Goal: Task Accomplishment & Management: Use online tool/utility

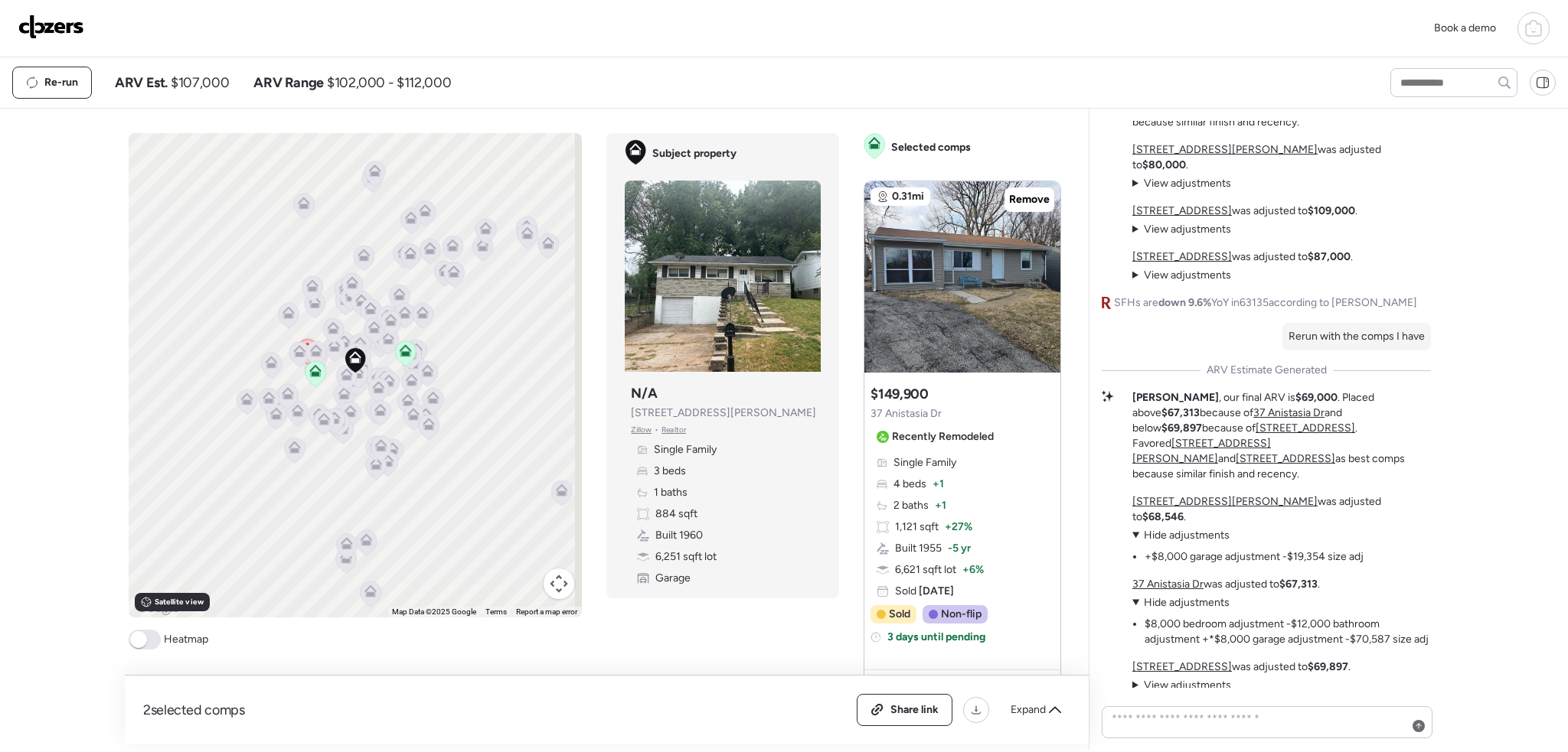
scroll to position [-612, 0]
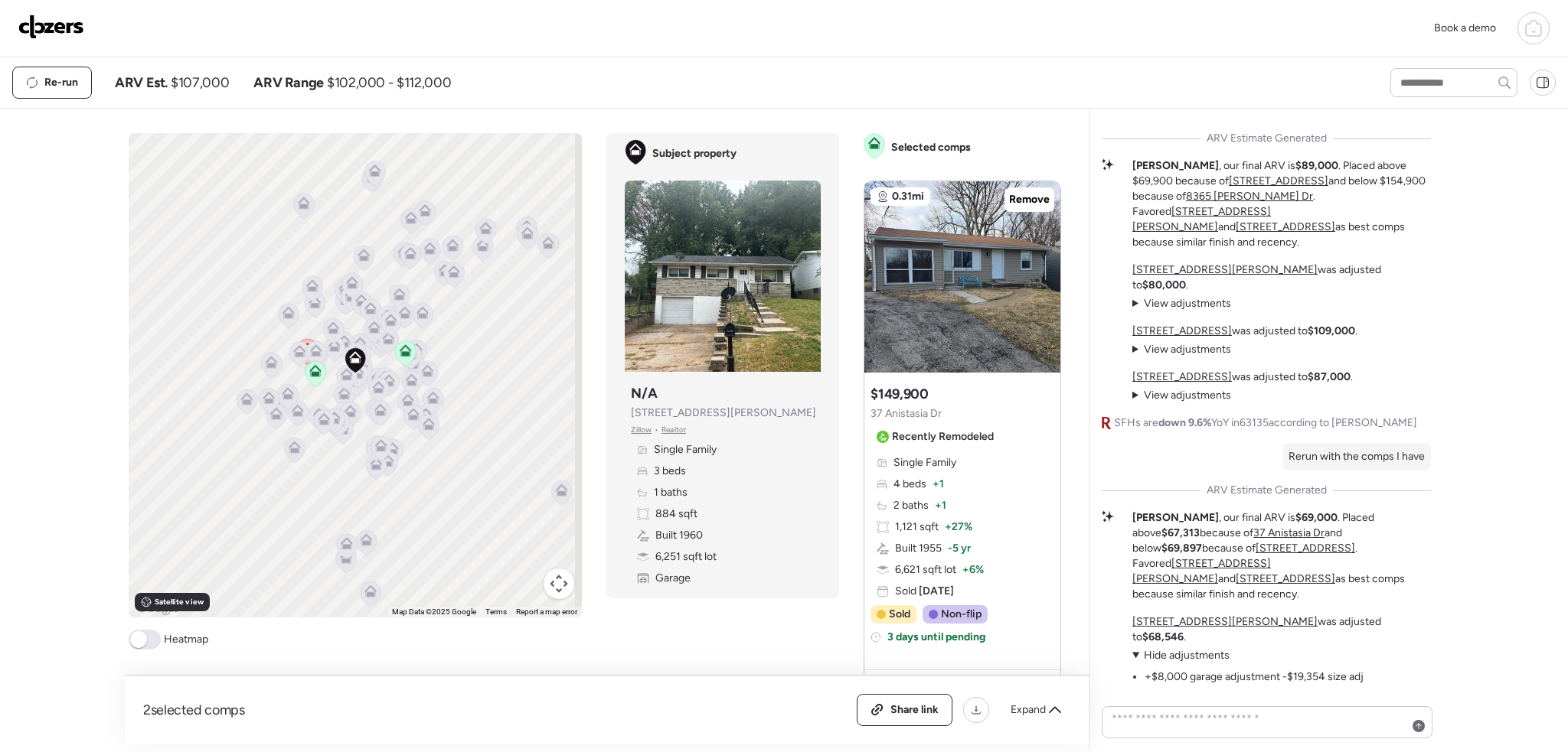
click at [1135, 311] on summary "View adjustments Hide adjustments" at bounding box center [1182, 304] width 98 height 15
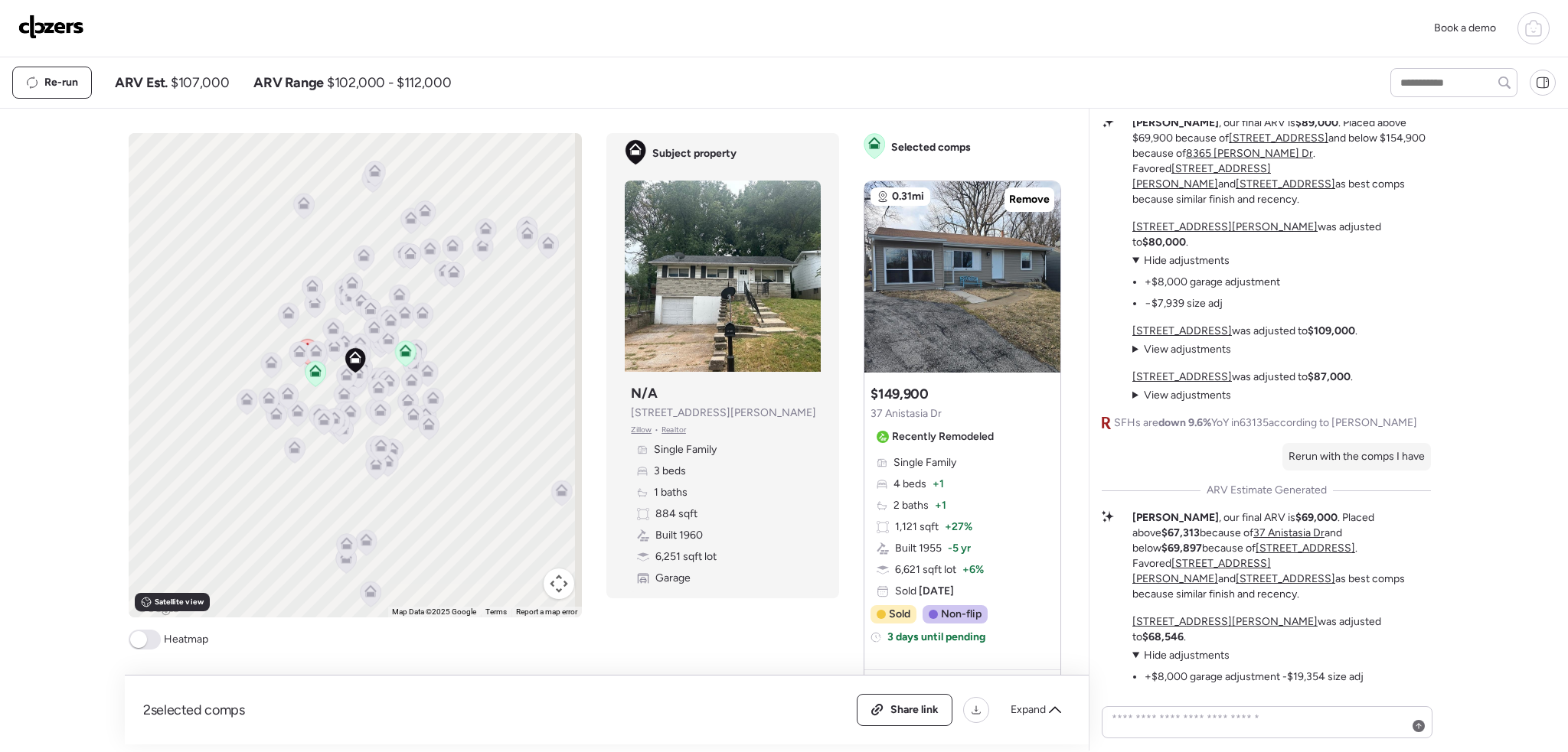
scroll to position [-655, 0]
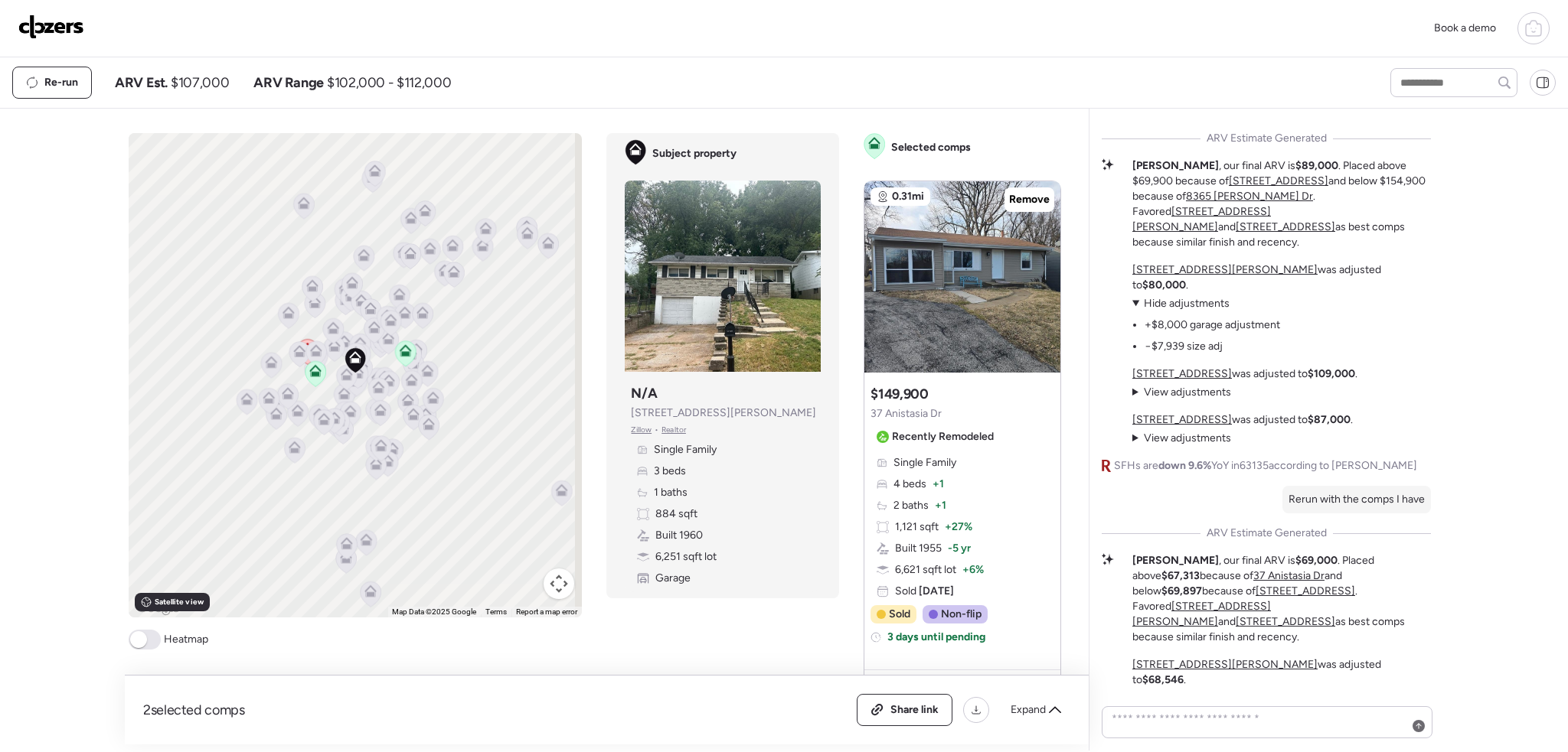
click at [1135, 311] on summary "View adjustments Hide adjustments" at bounding box center [1207, 304] width 148 height 15
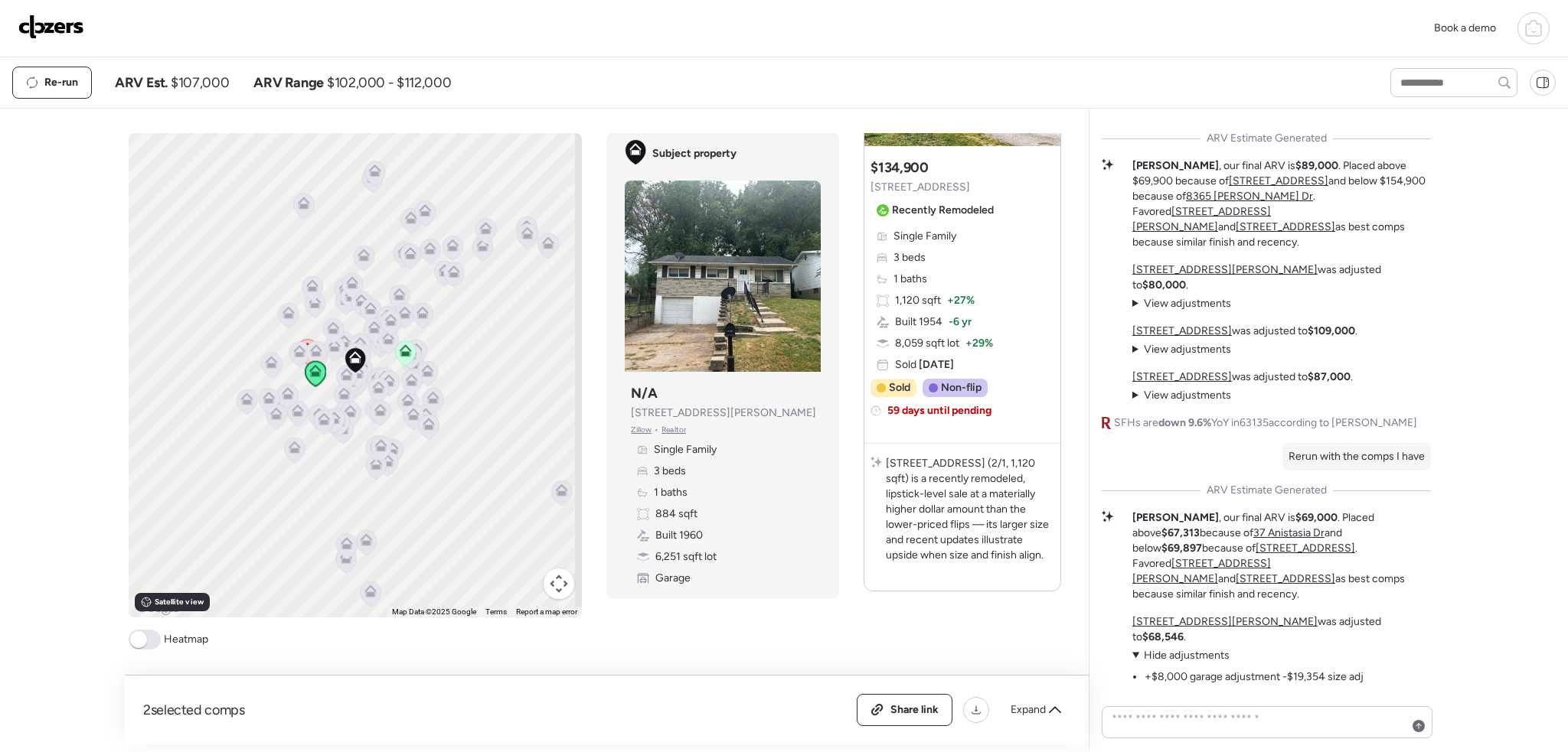
scroll to position [655, 0]
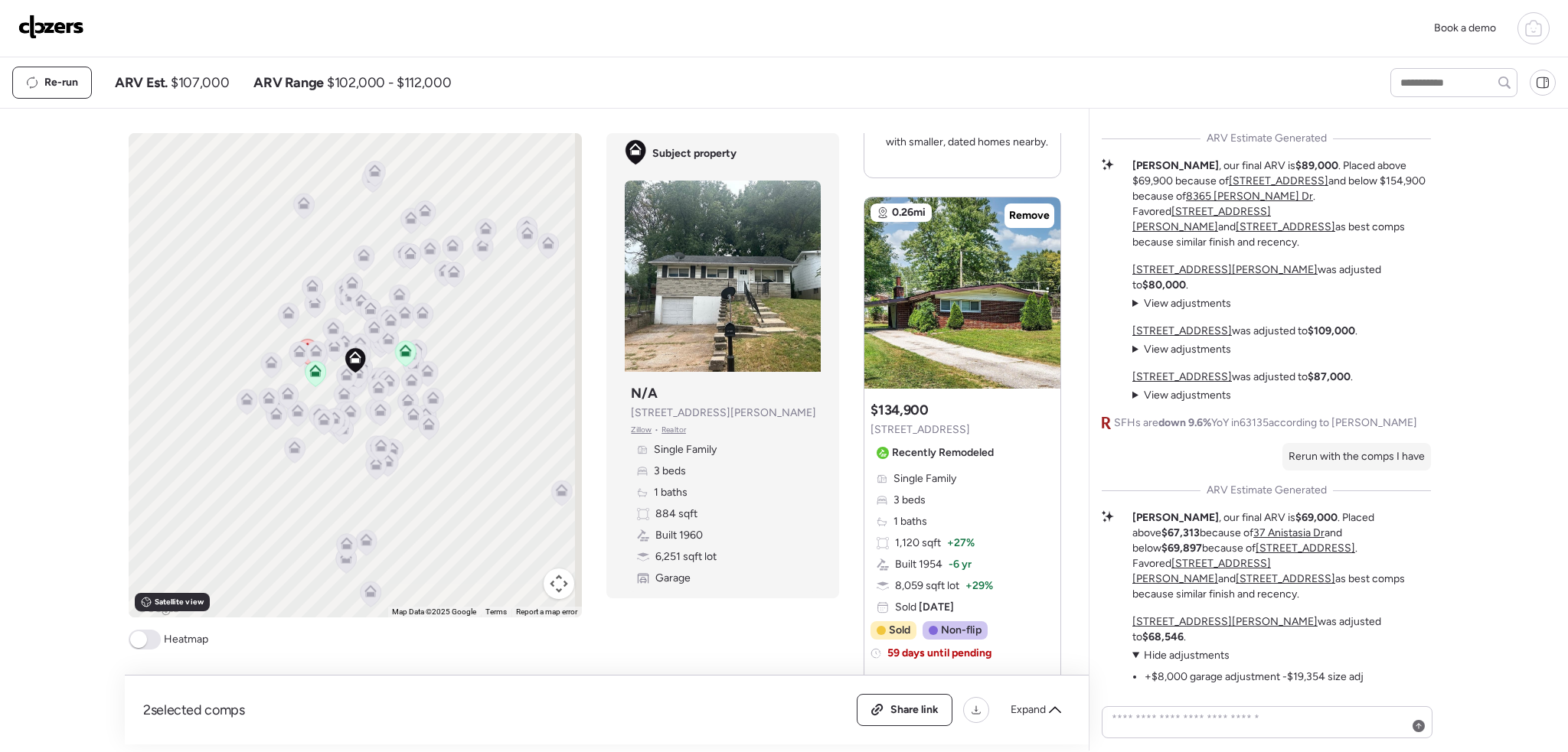
click at [1135, 357] on summary "View adjustments Hide adjustments" at bounding box center [1182, 350] width 98 height 15
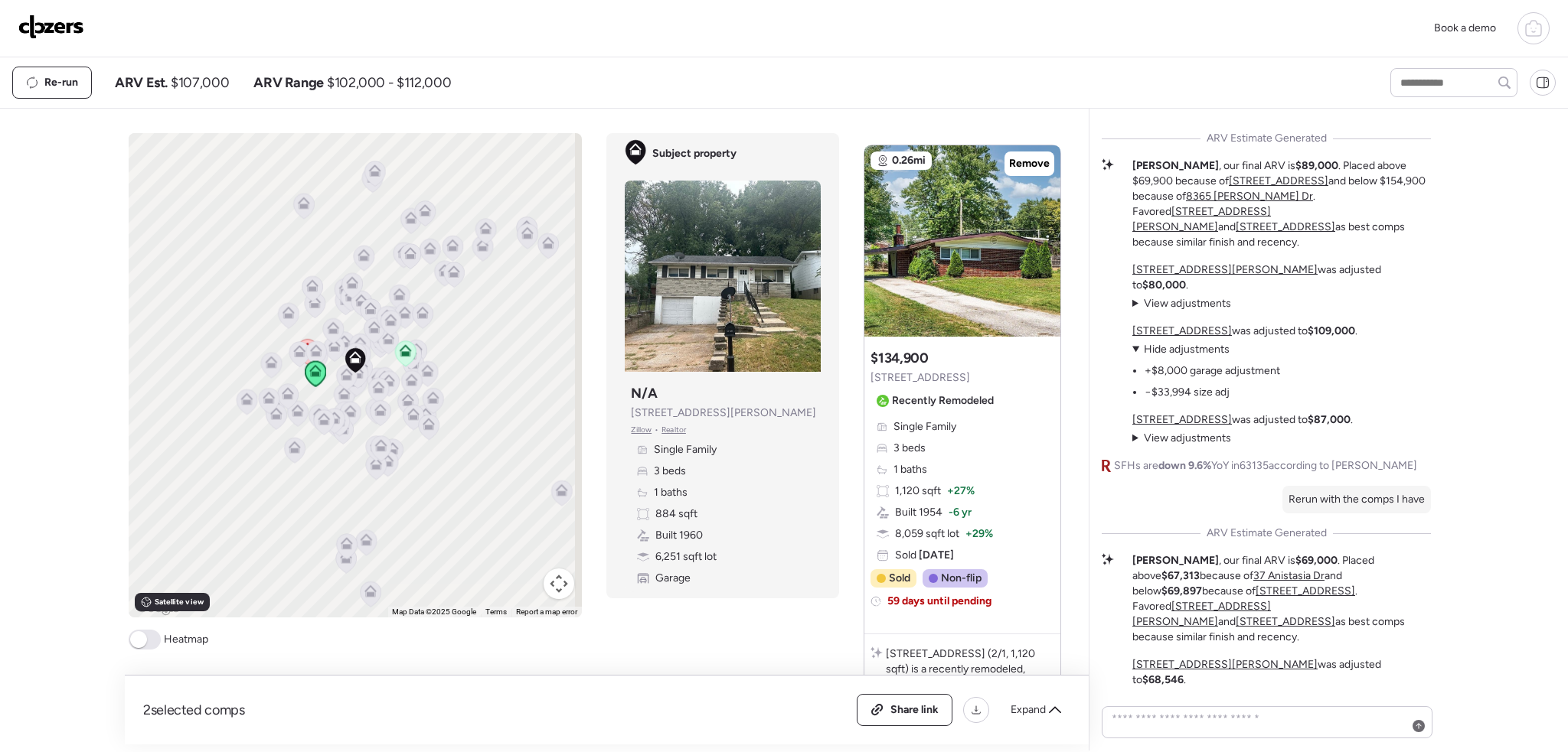
scroll to position [514, 0]
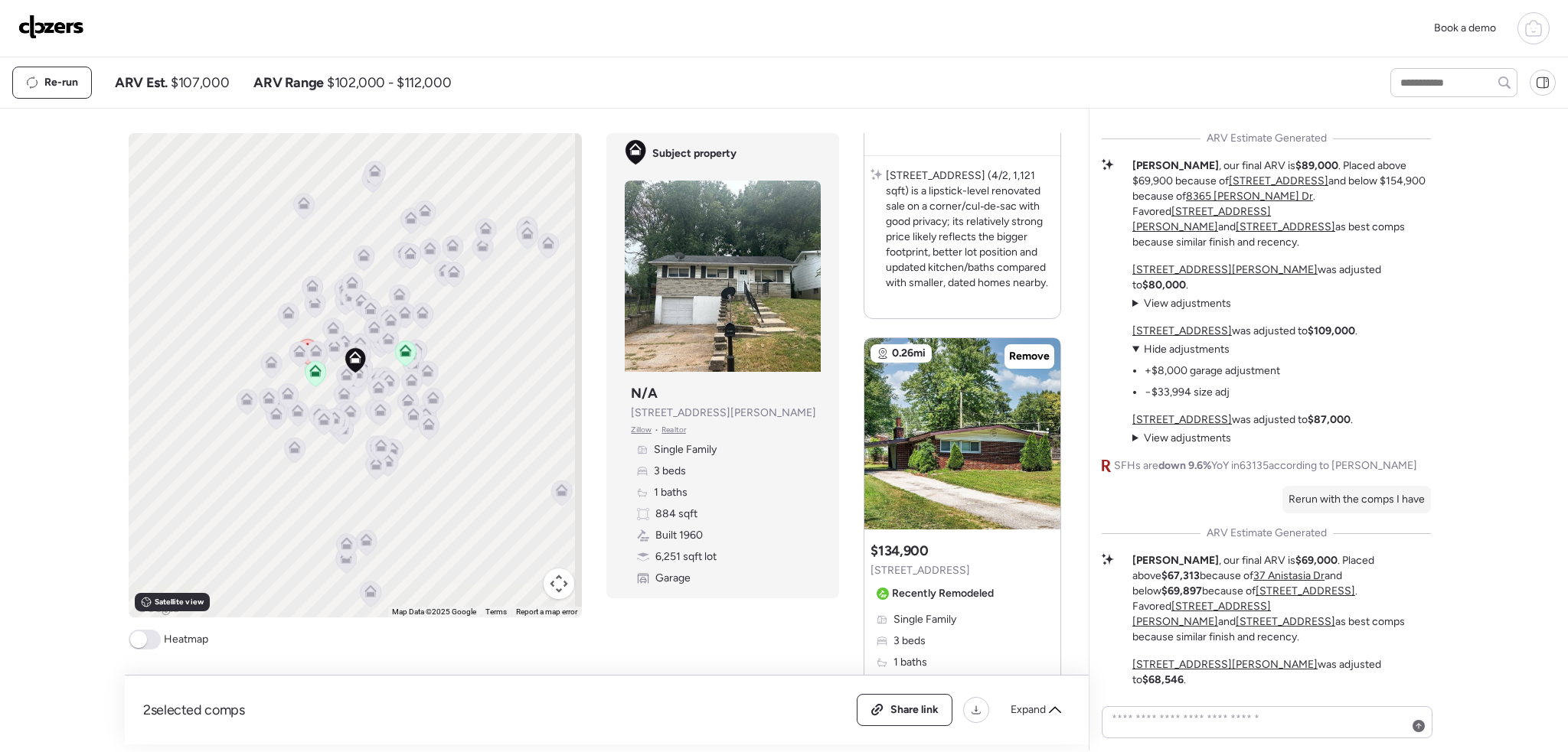
click at [38, 17] on img at bounding box center [51, 26] width 66 height 24
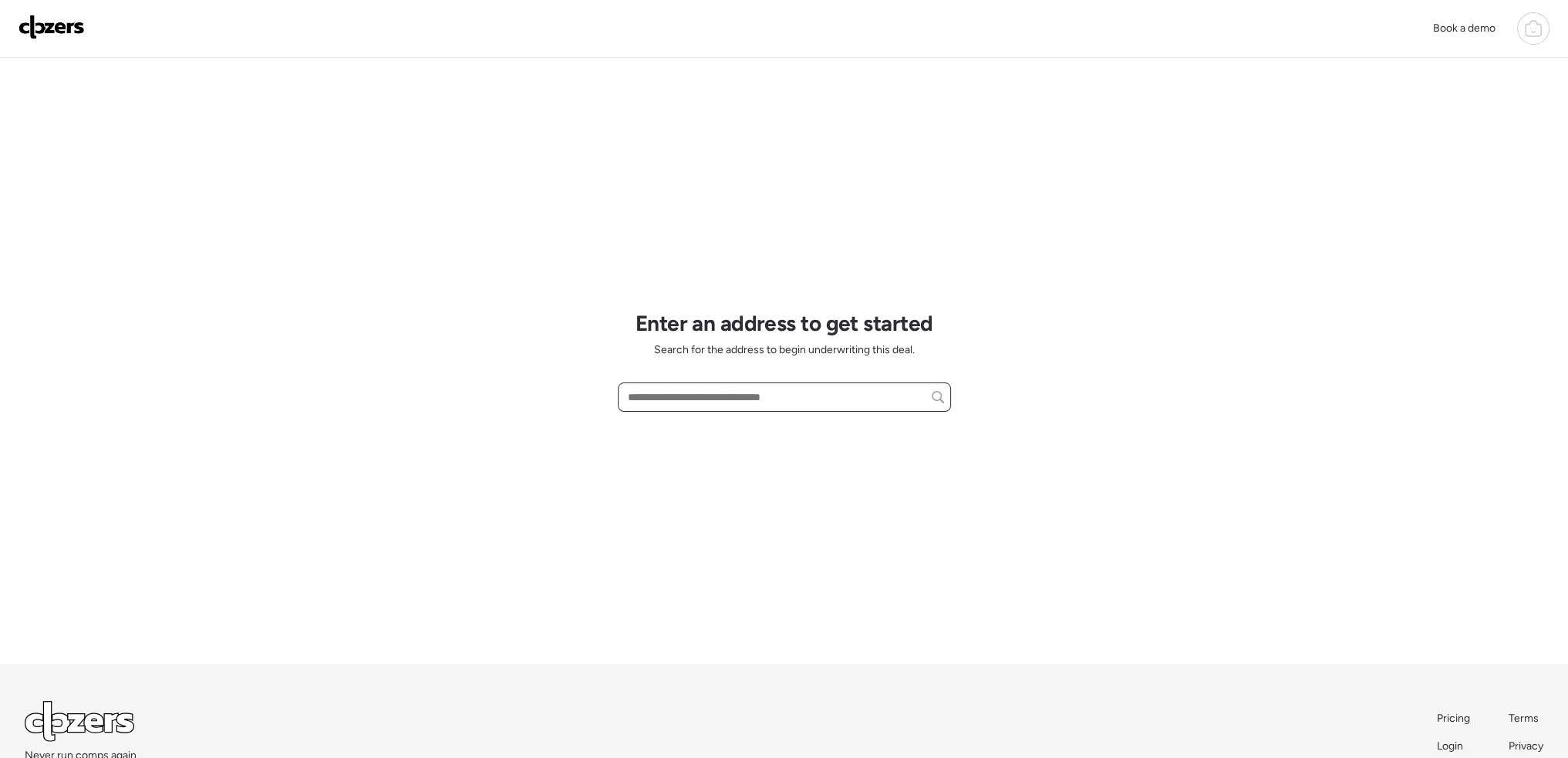
click at [687, 395] on input "text" at bounding box center [784, 397] width 320 height 21
paste input "**********"
click at [724, 426] on span "47 Jendale Ct, Saint Louis, MO, 63136" at bounding box center [674, 426] width 100 height 15
type input "**********"
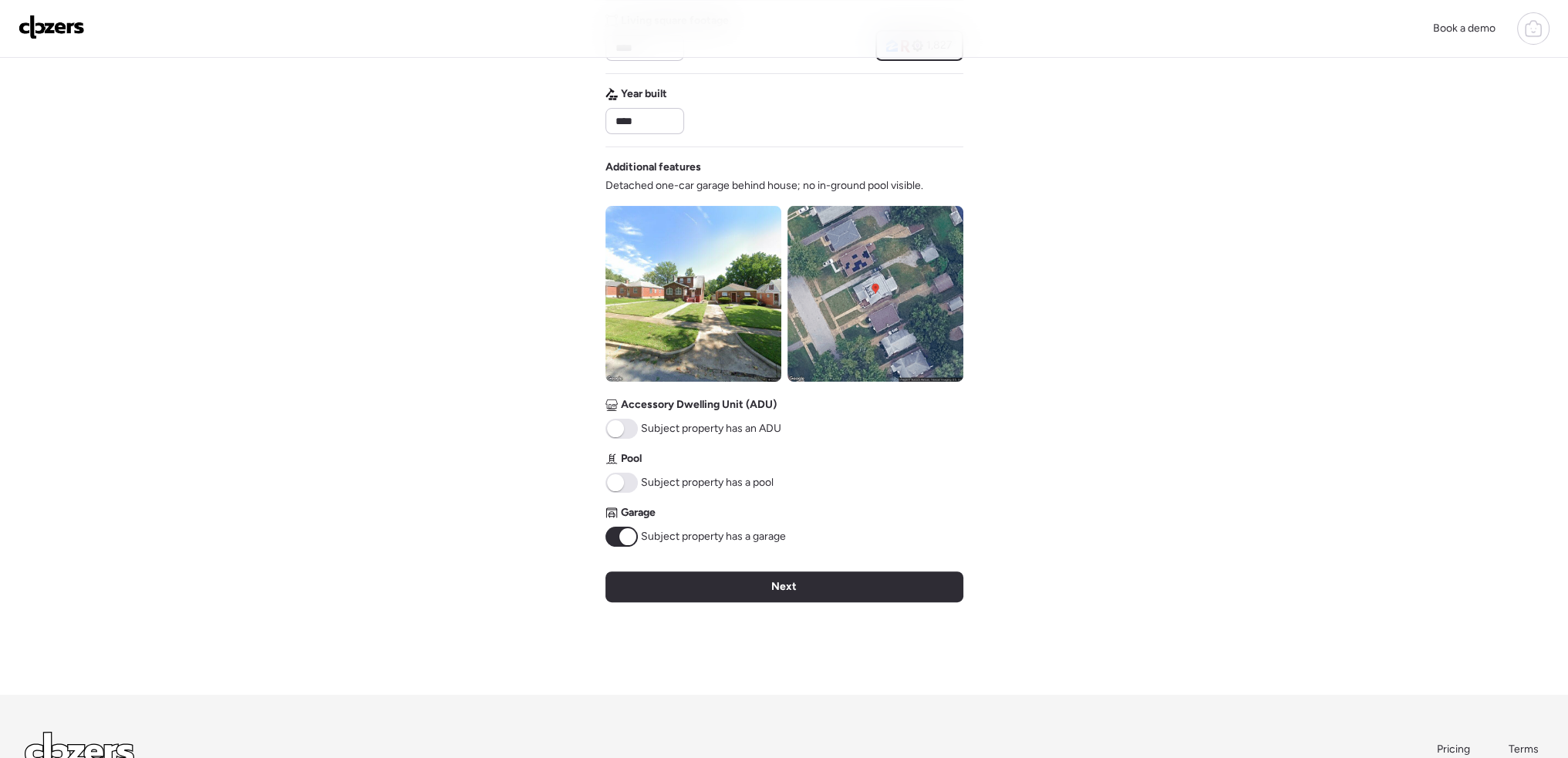
scroll to position [540, 0]
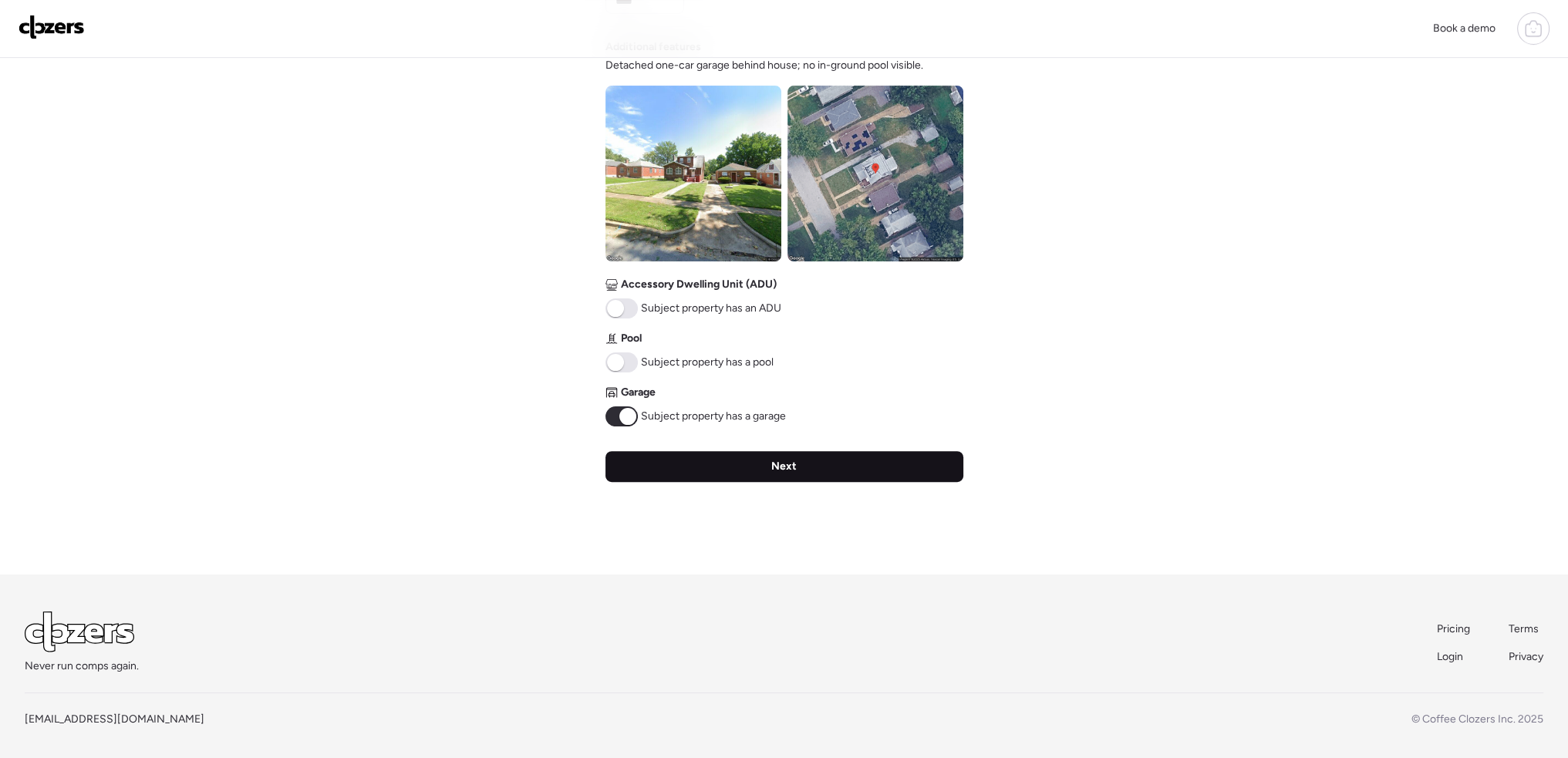
click at [842, 477] on div "Next" at bounding box center [784, 466] width 358 height 31
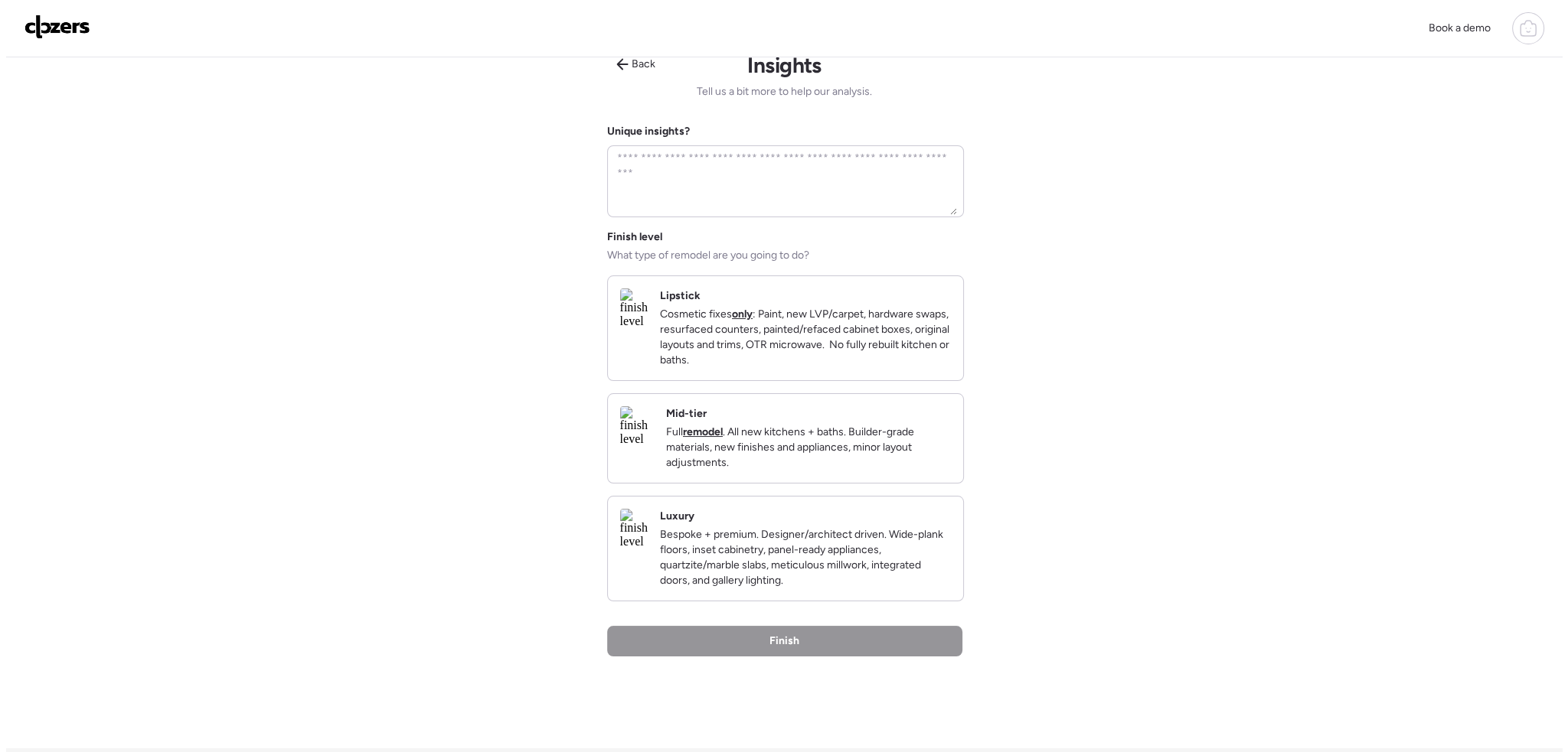
scroll to position [0, 0]
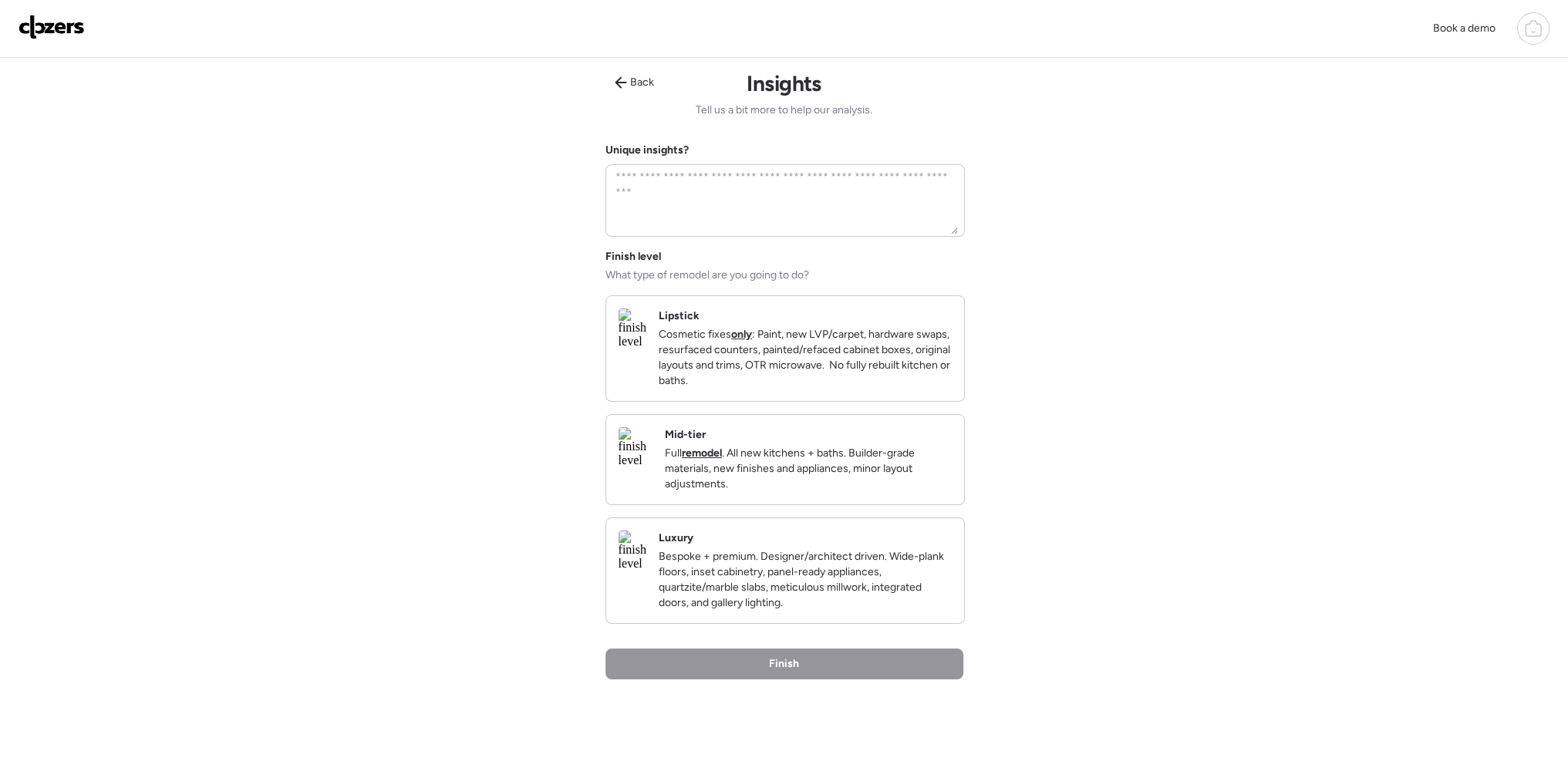
drag, startPoint x: 759, startPoint y: 372, endPoint x: 768, endPoint y: 382, distance: 13.5
click at [759, 372] on p "Cosmetic fixes only : Paint, new LVP/carpet, hardware swaps, resurfaced counter…" at bounding box center [805, 358] width 293 height 62
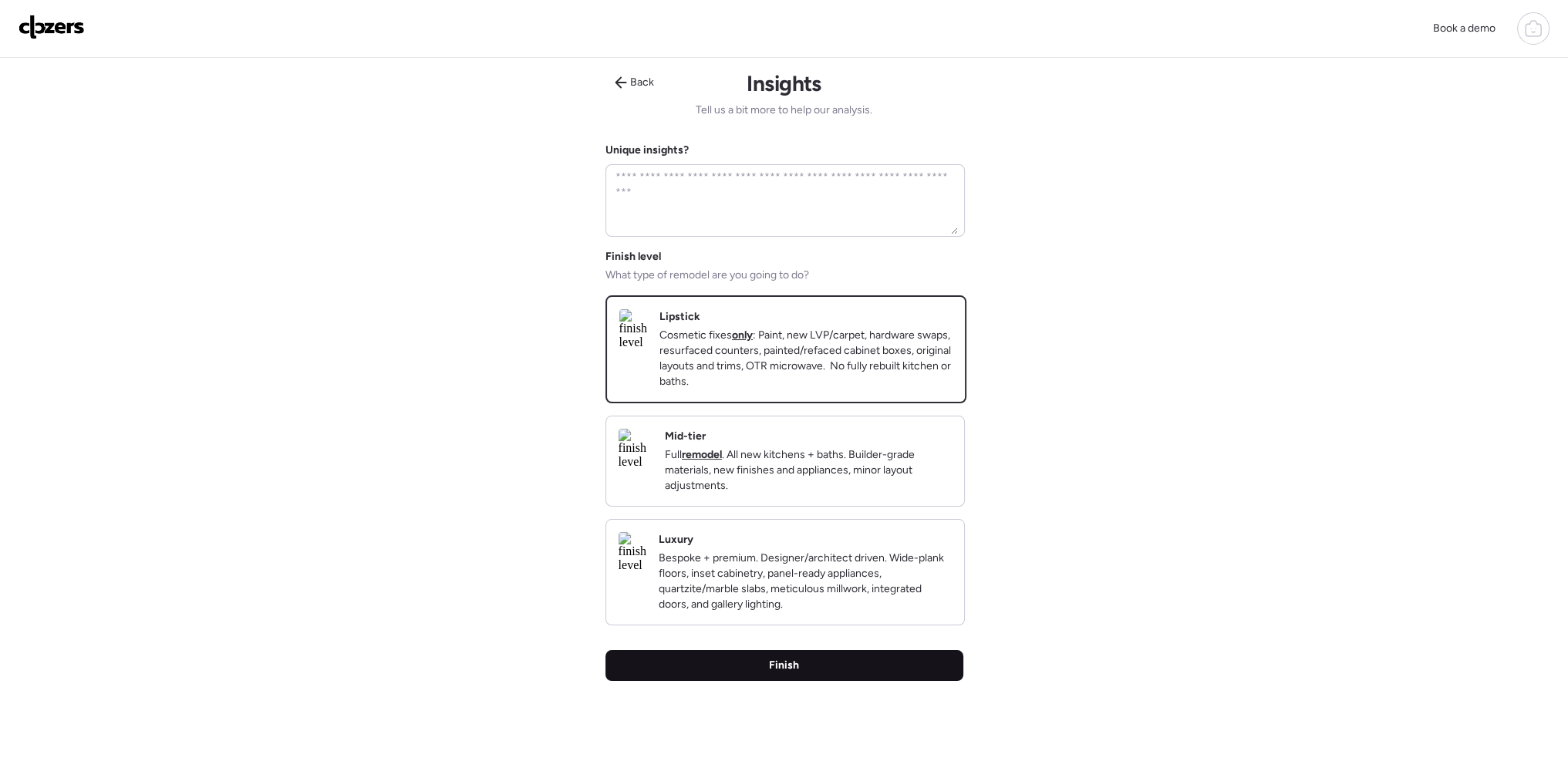
click at [843, 681] on div "Finish" at bounding box center [784, 666] width 358 height 31
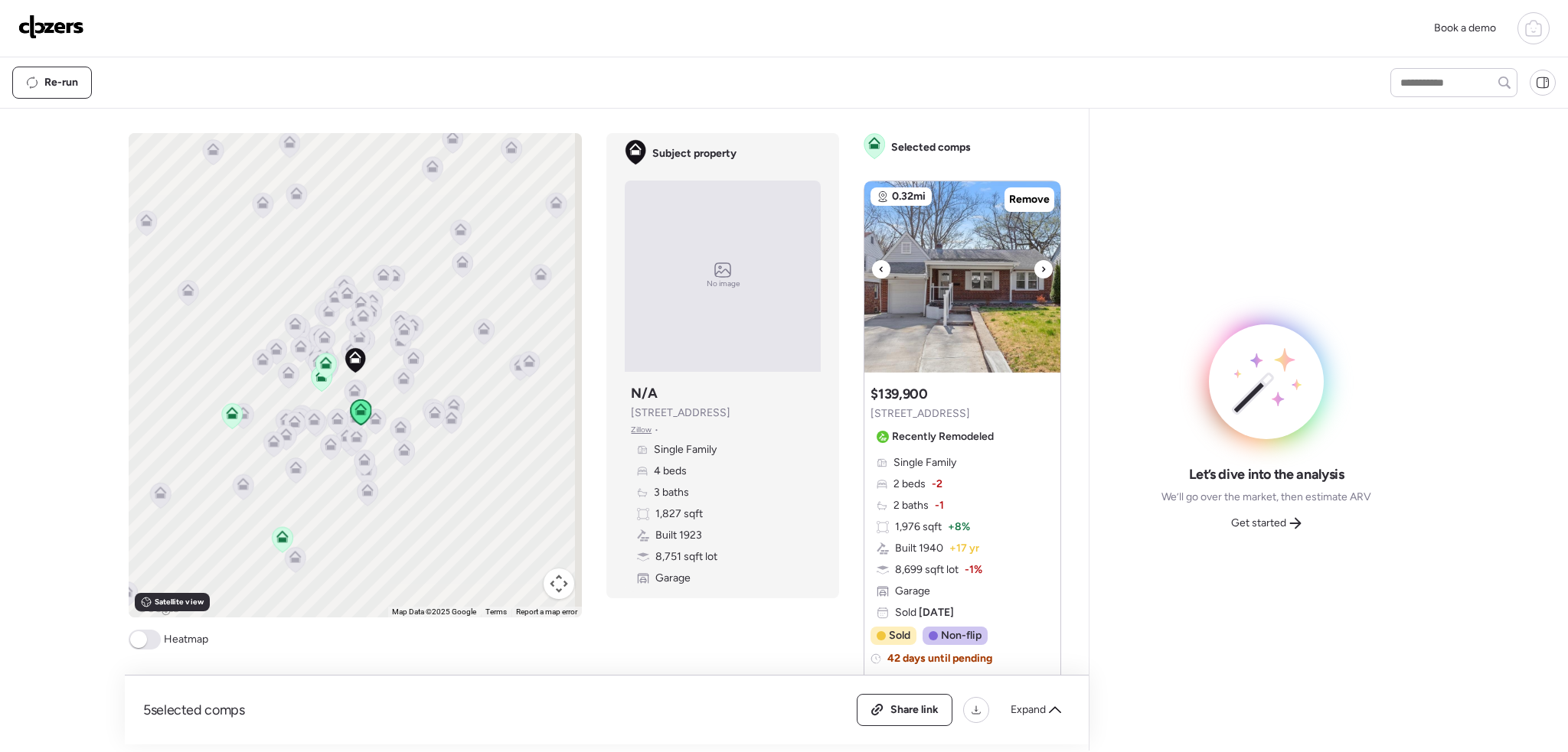
click at [1041, 267] on icon at bounding box center [1044, 269] width 6 height 19
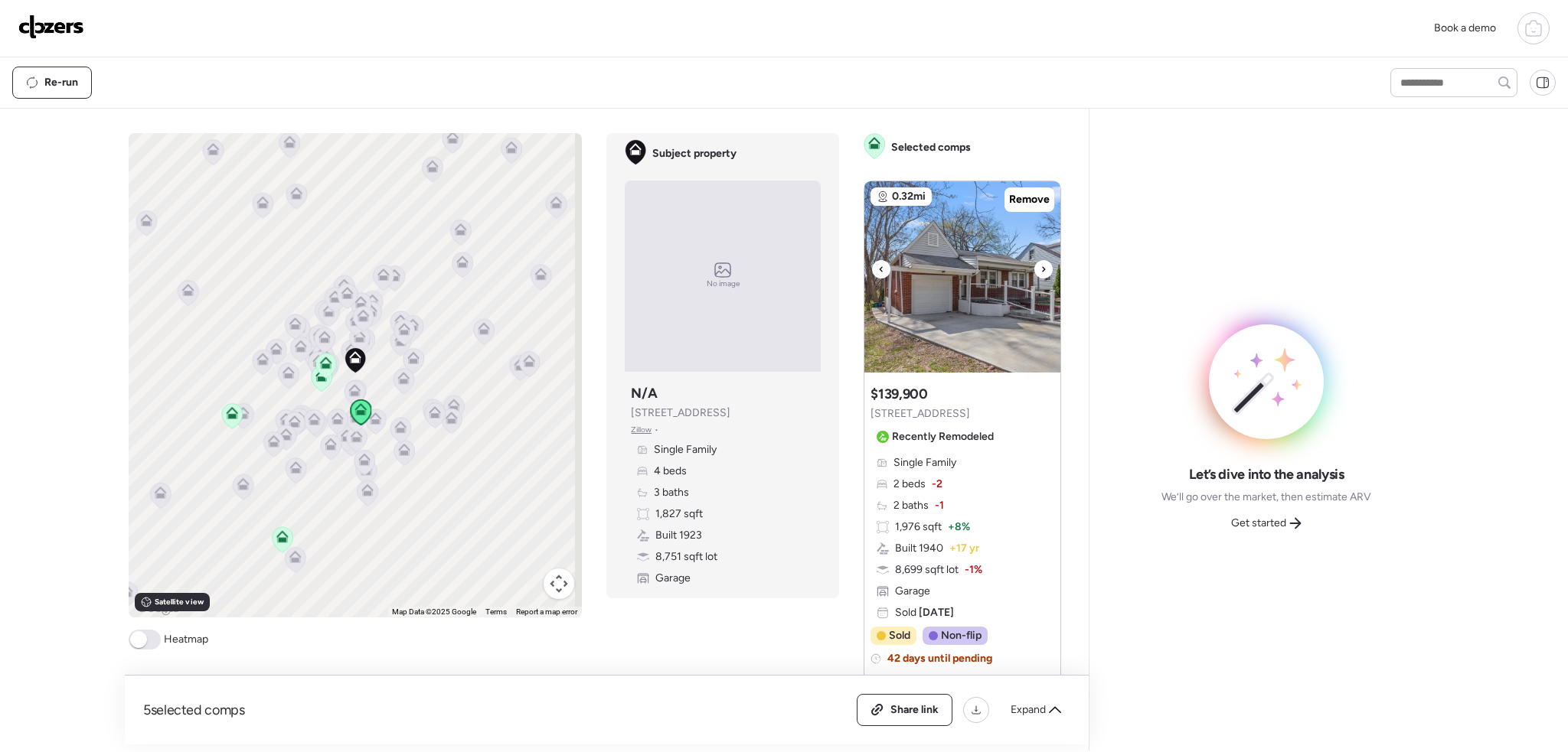
click at [1041, 267] on icon at bounding box center [1044, 269] width 6 height 19
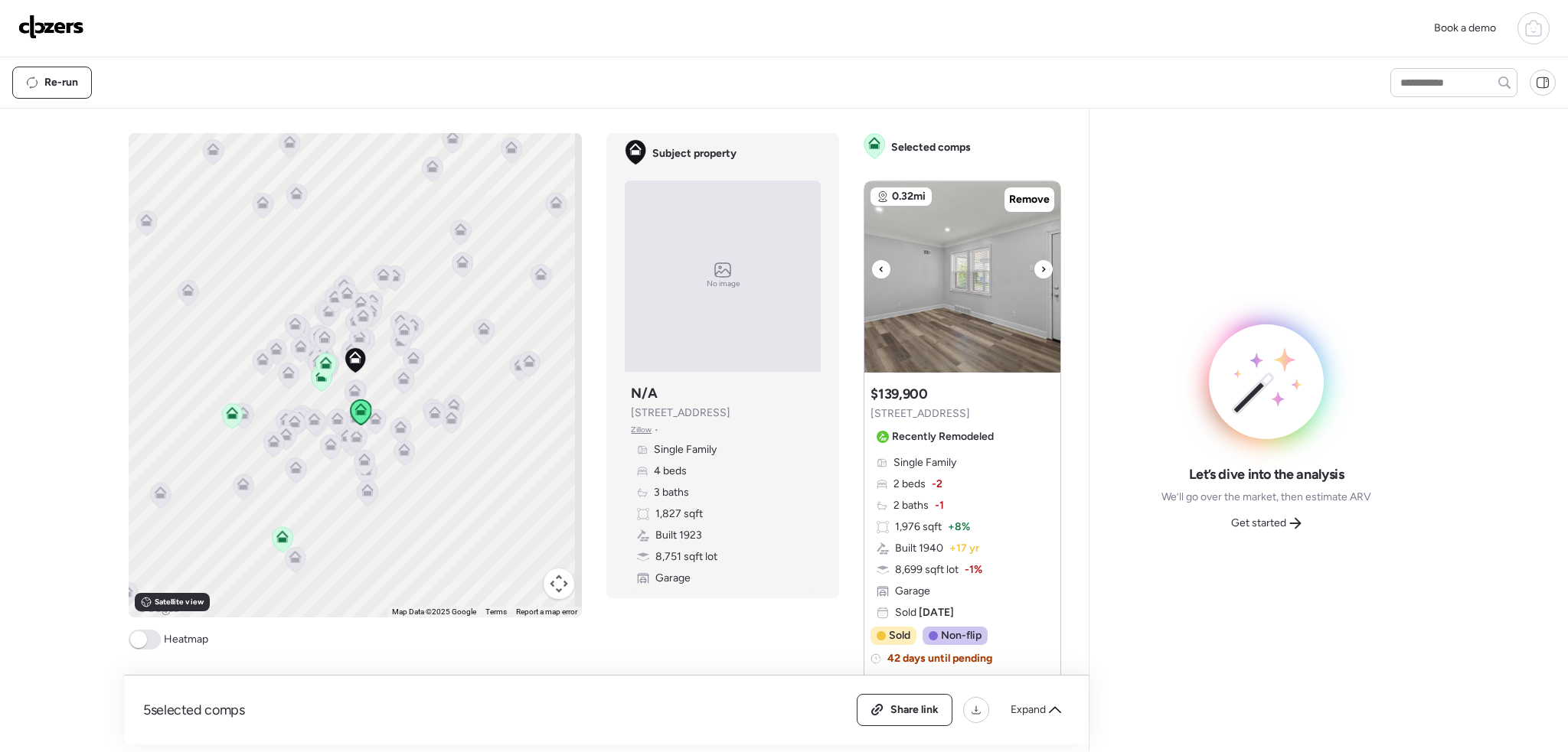
click at [1041, 267] on icon at bounding box center [1044, 269] width 6 height 19
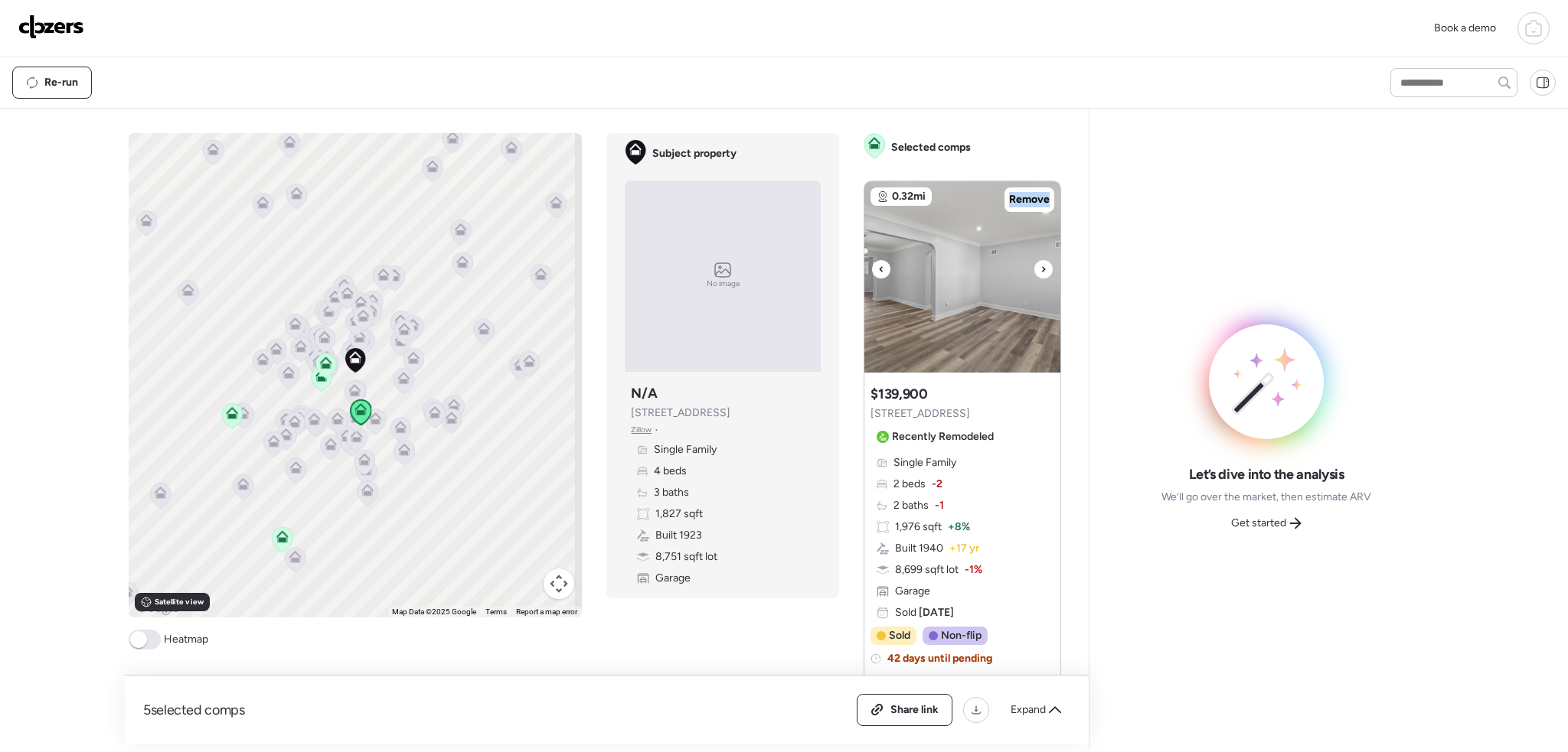
click at [1041, 267] on icon at bounding box center [1044, 269] width 6 height 19
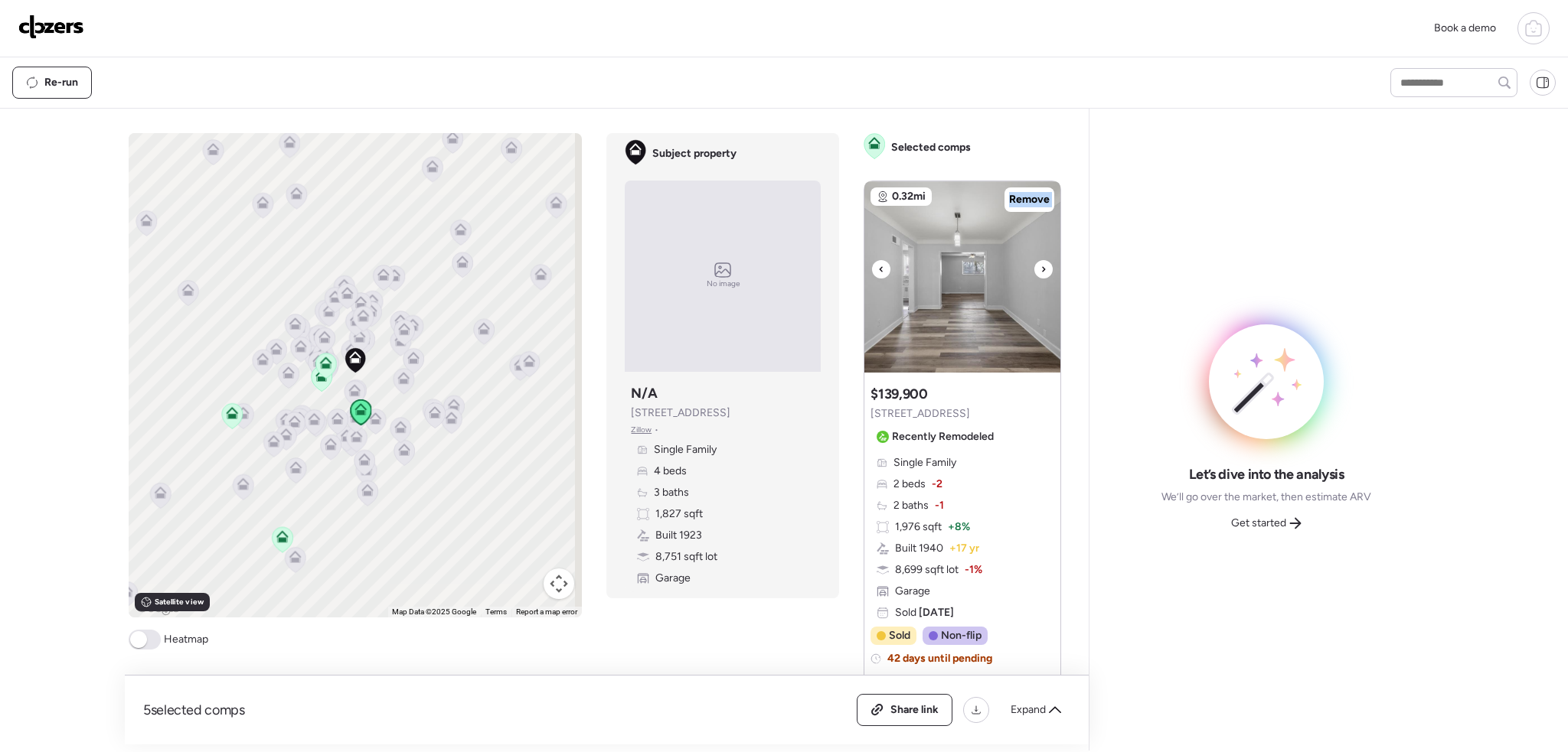
click at [1041, 267] on icon at bounding box center [1044, 269] width 6 height 19
drag, startPoint x: 141, startPoint y: 638, endPoint x: 216, endPoint y: 620, distance: 77.1
click at [142, 638] on span at bounding box center [139, 640] width 17 height 17
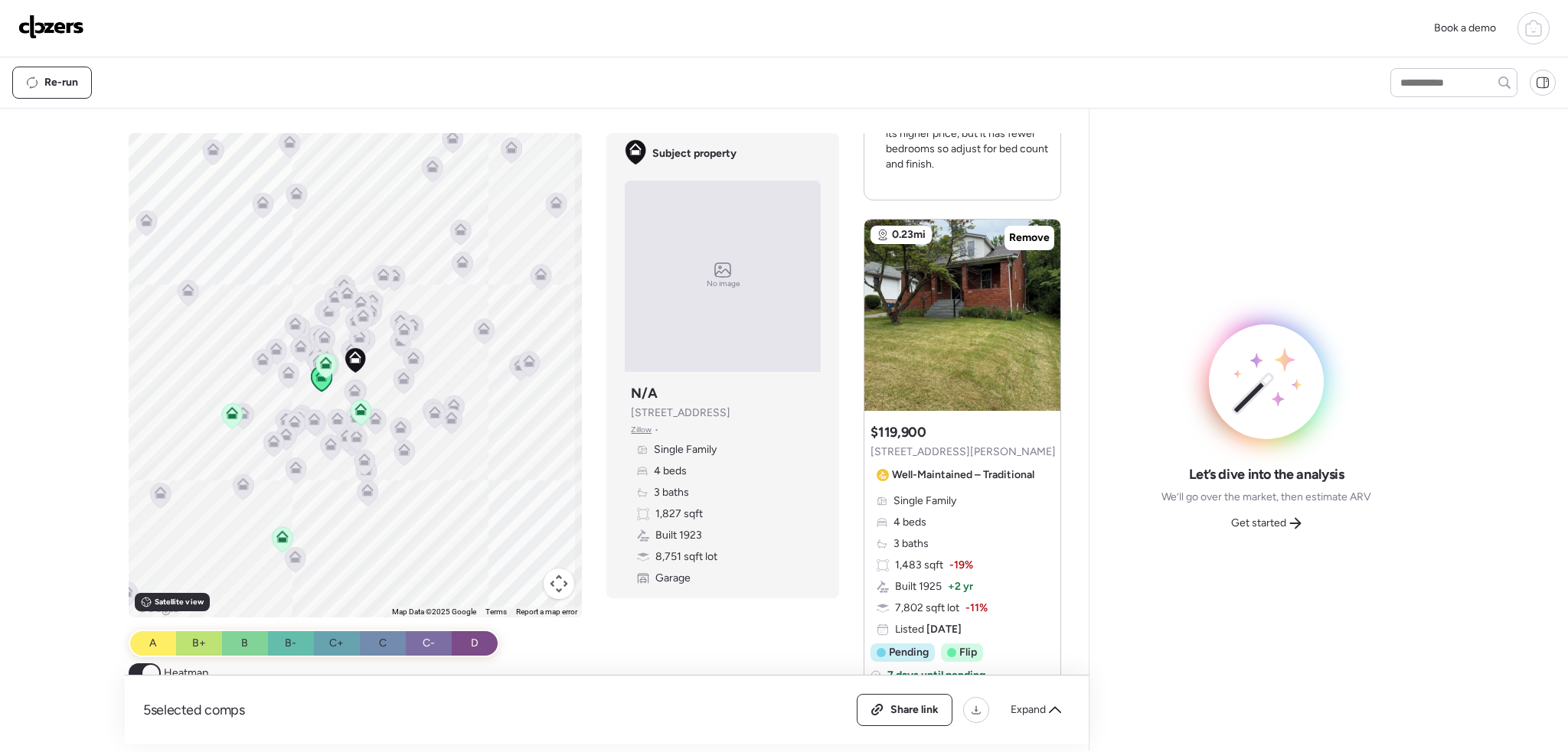
scroll to position [612, 0]
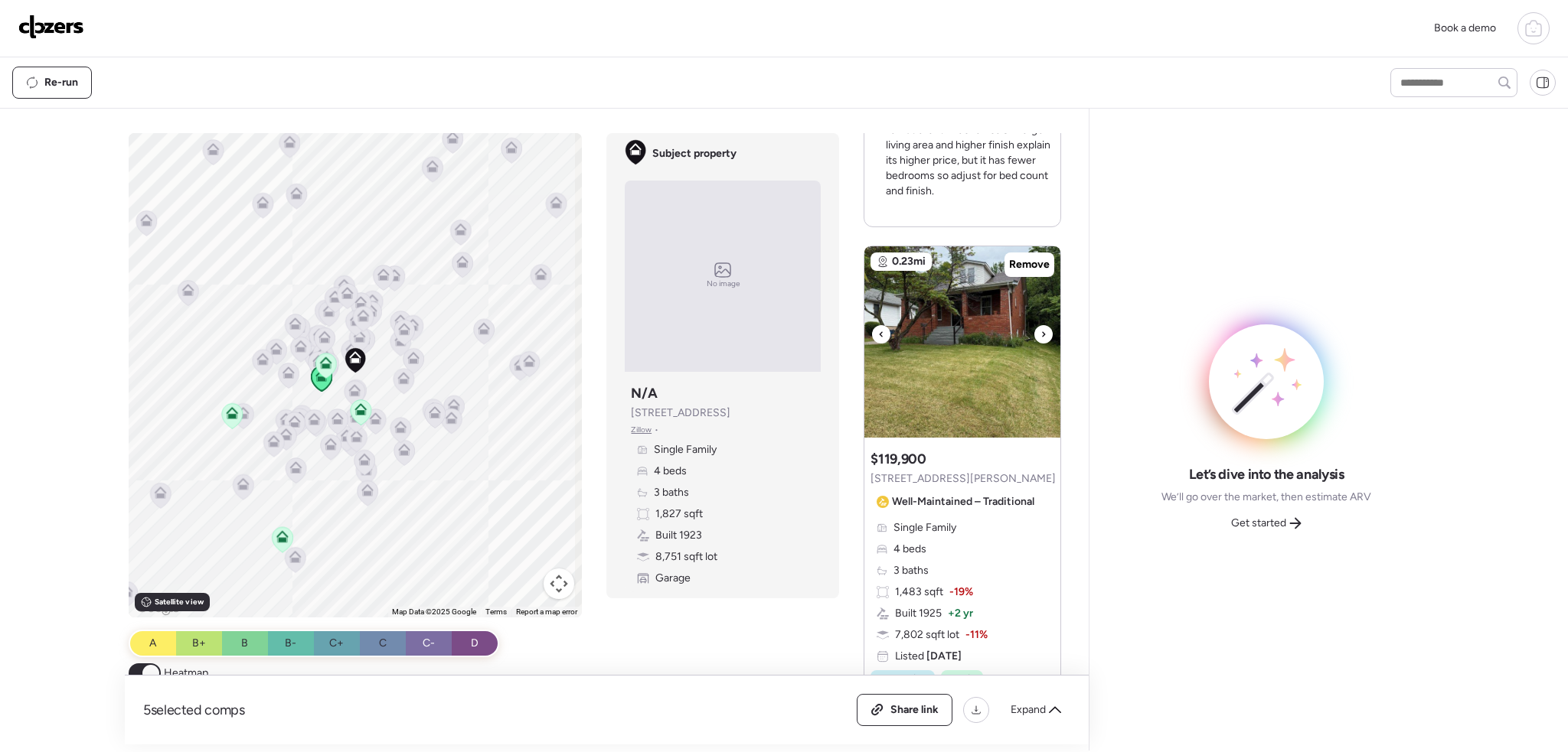
click at [1041, 328] on icon at bounding box center [1044, 335] width 6 height 19
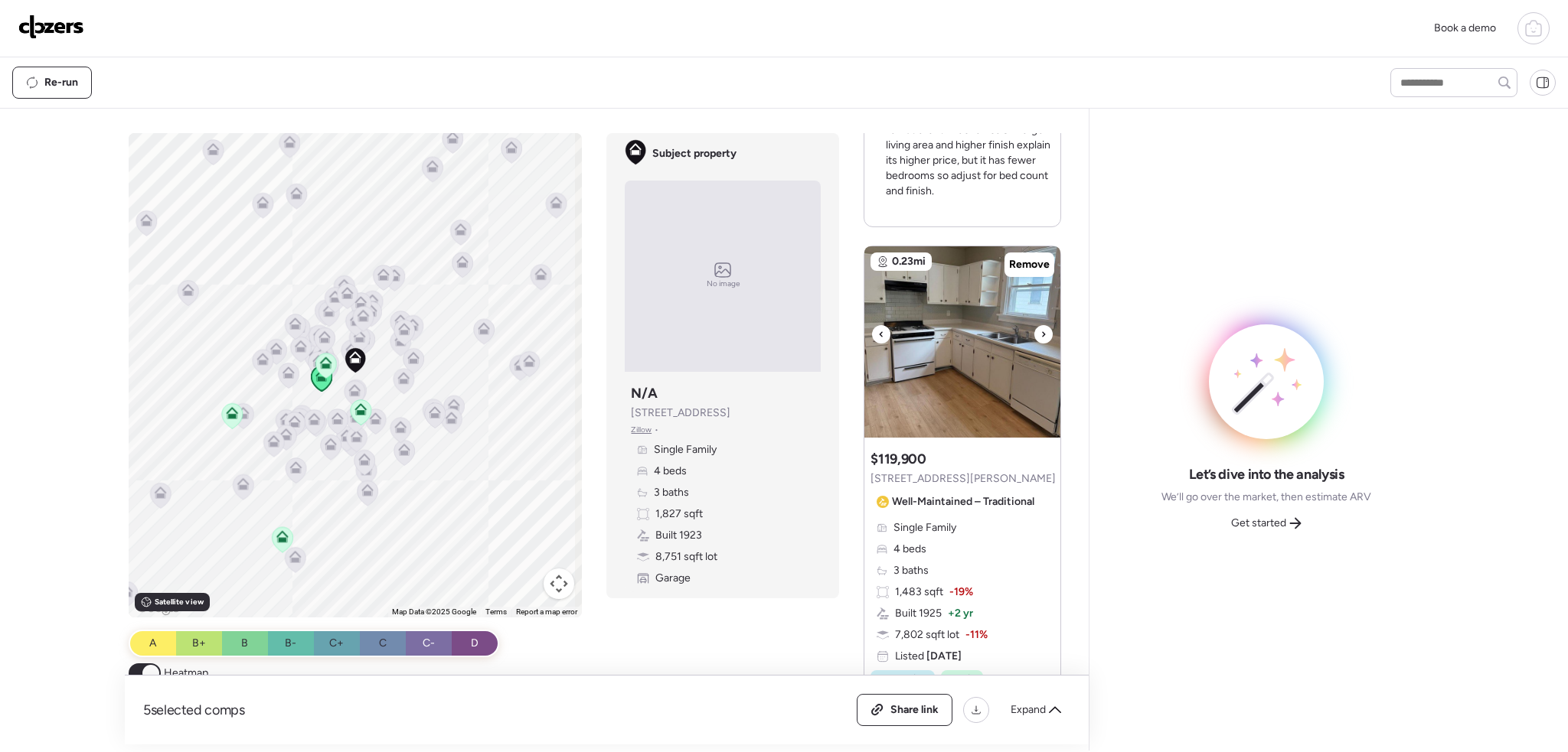
click at [1043, 331] on icon at bounding box center [1044, 334] width 3 height 5
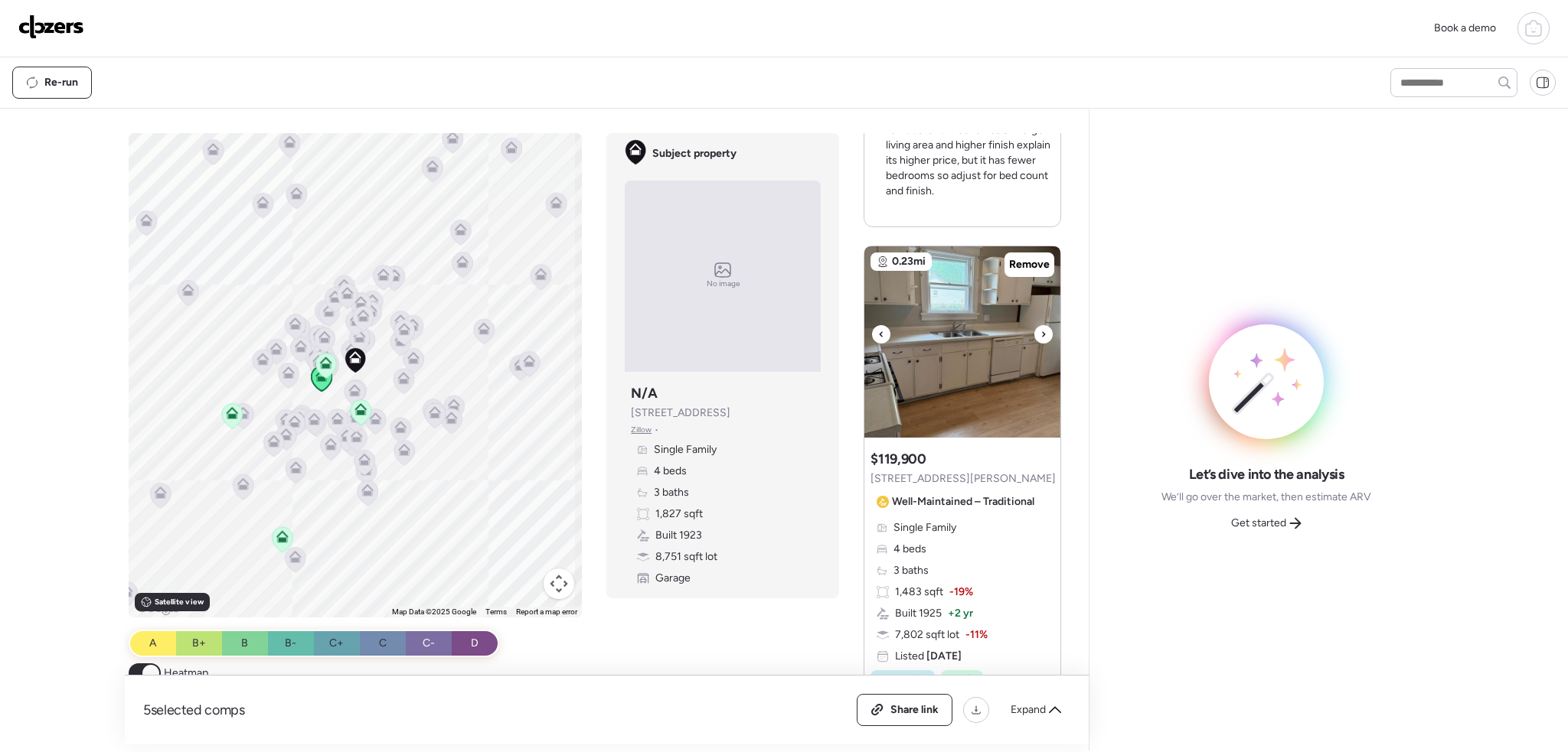
click at [1041, 334] on icon at bounding box center [1044, 335] width 6 height 19
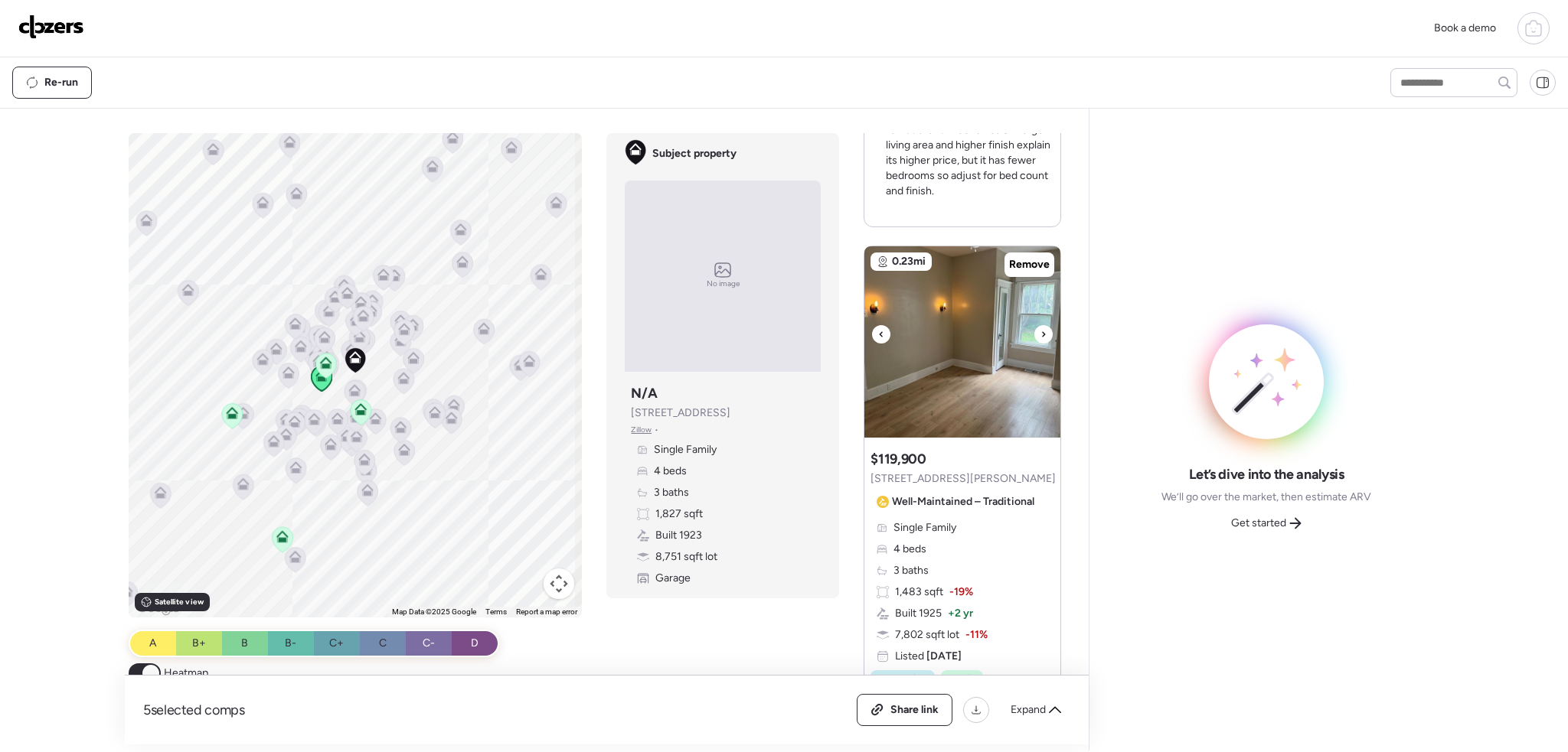
click at [1041, 334] on icon at bounding box center [1044, 335] width 6 height 19
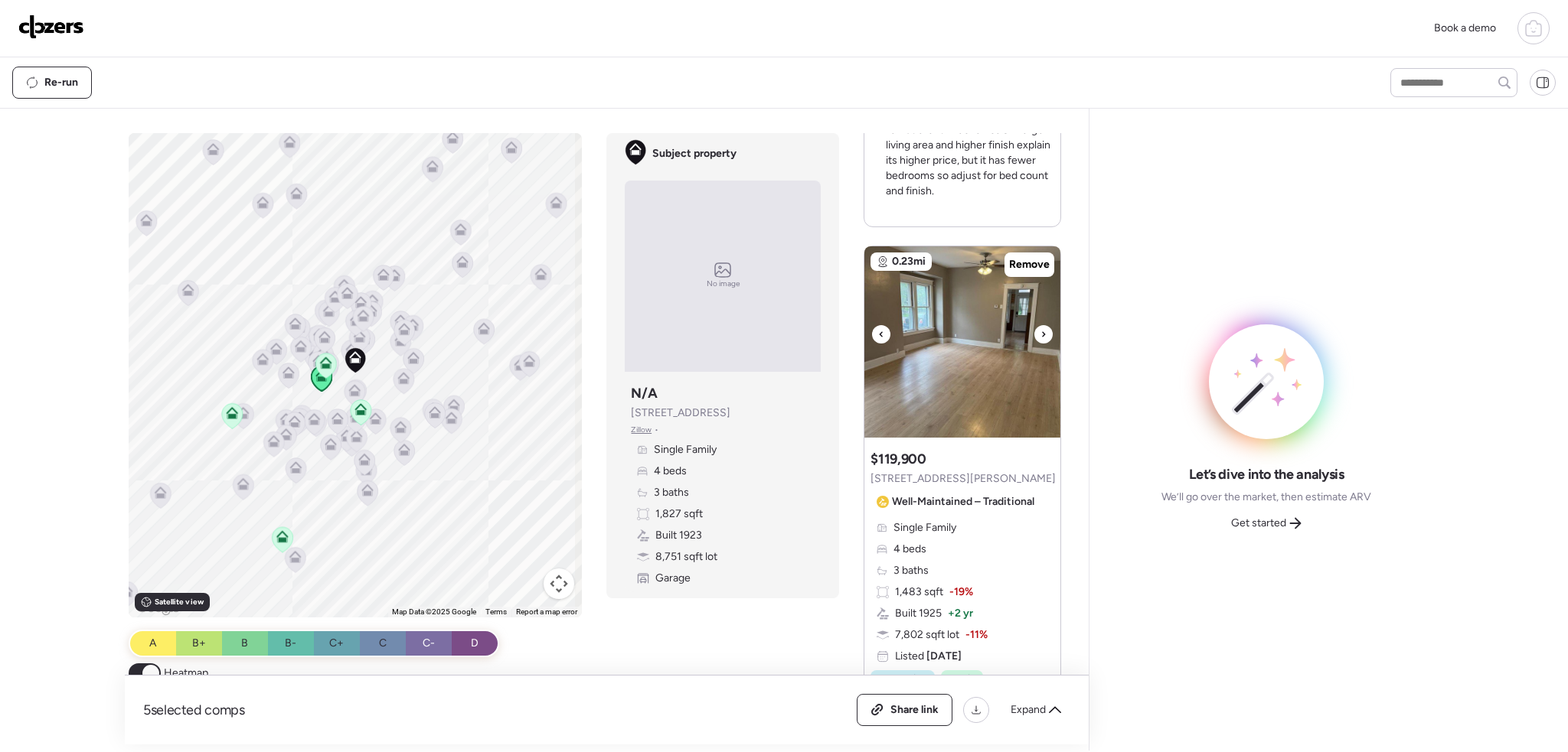
click at [1041, 334] on icon at bounding box center [1044, 335] width 6 height 19
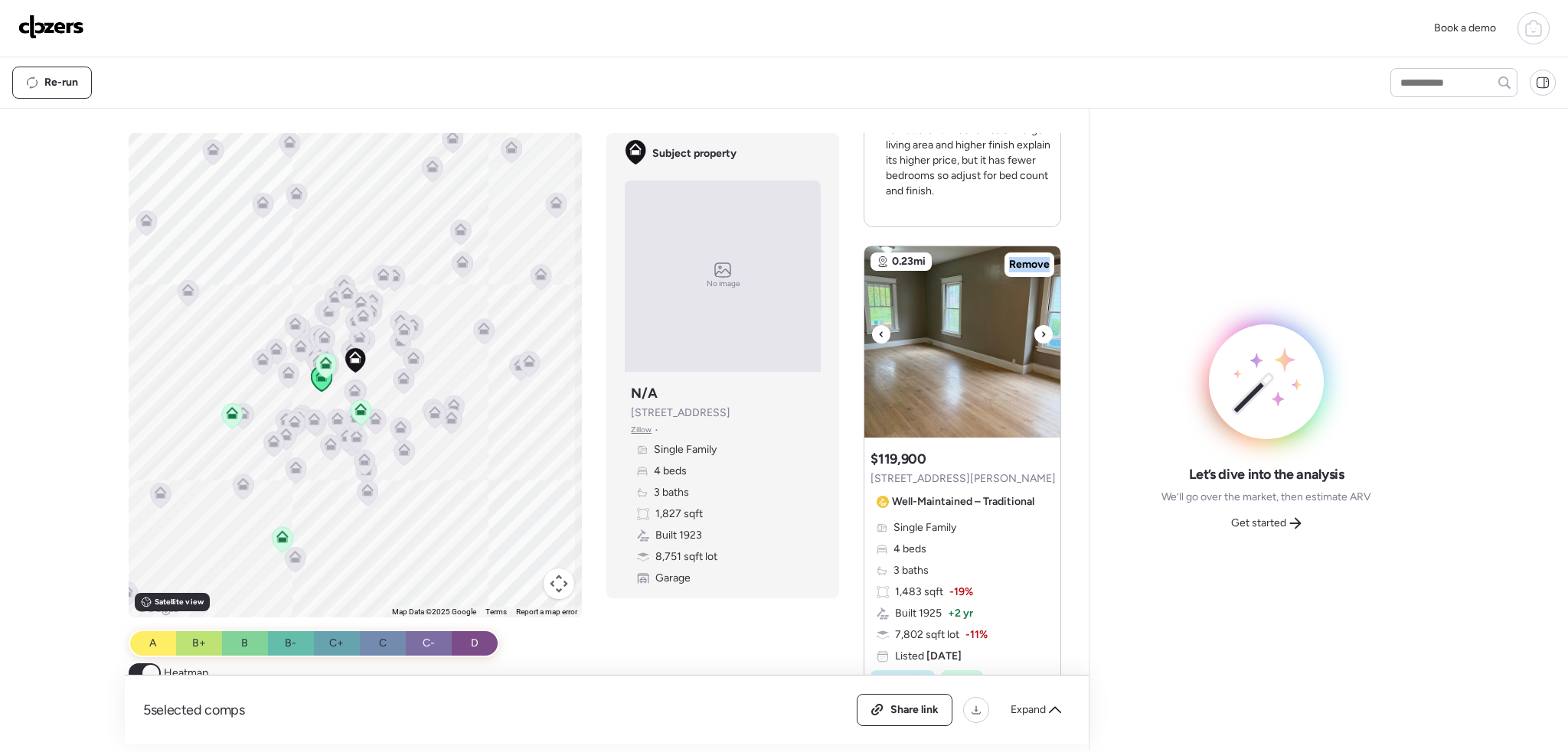
click at [1041, 334] on icon at bounding box center [1044, 335] width 6 height 19
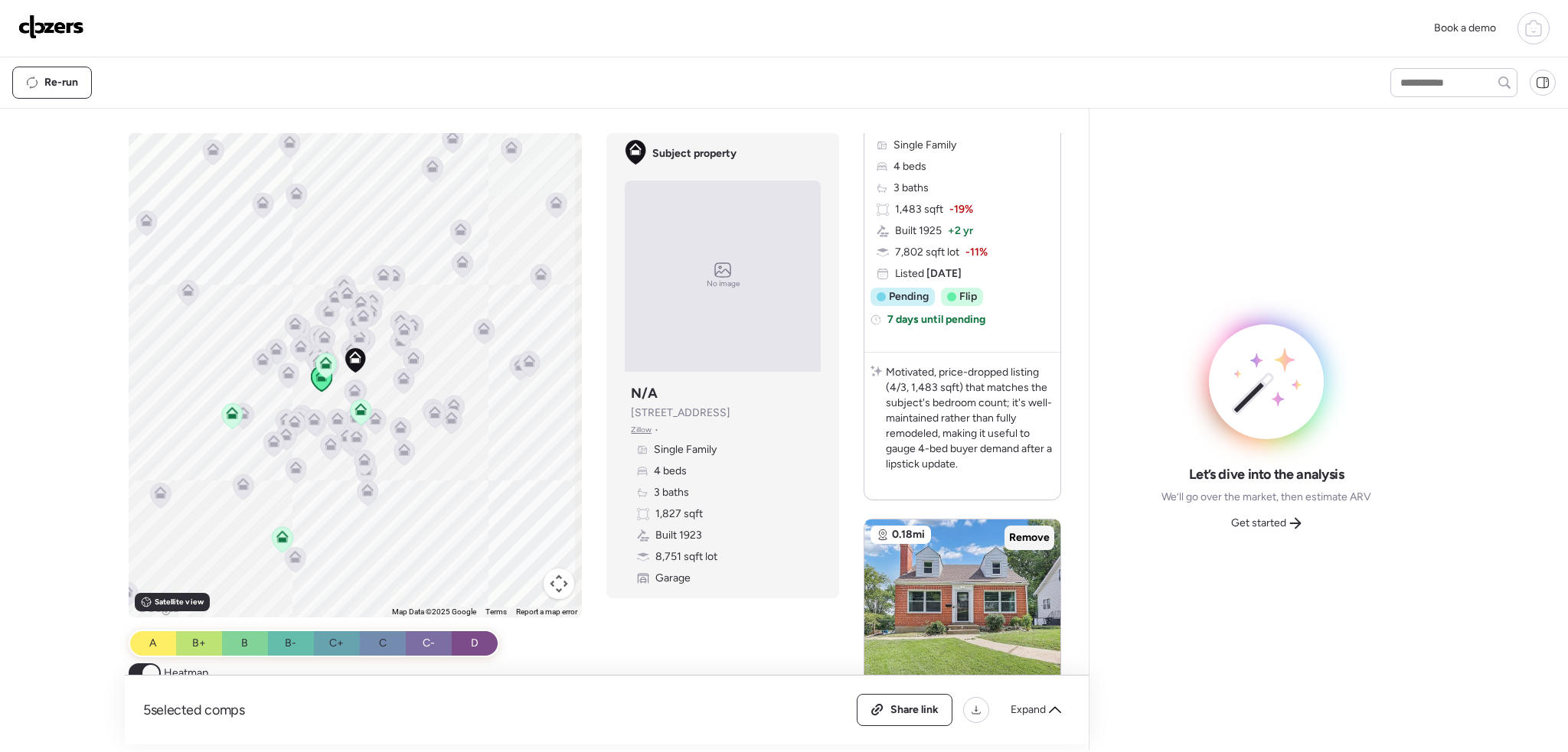
scroll to position [1225, 0]
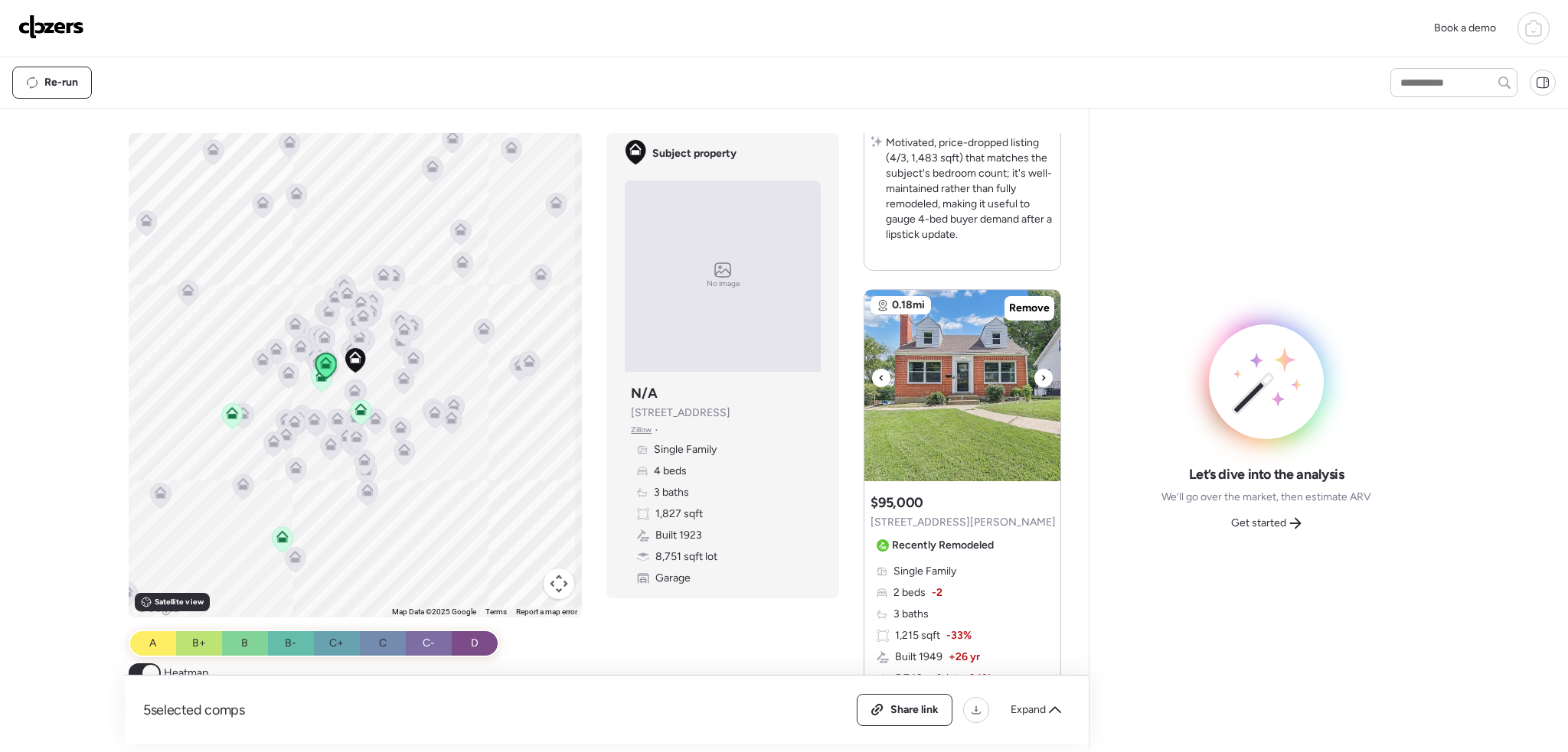
click at [1041, 379] on icon at bounding box center [1044, 379] width 6 height 19
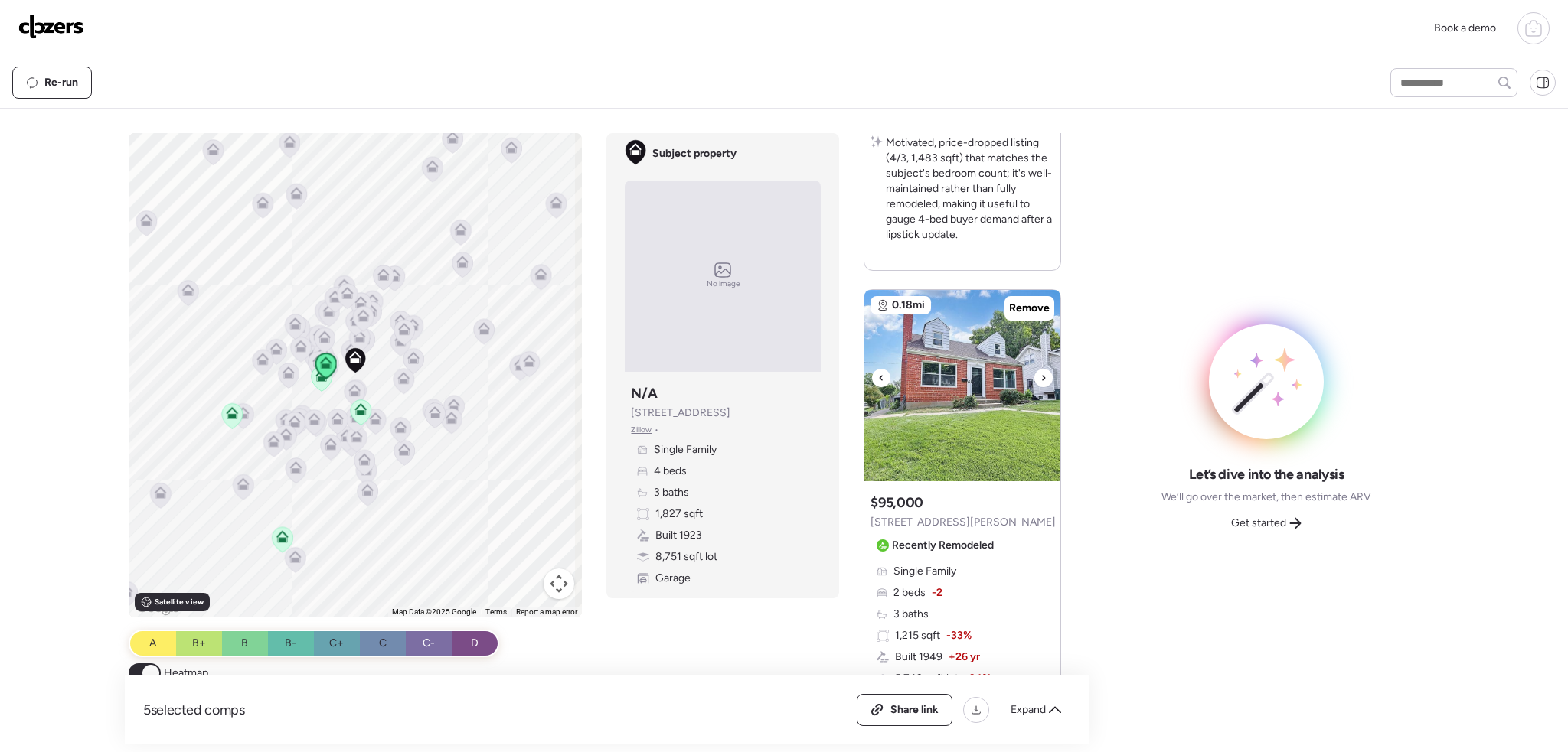
click at [1041, 379] on icon at bounding box center [1044, 379] width 6 height 19
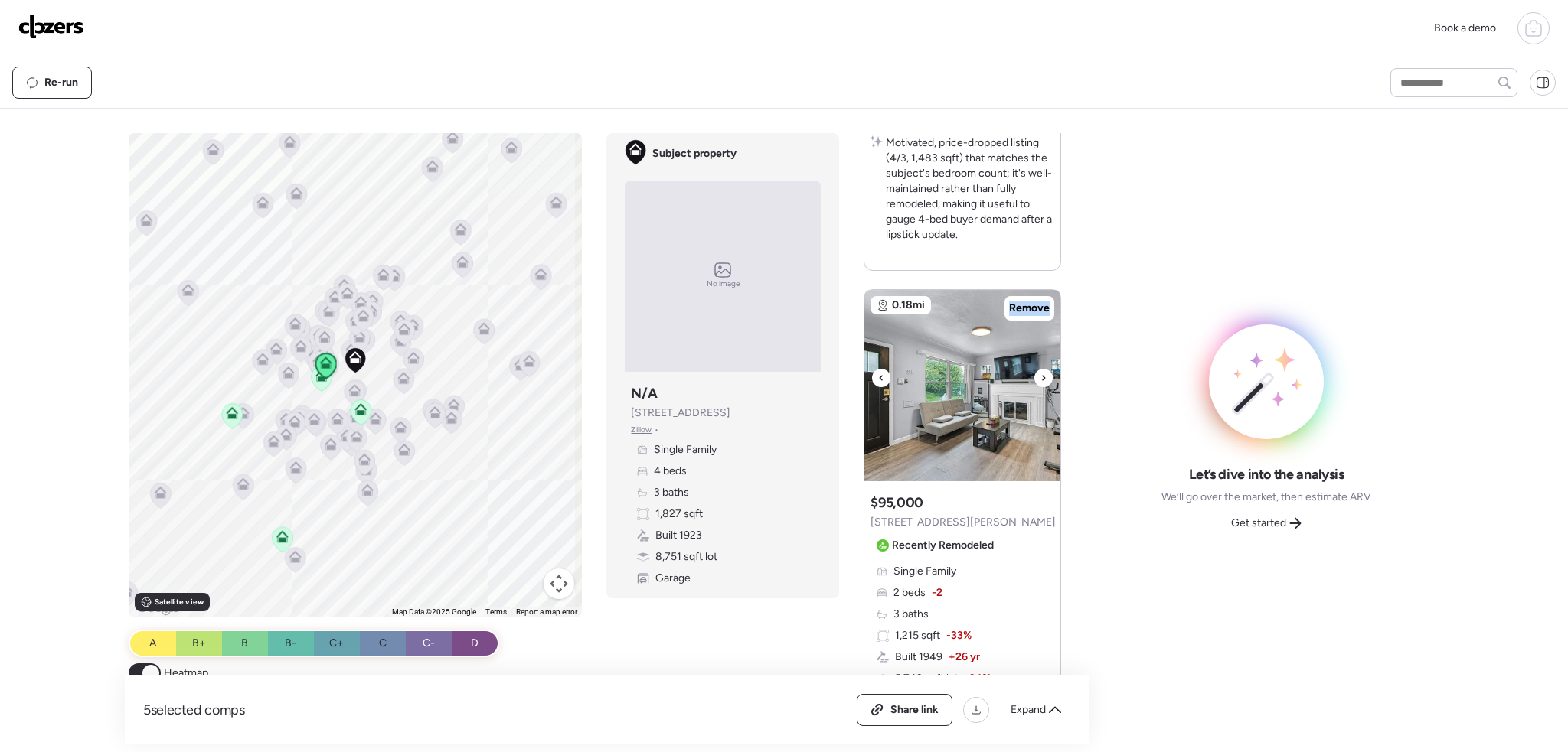
click at [1041, 379] on icon at bounding box center [1044, 379] width 6 height 19
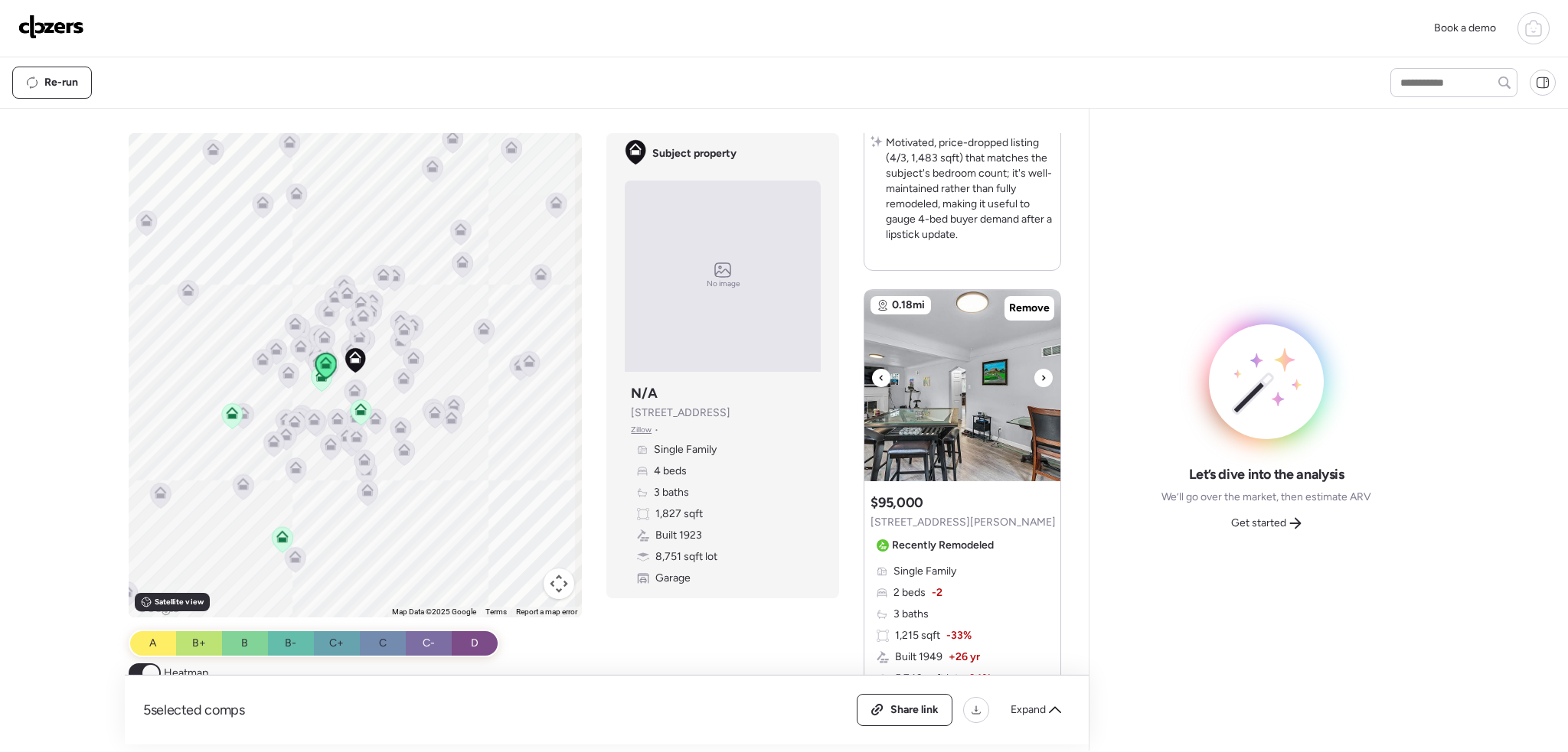
click at [1041, 379] on icon at bounding box center [1044, 379] width 6 height 19
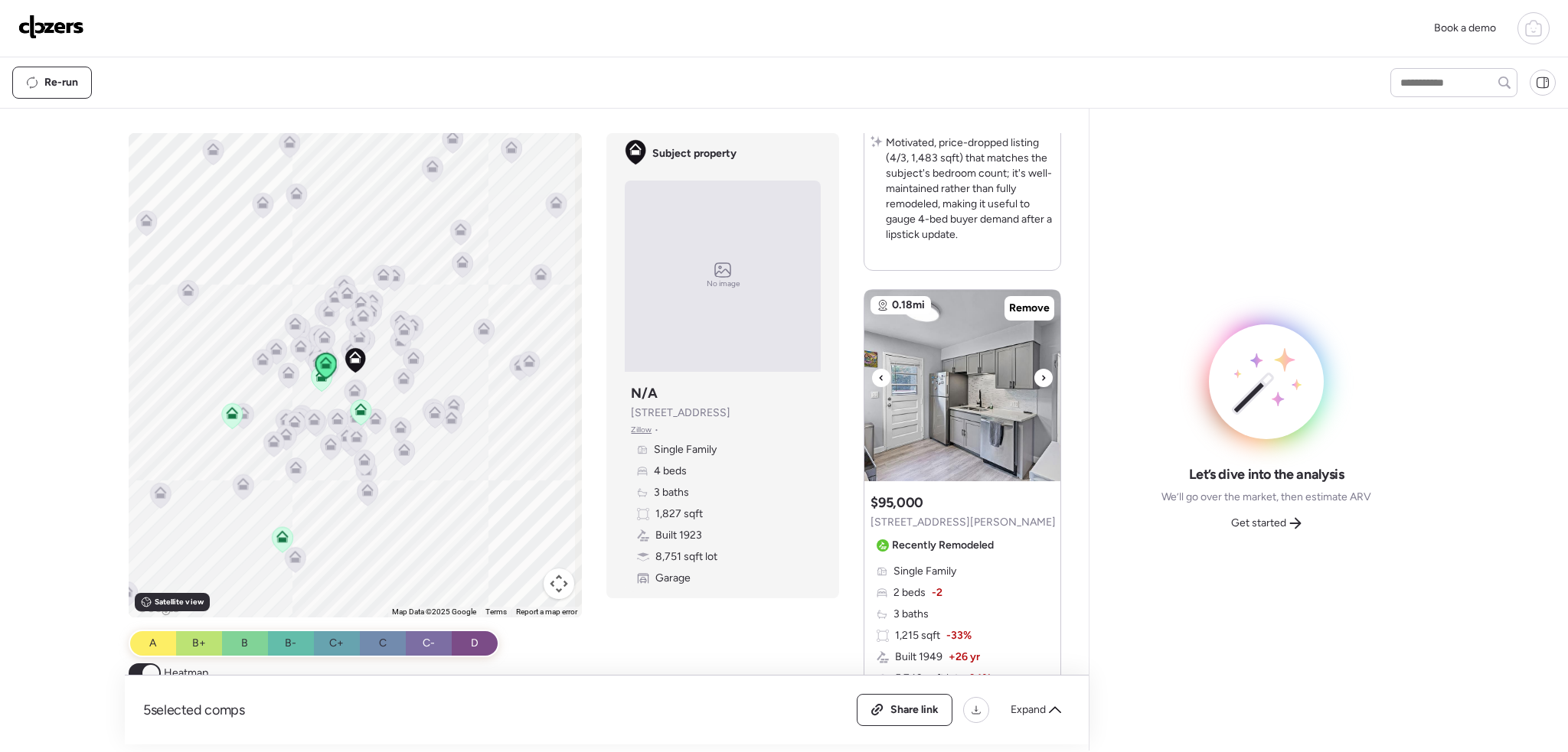
click at [1041, 379] on icon at bounding box center [1044, 379] width 6 height 19
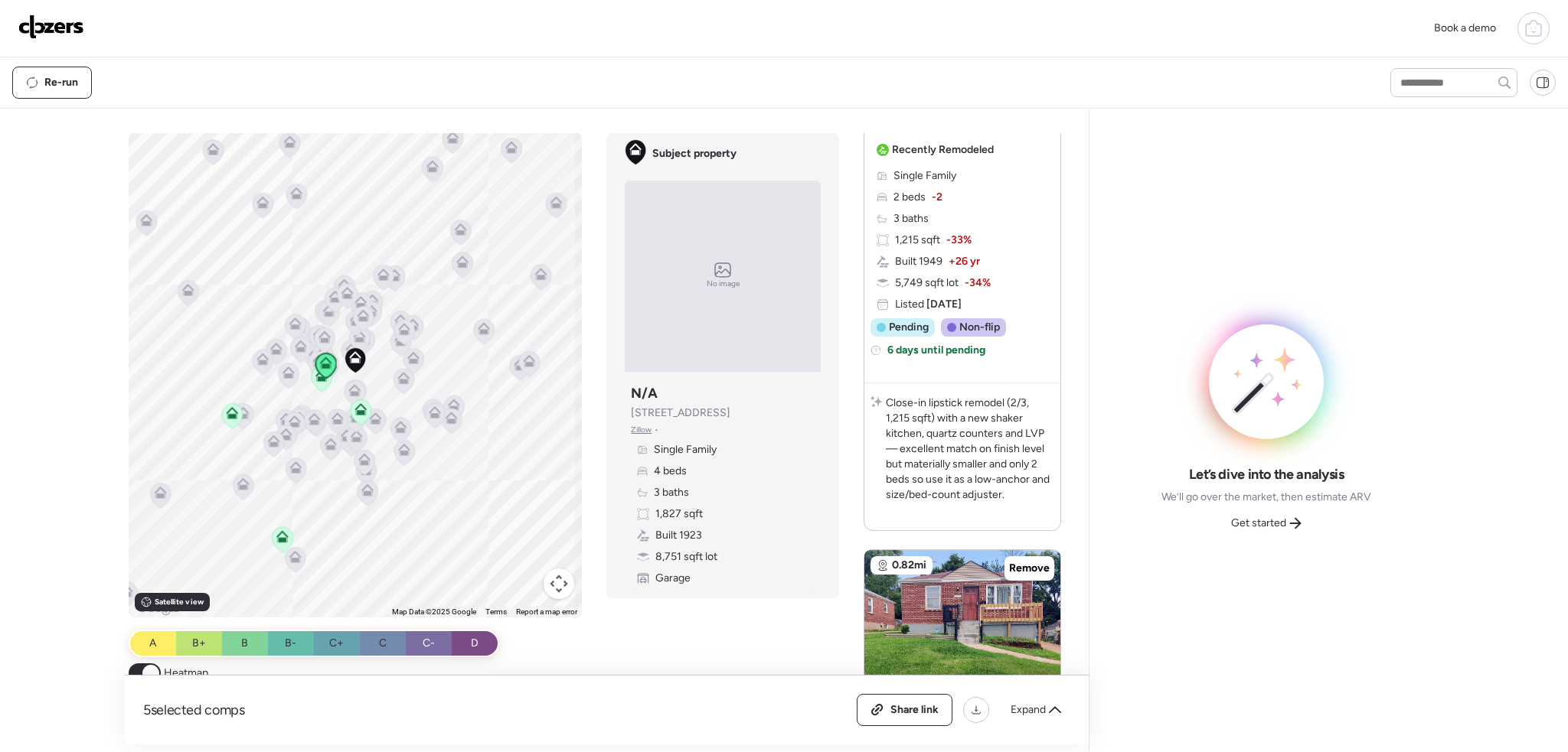
scroll to position [1761, 0]
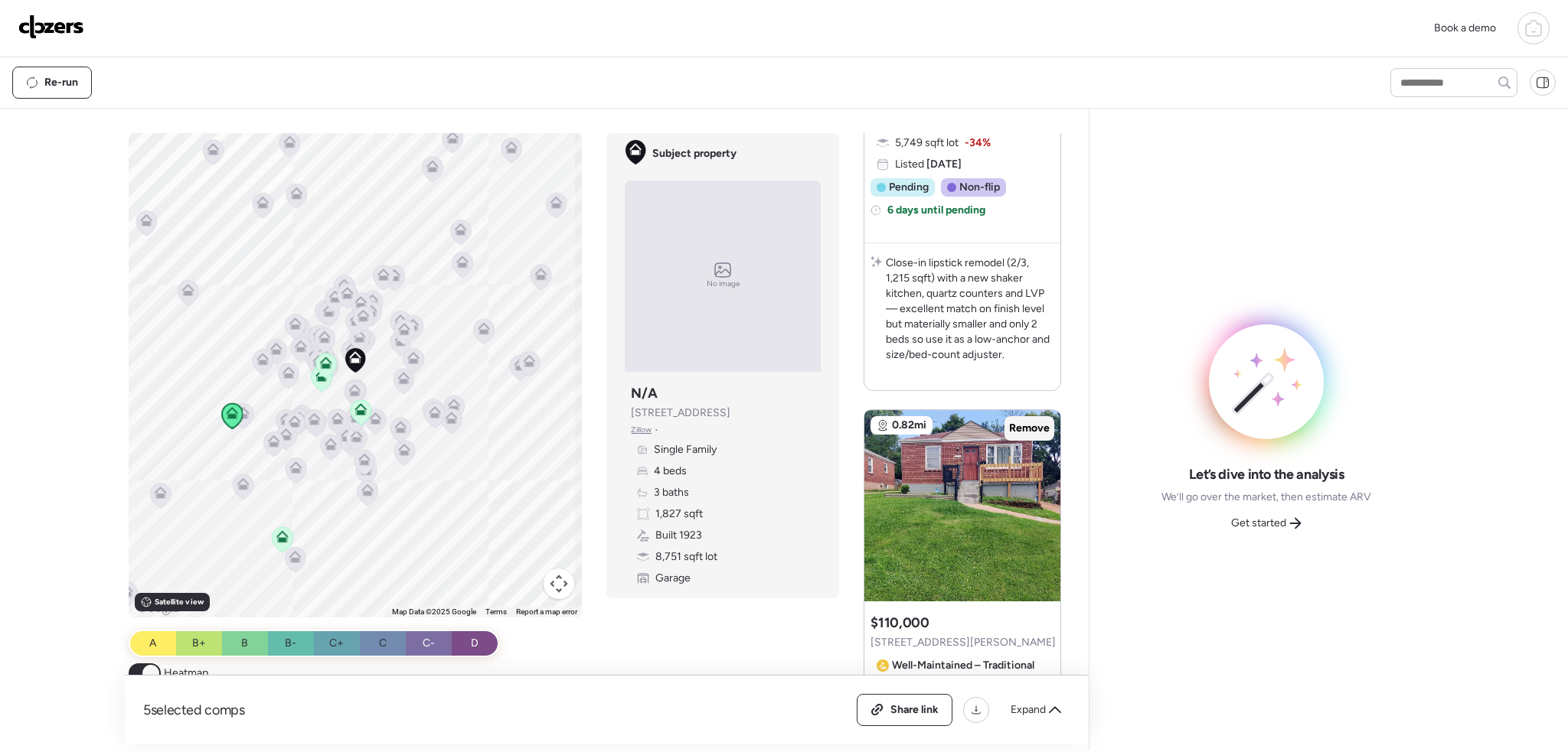
click at [1021, 432] on span "Remove" at bounding box center [1029, 428] width 40 height 15
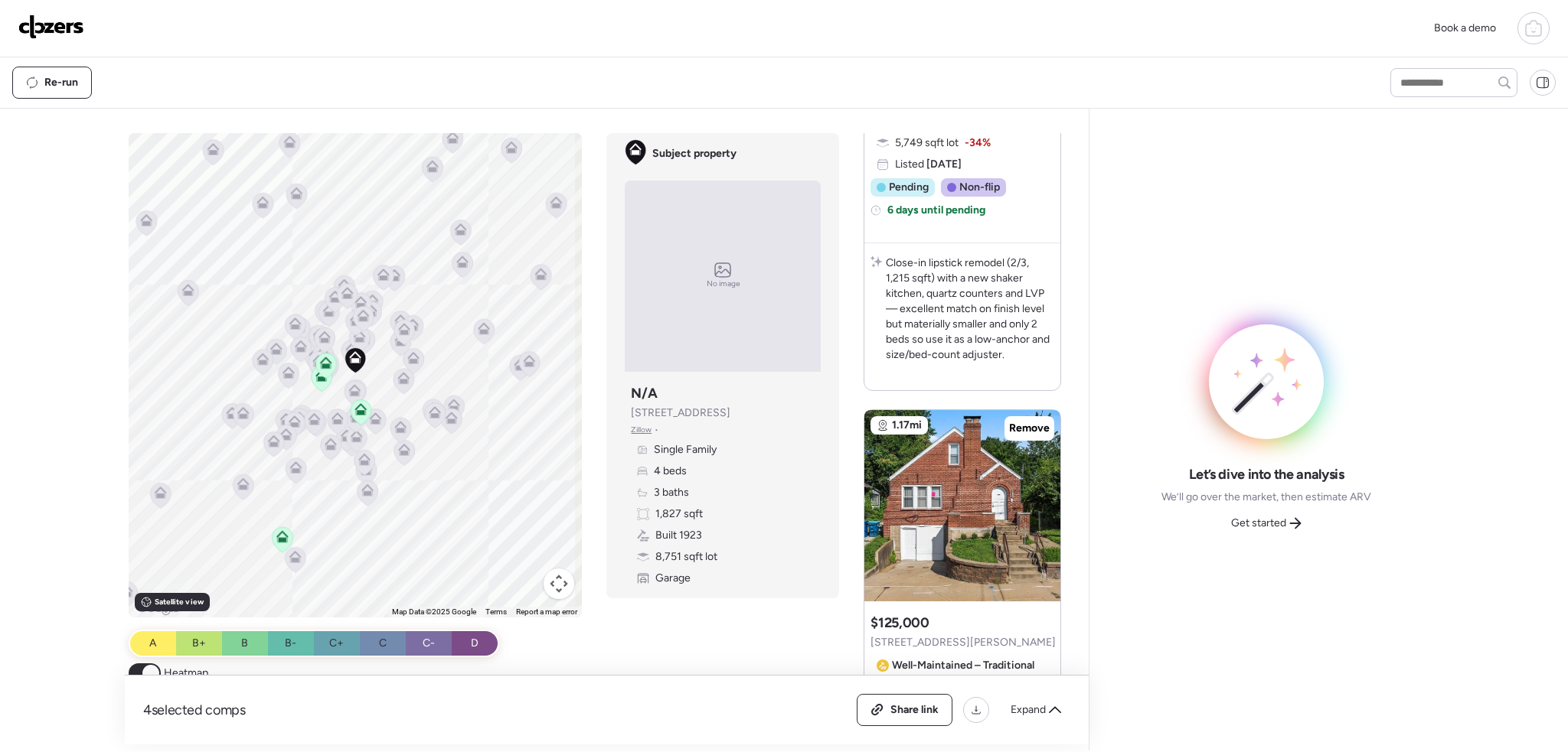
click at [1011, 425] on span "Remove" at bounding box center [1029, 428] width 40 height 15
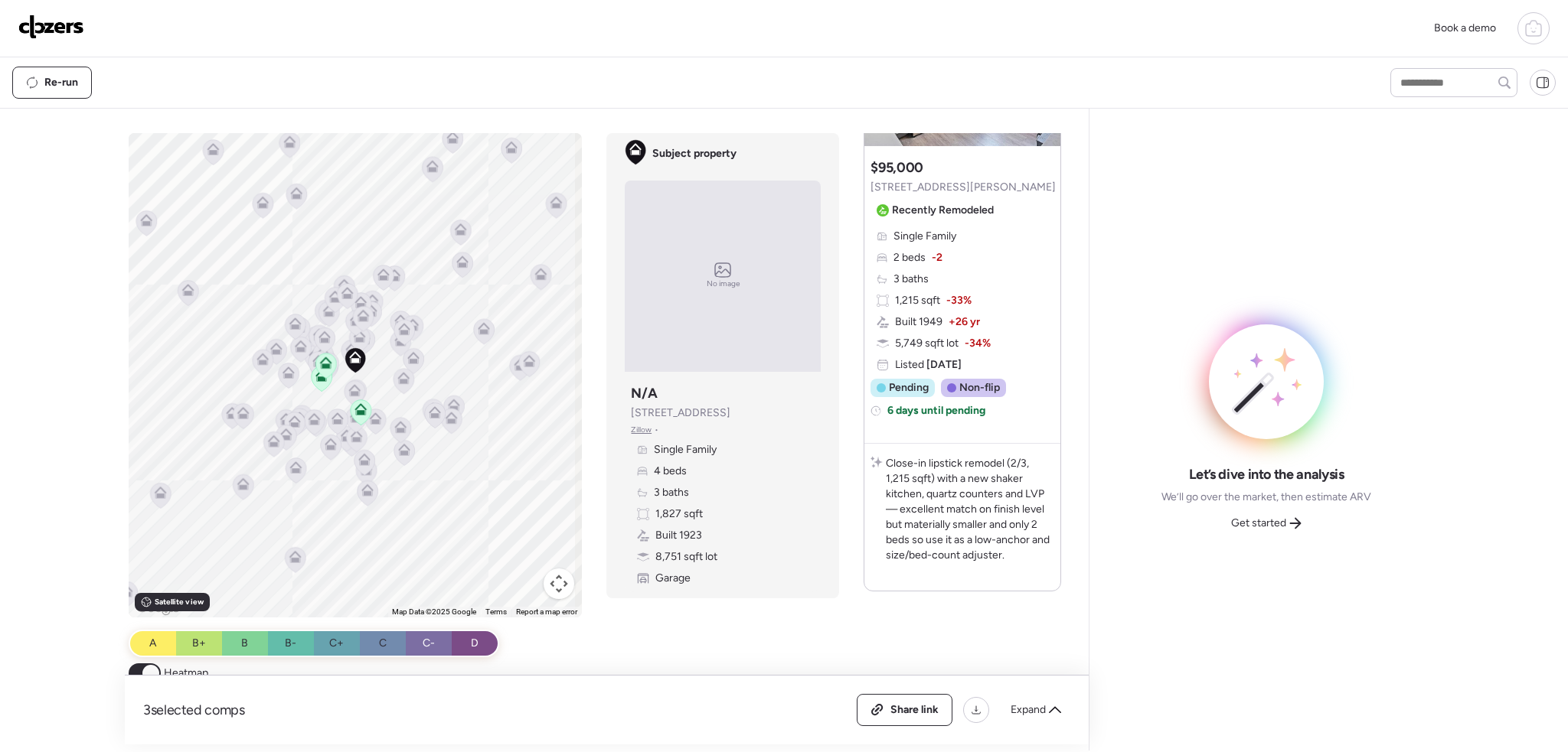
scroll to position [1559, 0]
click at [1265, 519] on span "Get started" at bounding box center [1259, 523] width 56 height 15
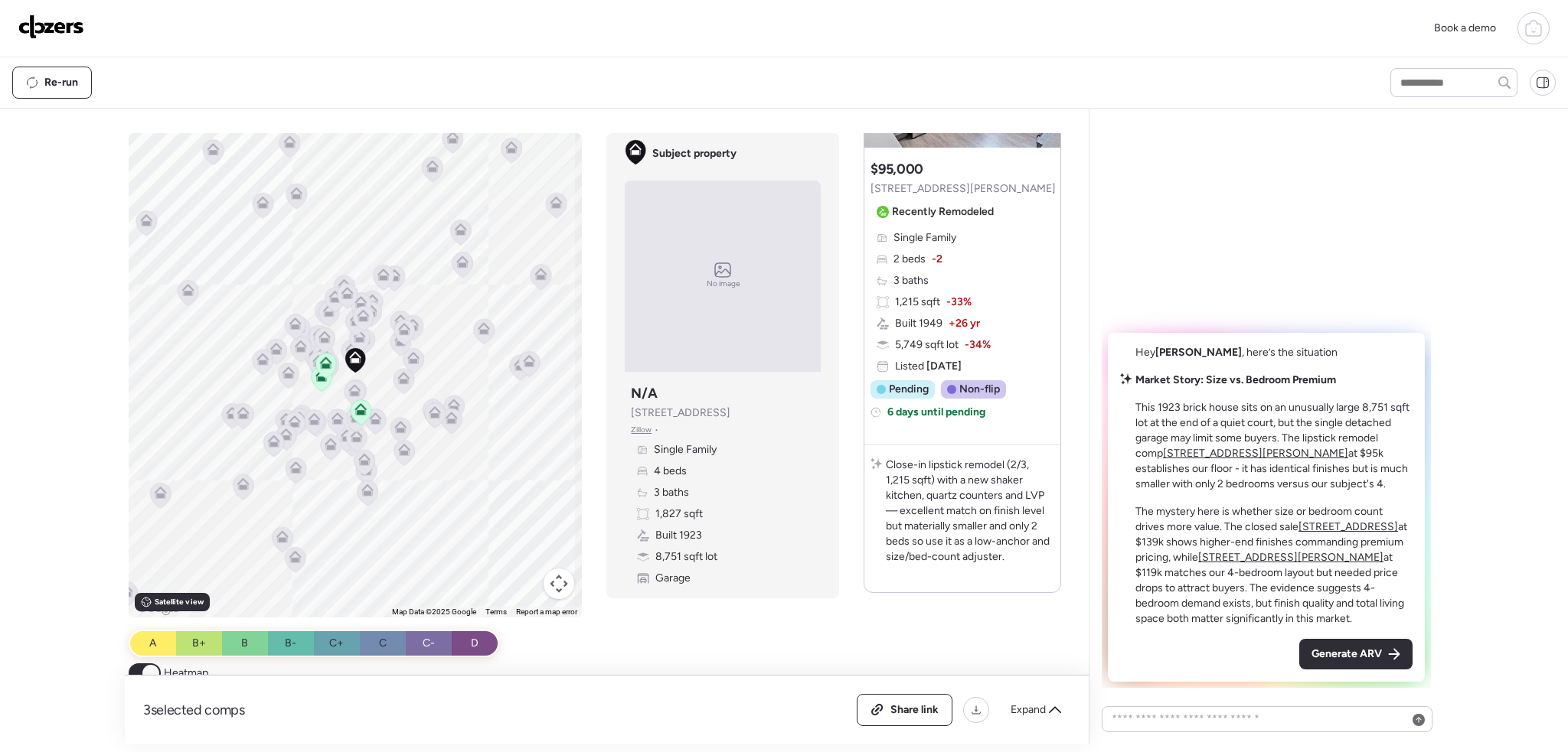
drag, startPoint x: 1366, startPoint y: 649, endPoint x: 1373, endPoint y: 643, distance: 9.2
click at [1366, 649] on span "Generate ARV" at bounding box center [1347, 654] width 71 height 15
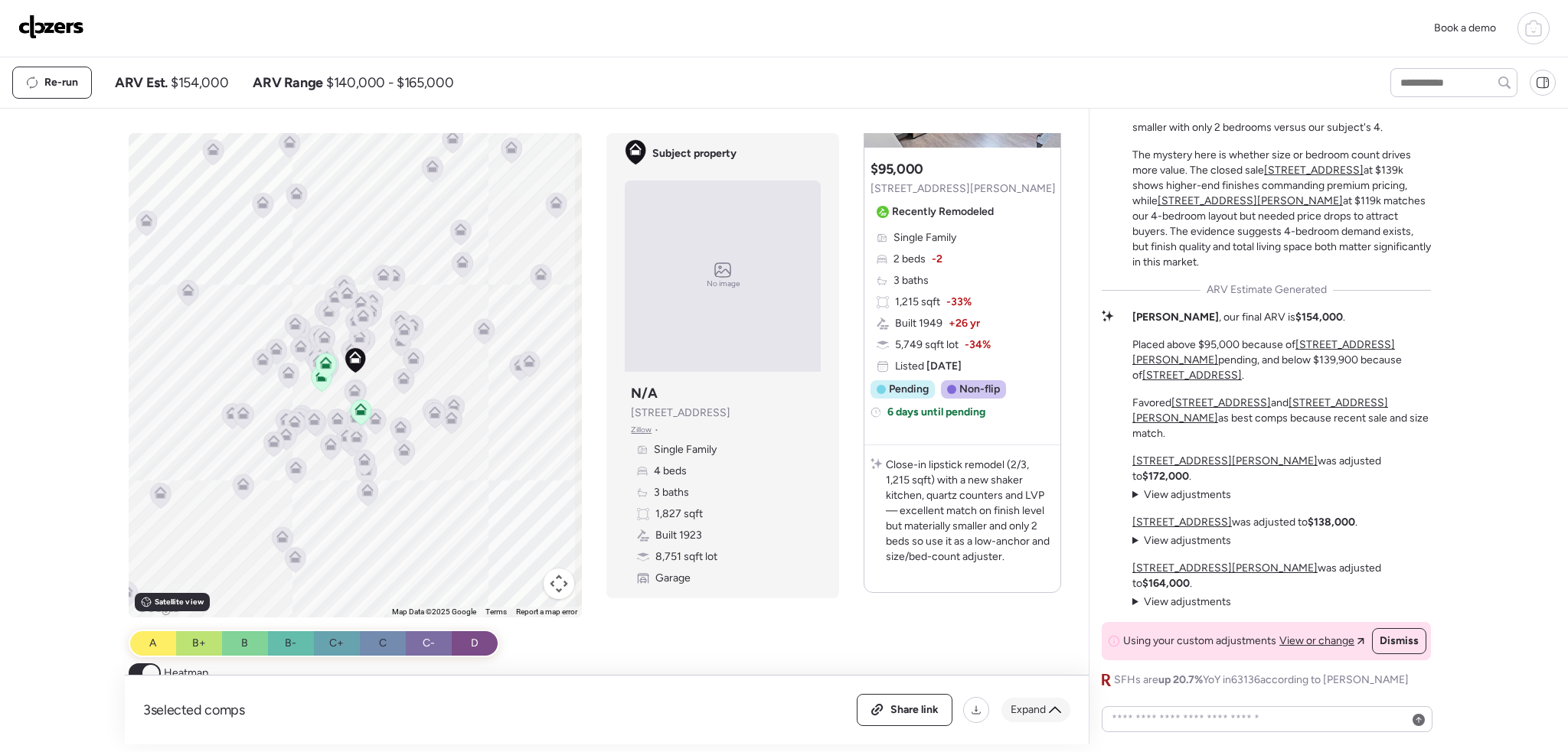
click at [1041, 710] on span "Expand" at bounding box center [1029, 710] width 35 height 15
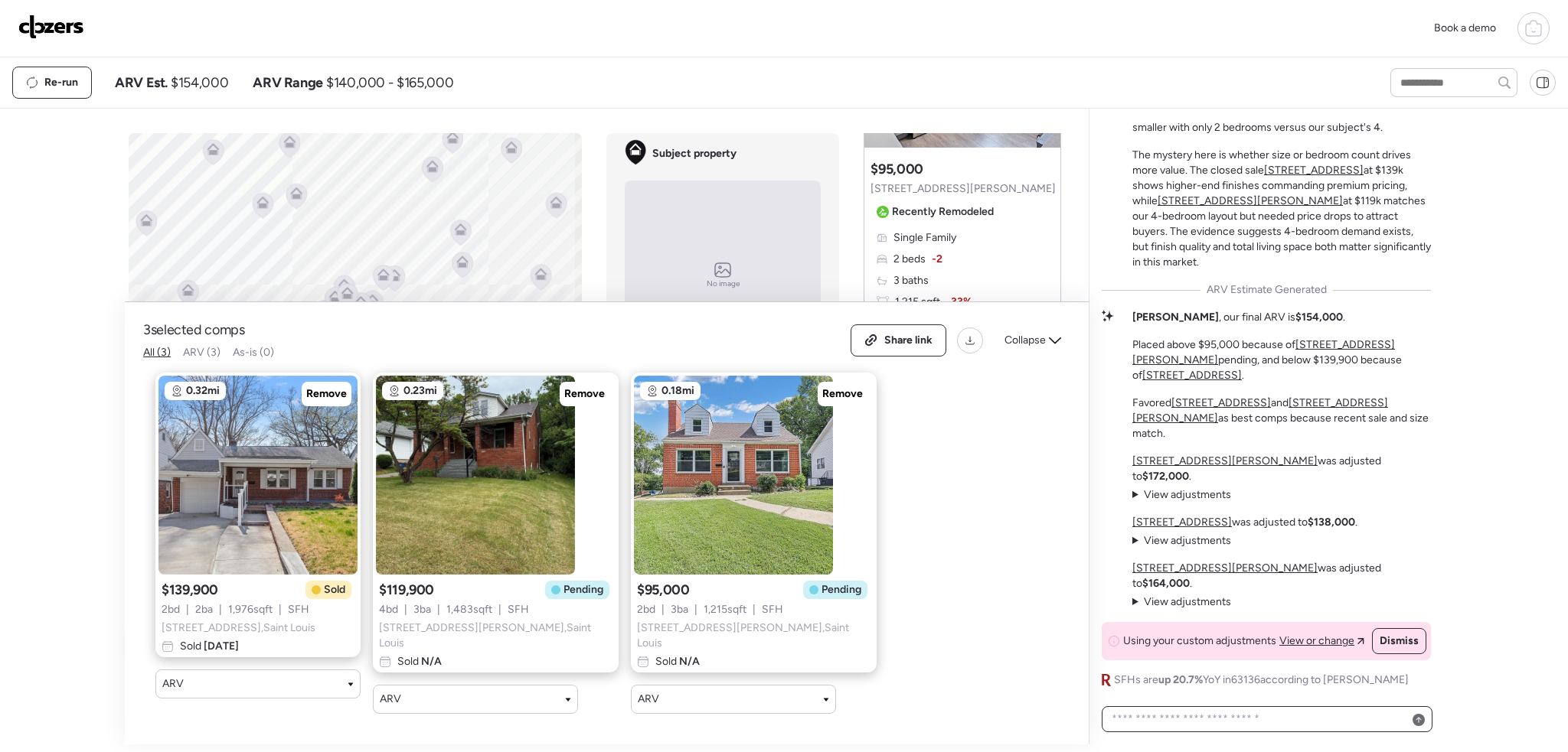
click at [1235, 719] on textarea at bounding box center [1268, 719] width 317 height 21
type textarea "**********"
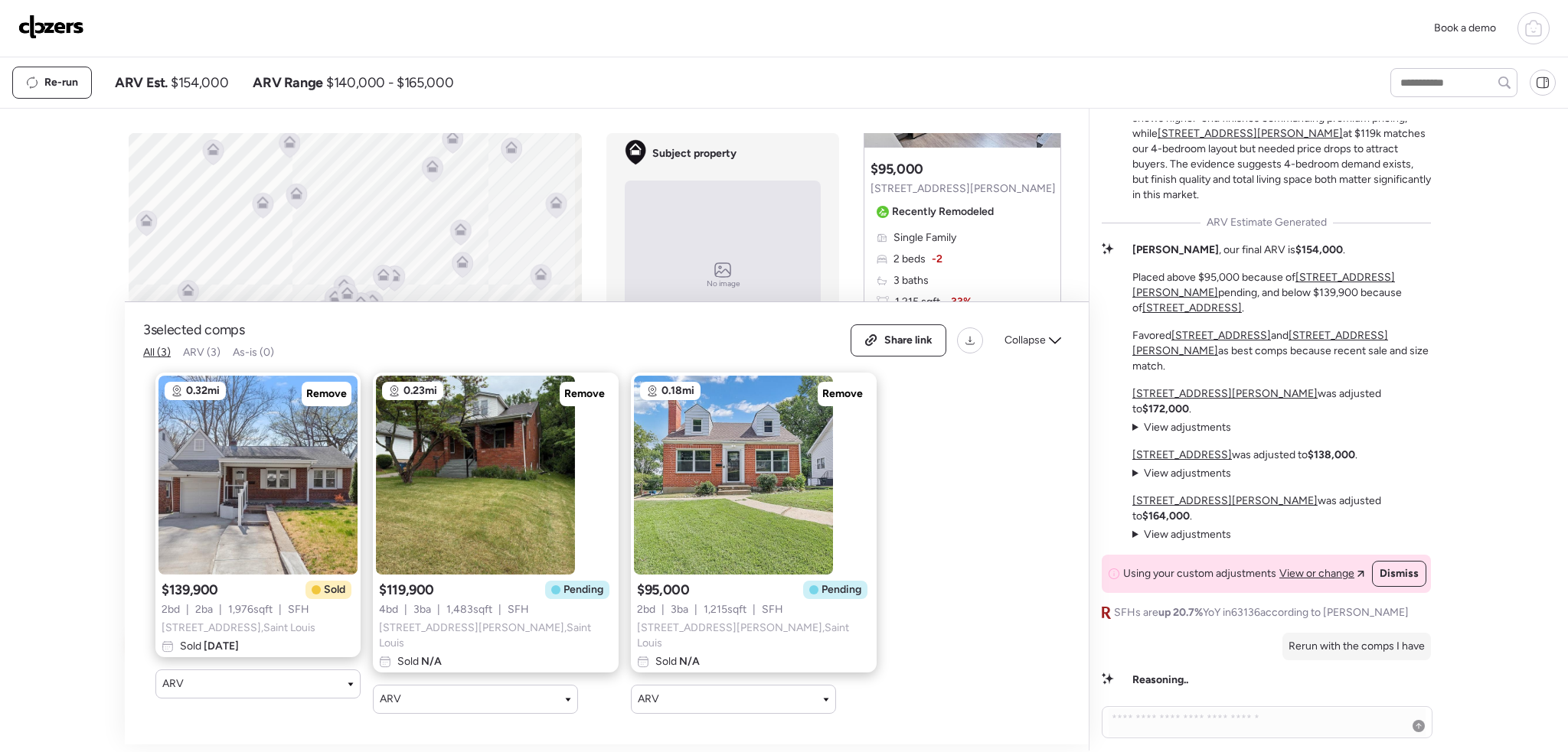
click at [1133, 436] on summary "View adjustments Hide adjustments" at bounding box center [1182, 428] width 98 height 15
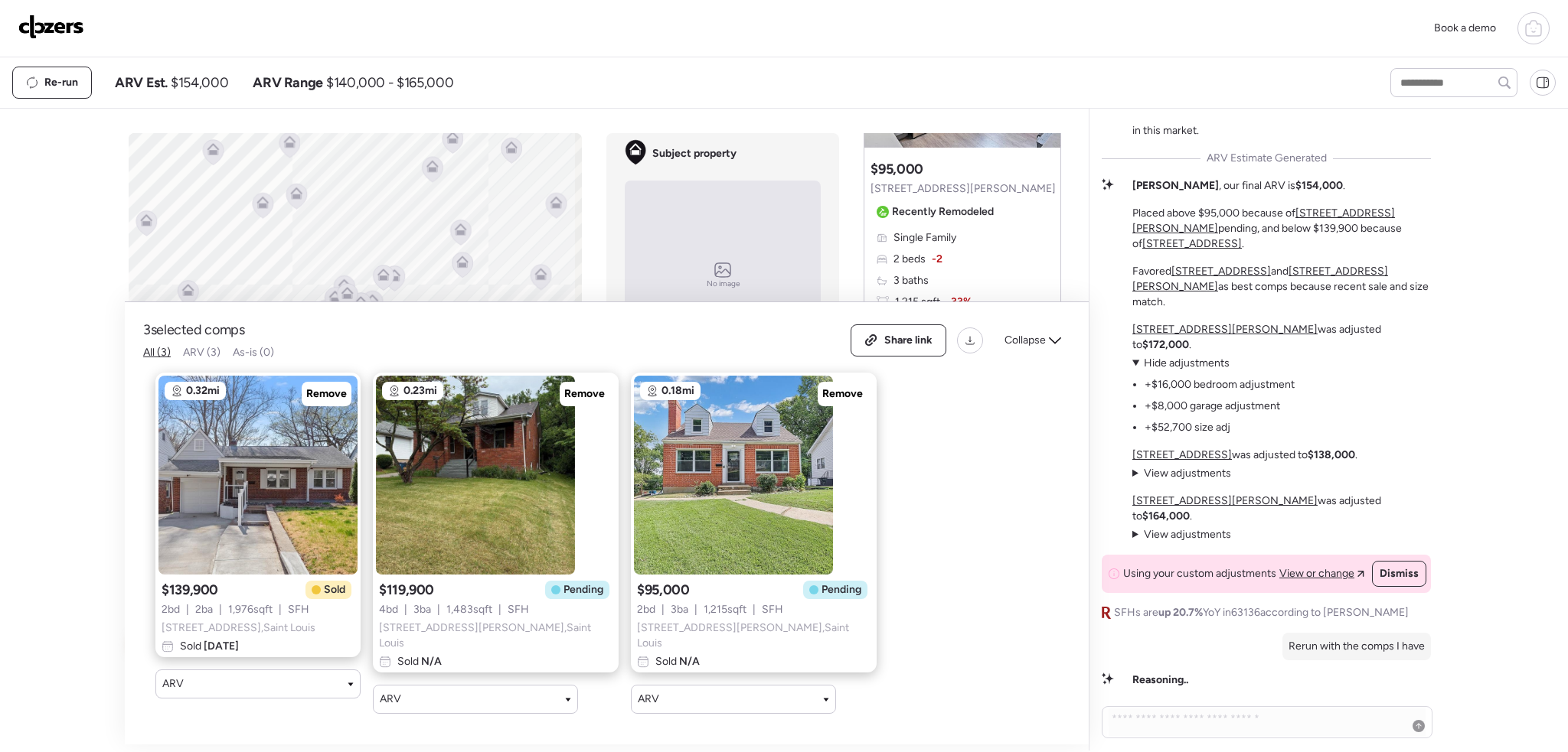
click at [1135, 481] on summary "View adjustments Hide adjustments" at bounding box center [1182, 474] width 98 height 15
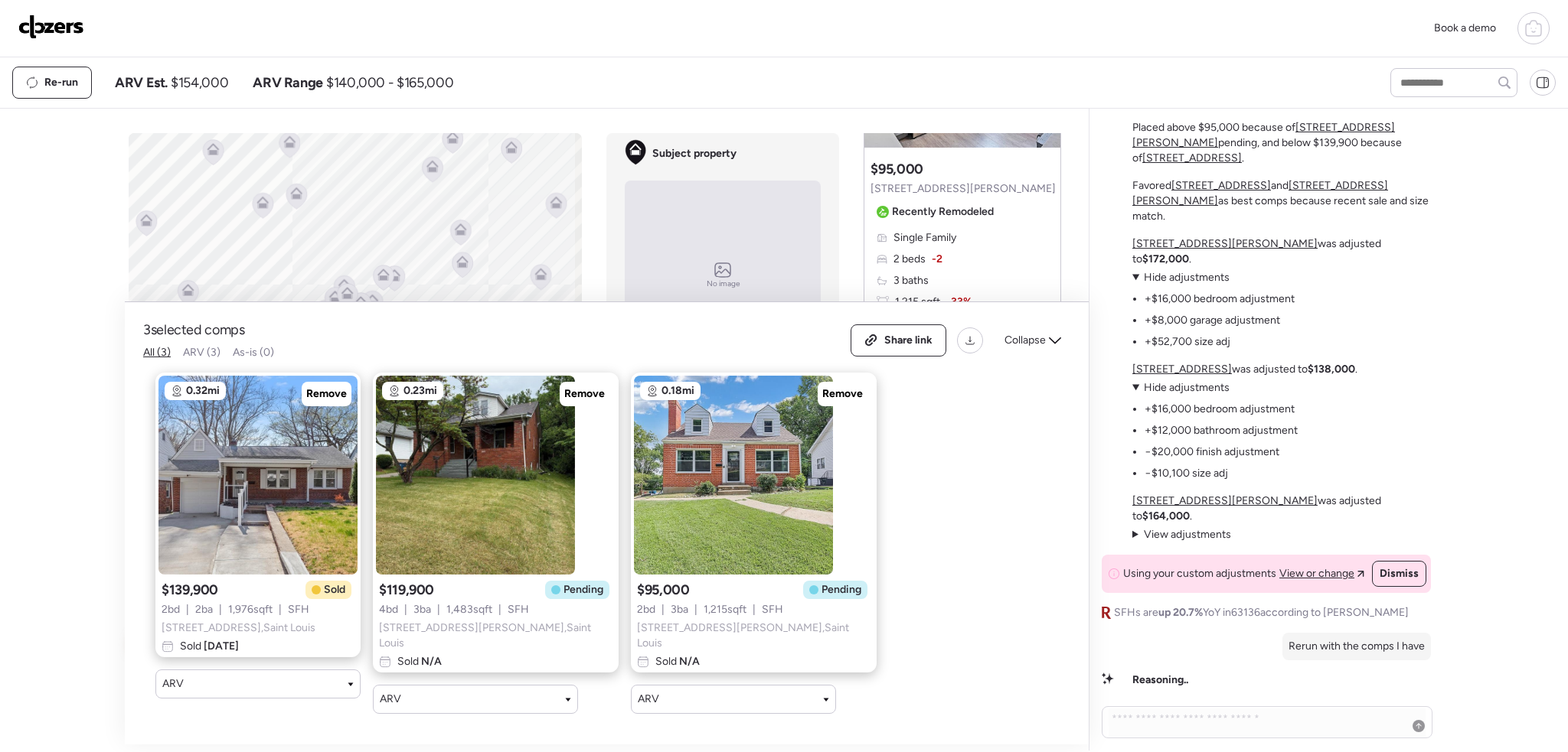
click at [1135, 532] on summary "View adjustments Hide adjustments" at bounding box center [1182, 535] width 98 height 15
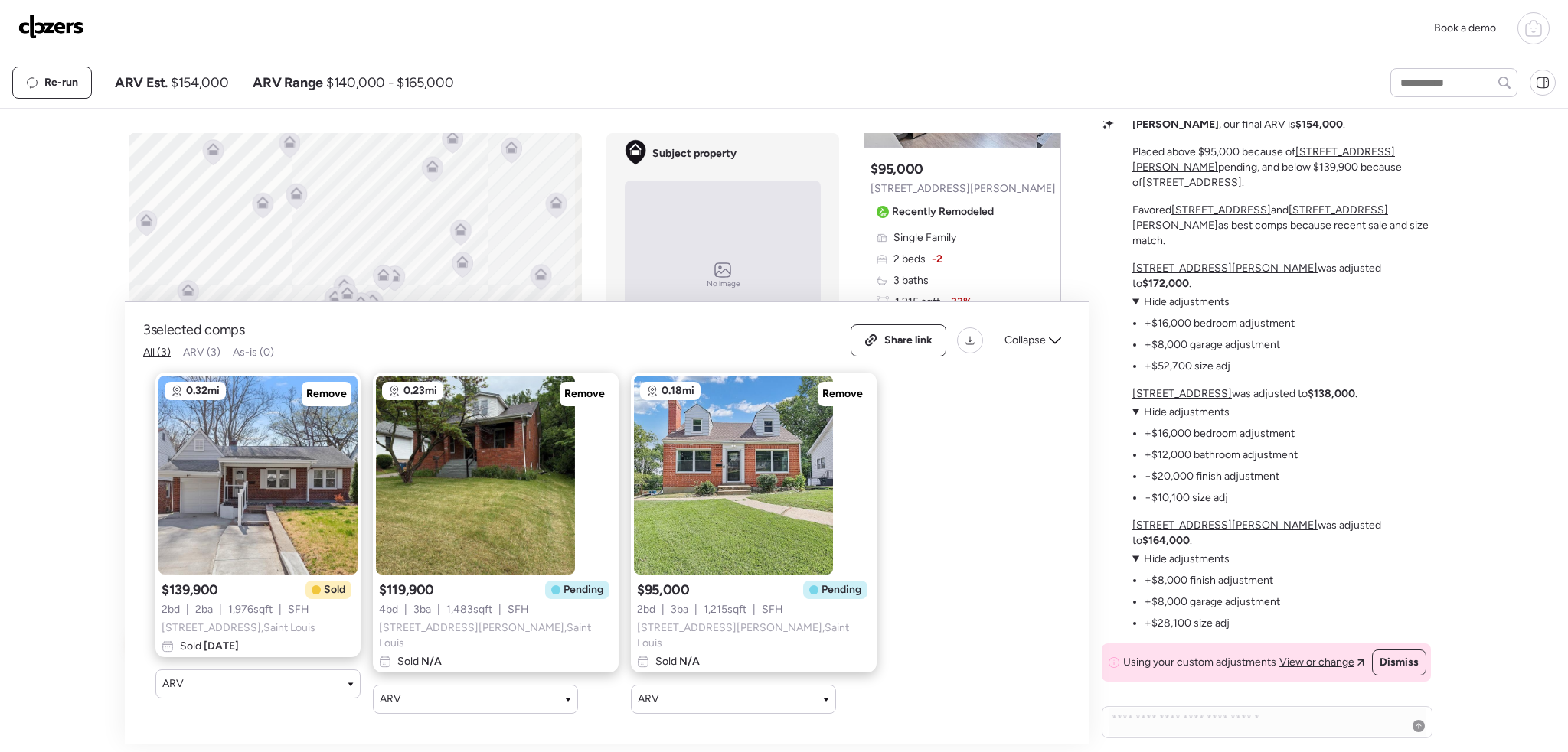
scroll to position [-153, 0]
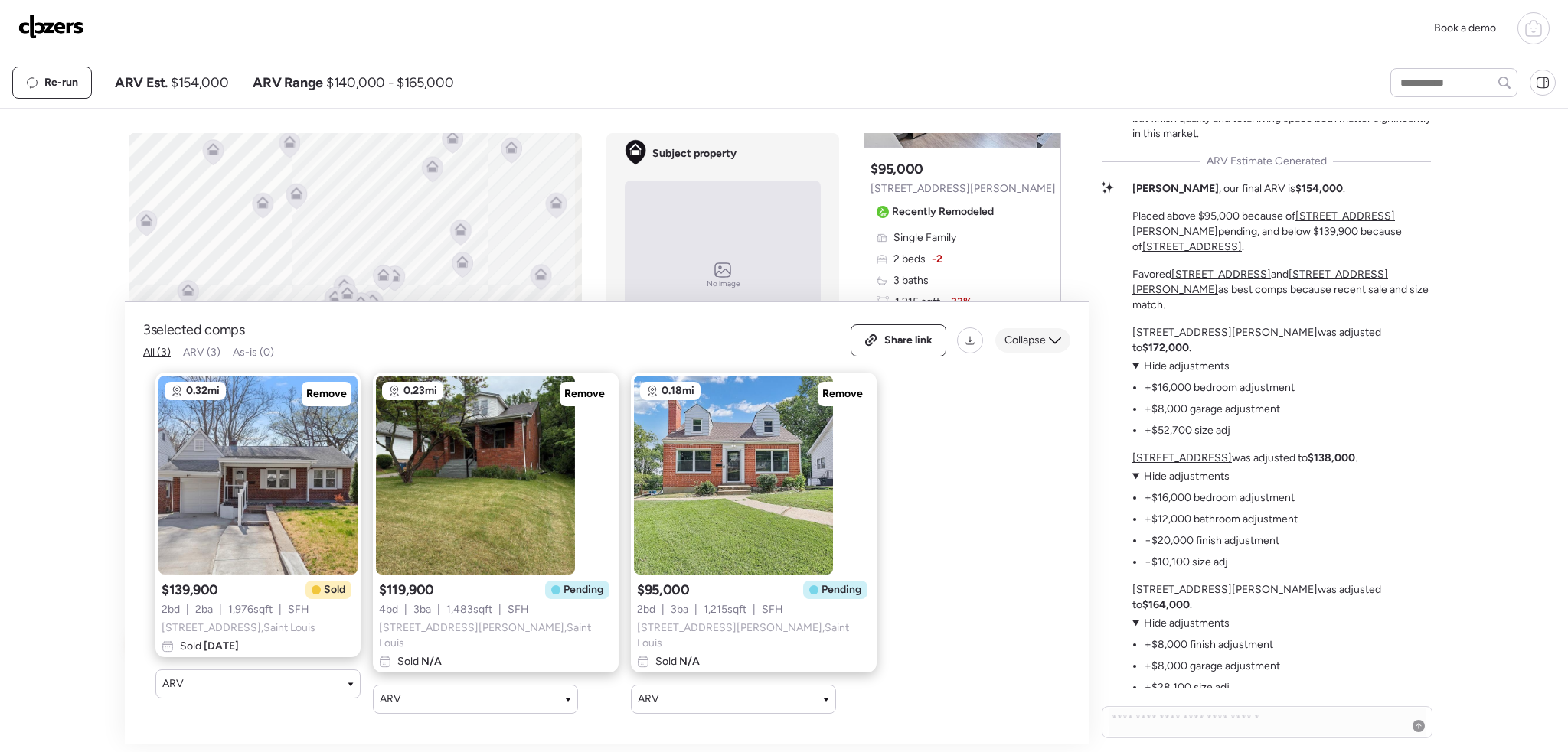
click at [1041, 348] on span "Collapse" at bounding box center [1025, 341] width 41 height 15
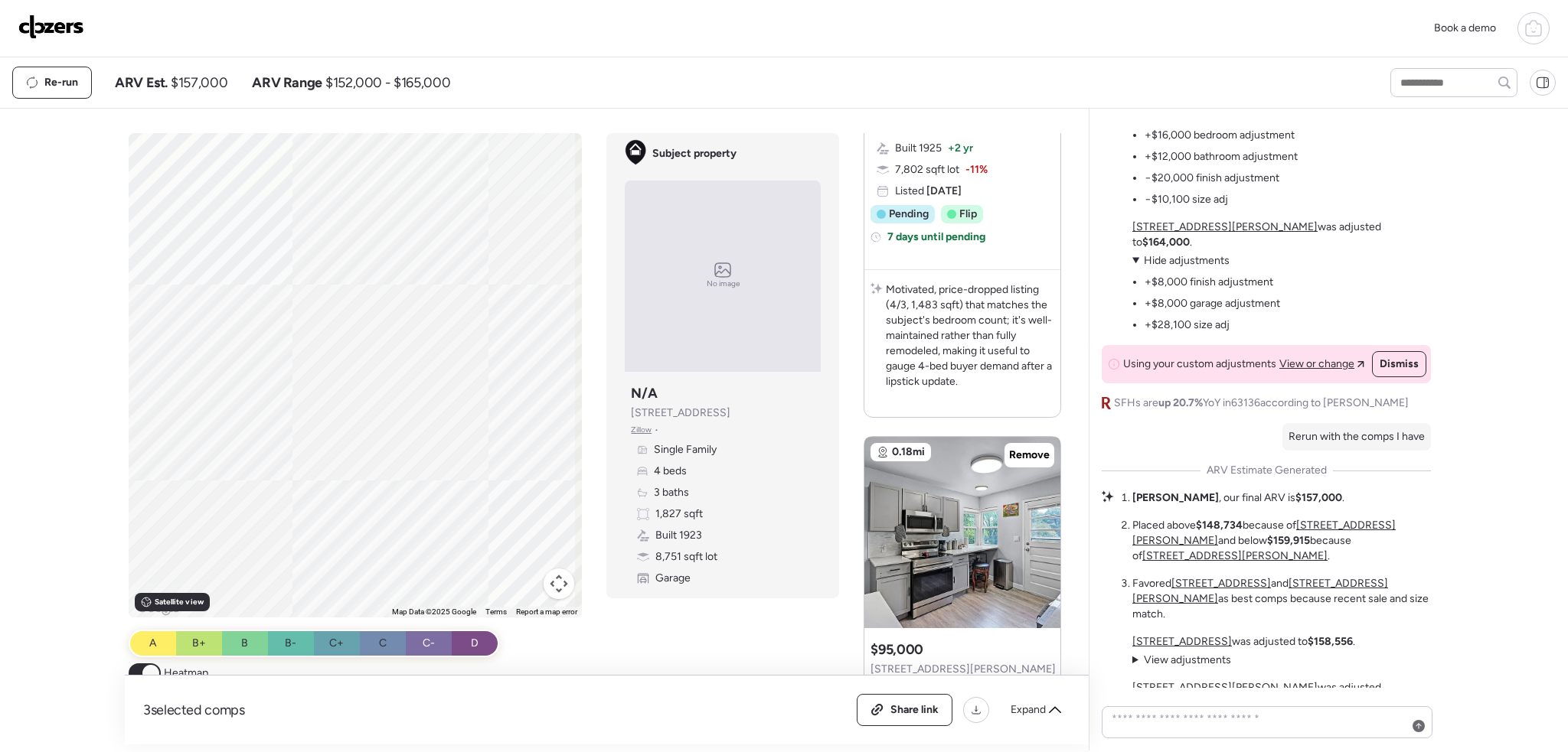
scroll to position [-459, 0]
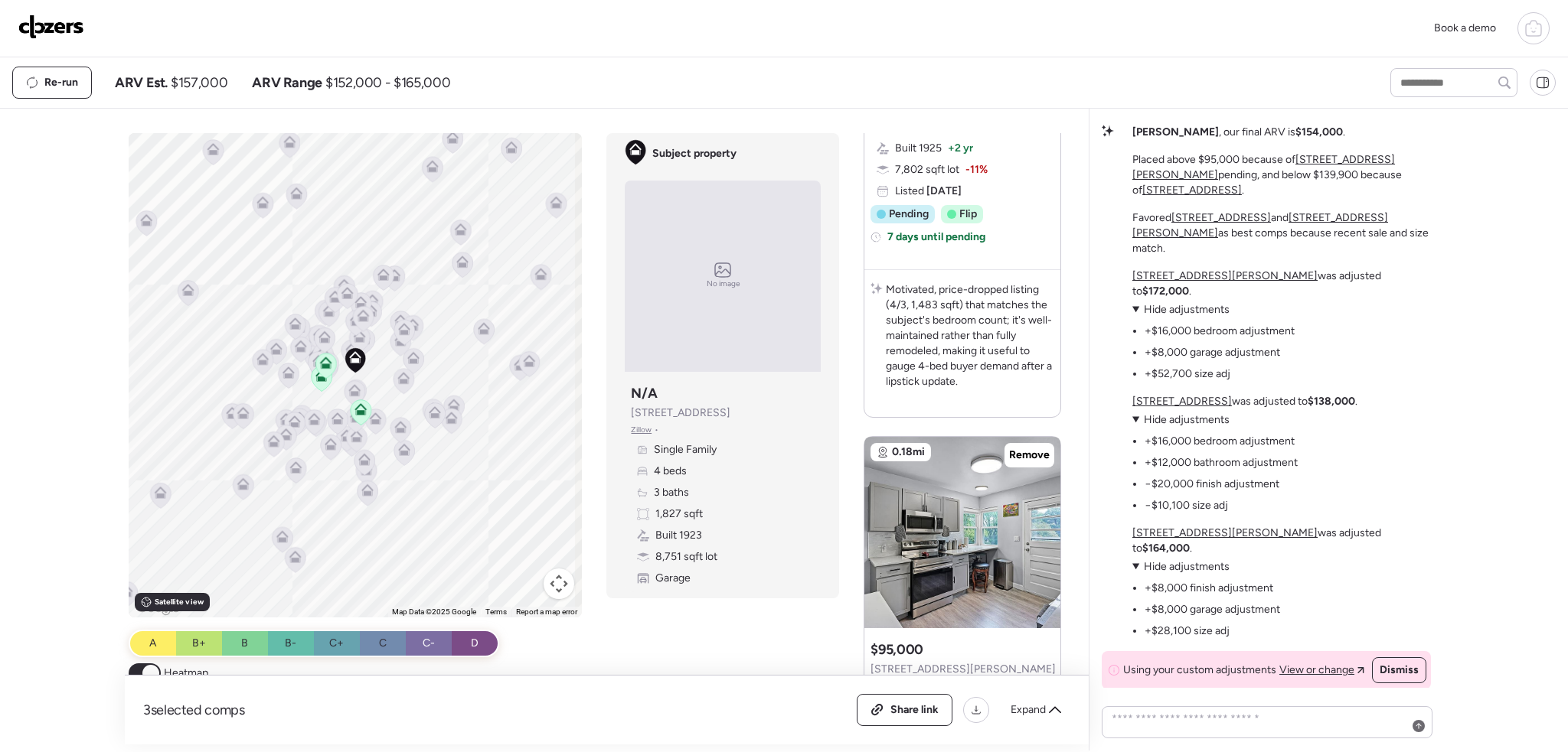
drag, startPoint x: 73, startPoint y: 10, endPoint x: 68, endPoint y: 22, distance: 13.0
click at [72, 12] on div "Book a demo" at bounding box center [784, 29] width 1568 height 57
click at [59, 34] on img at bounding box center [51, 26] width 66 height 24
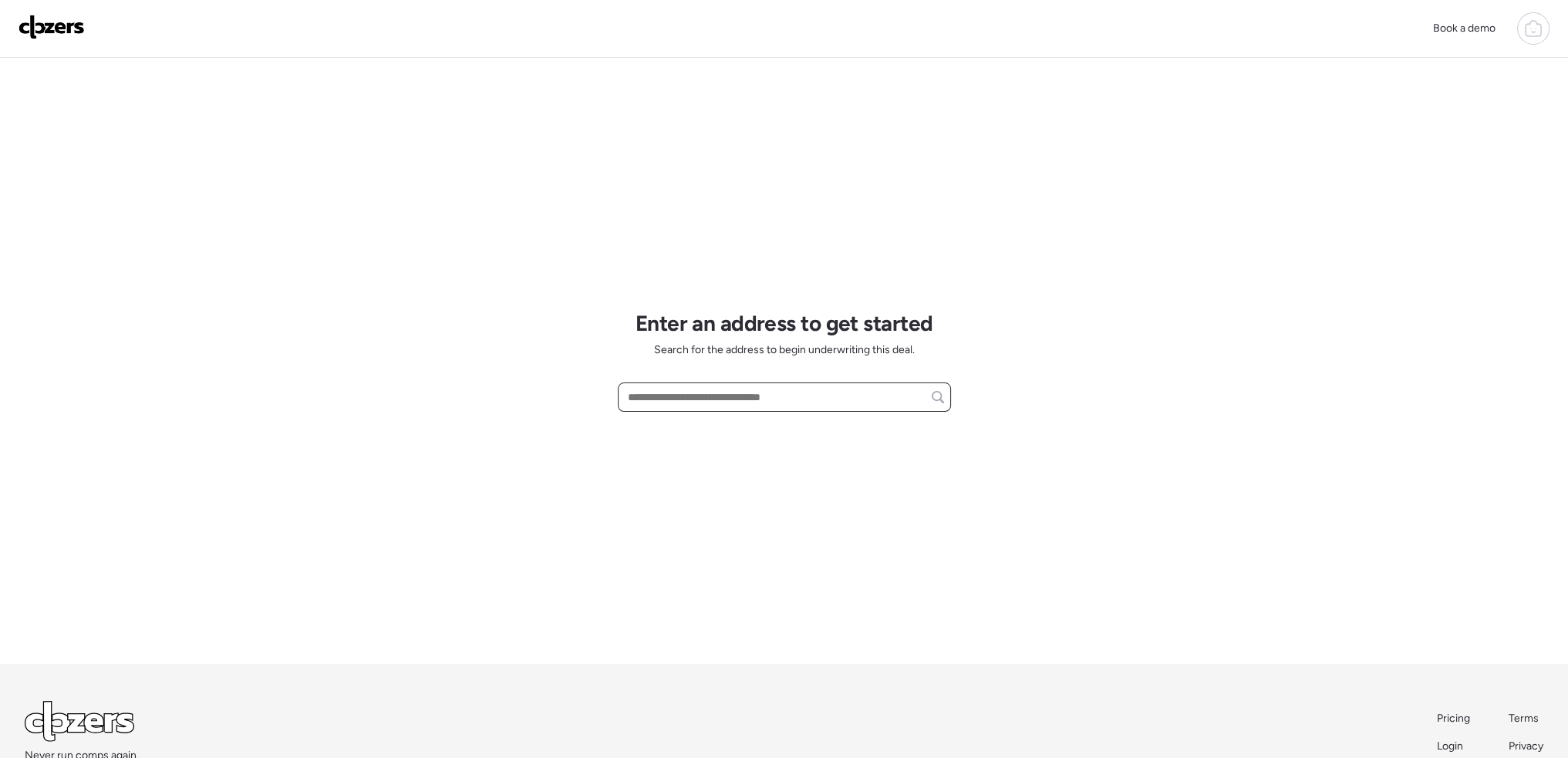
click at [681, 393] on input "text" at bounding box center [784, 397] width 320 height 21
paste input "**********"
click at [758, 437] on div "2087 Chambers Rd, Saint Louis, MO, 63136" at bounding box center [784, 426] width 333 height 28
type input "**********"
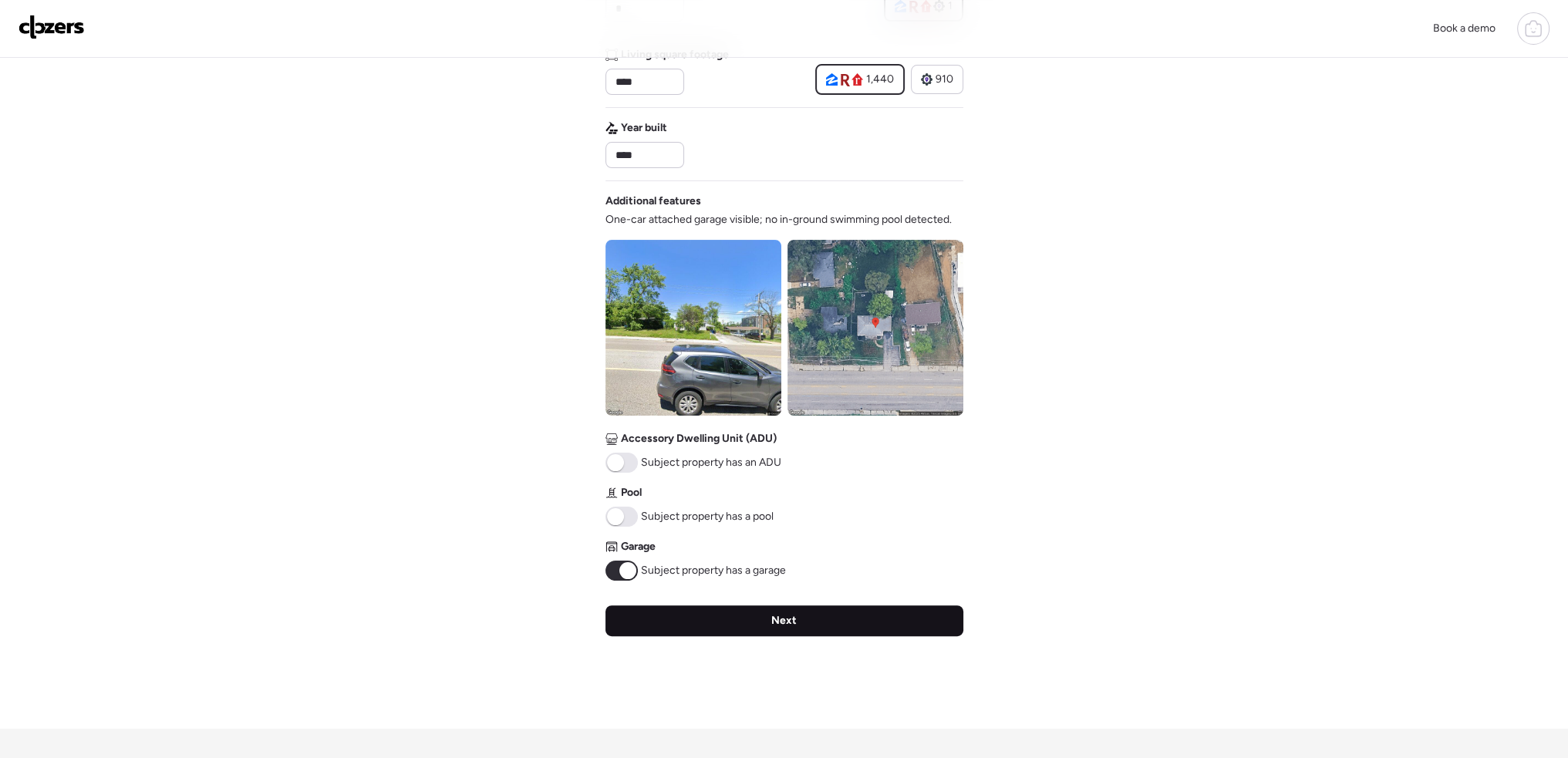
click at [752, 625] on div "Next" at bounding box center [784, 621] width 358 height 31
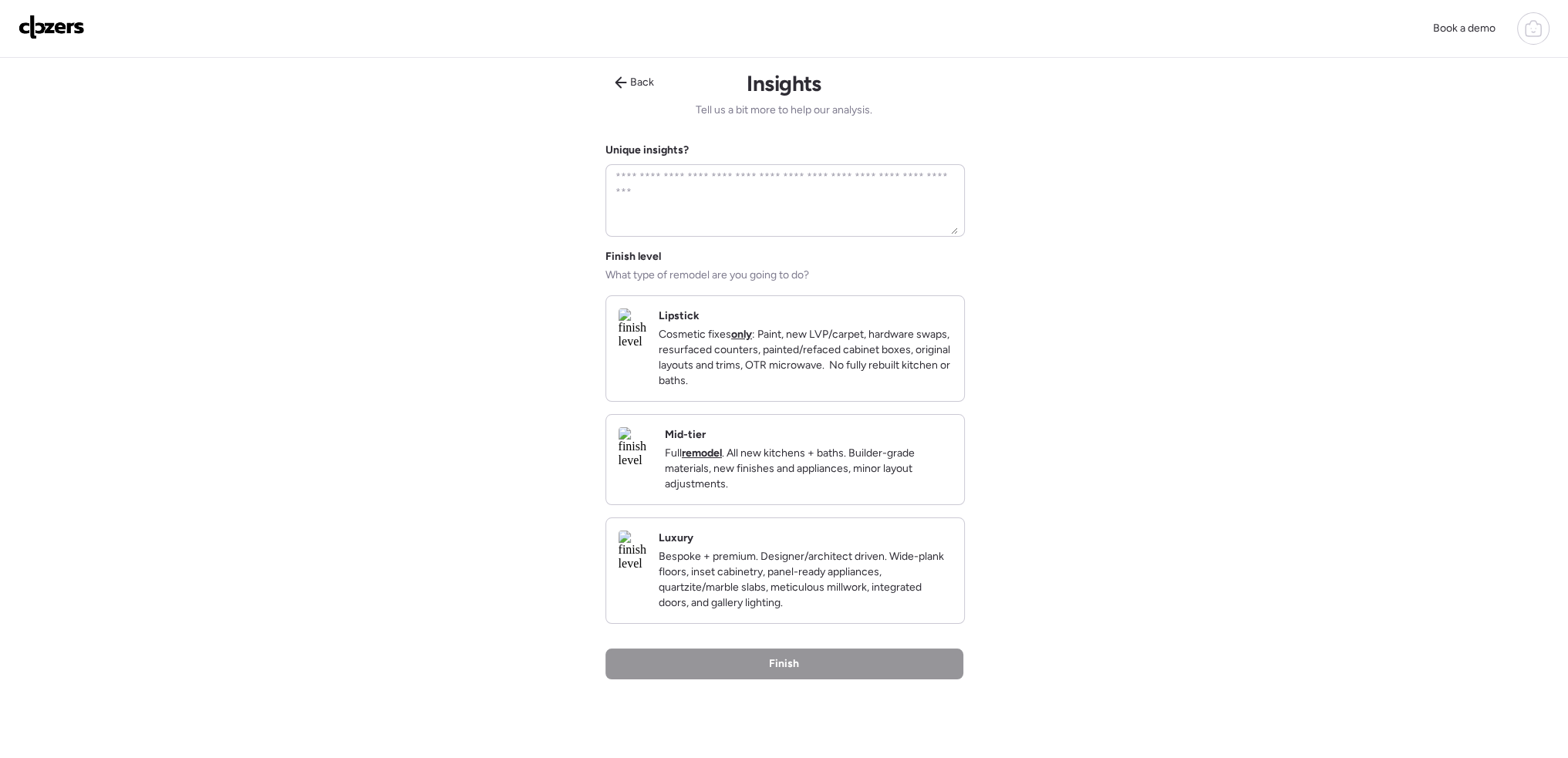
click at [775, 380] on p "Cosmetic fixes only : Paint, new LVP/carpet, hardware swaps, resurfaced counter…" at bounding box center [805, 358] width 293 height 62
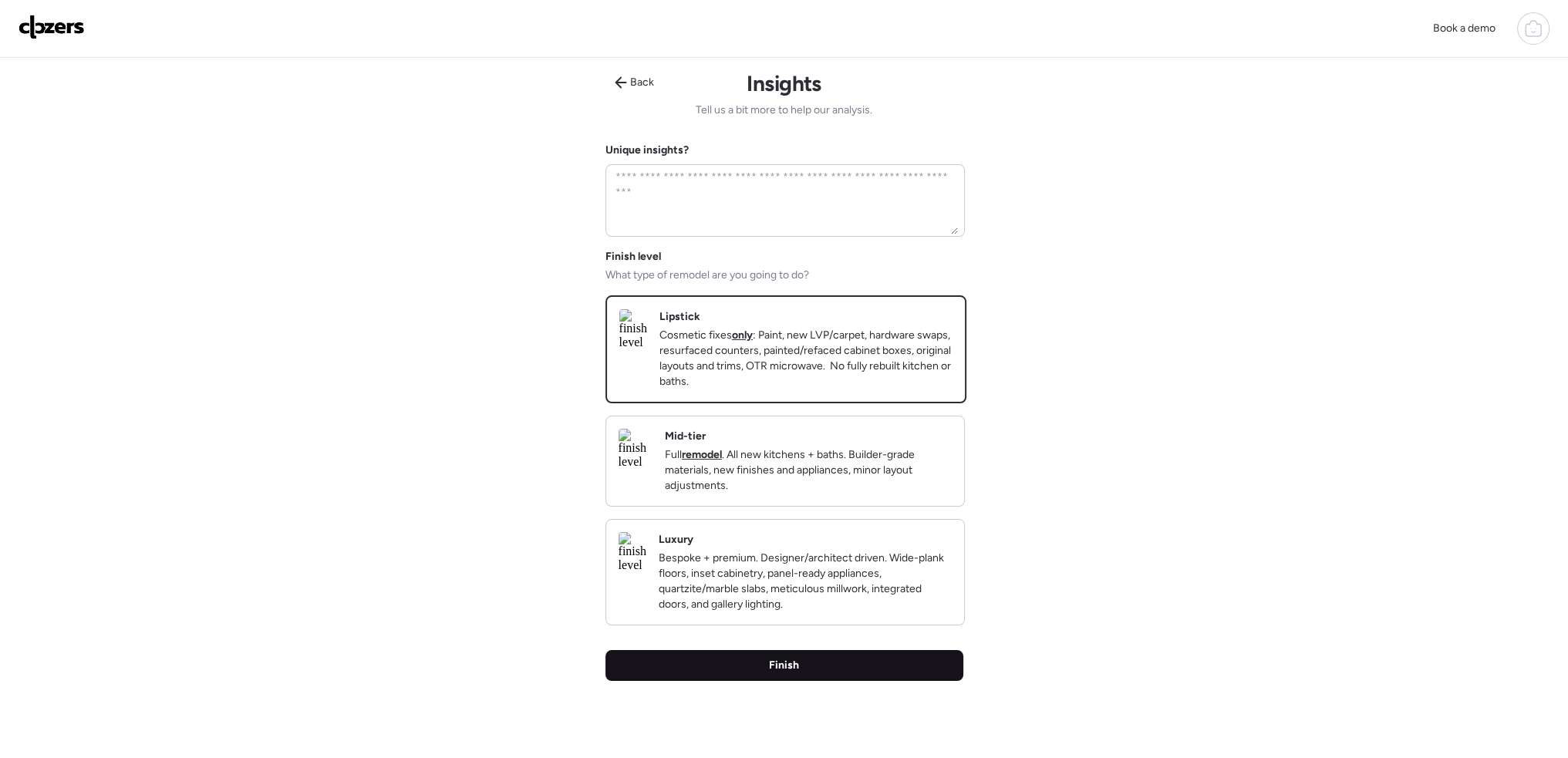
click at [790, 673] on span "Finish" at bounding box center [783, 666] width 30 height 15
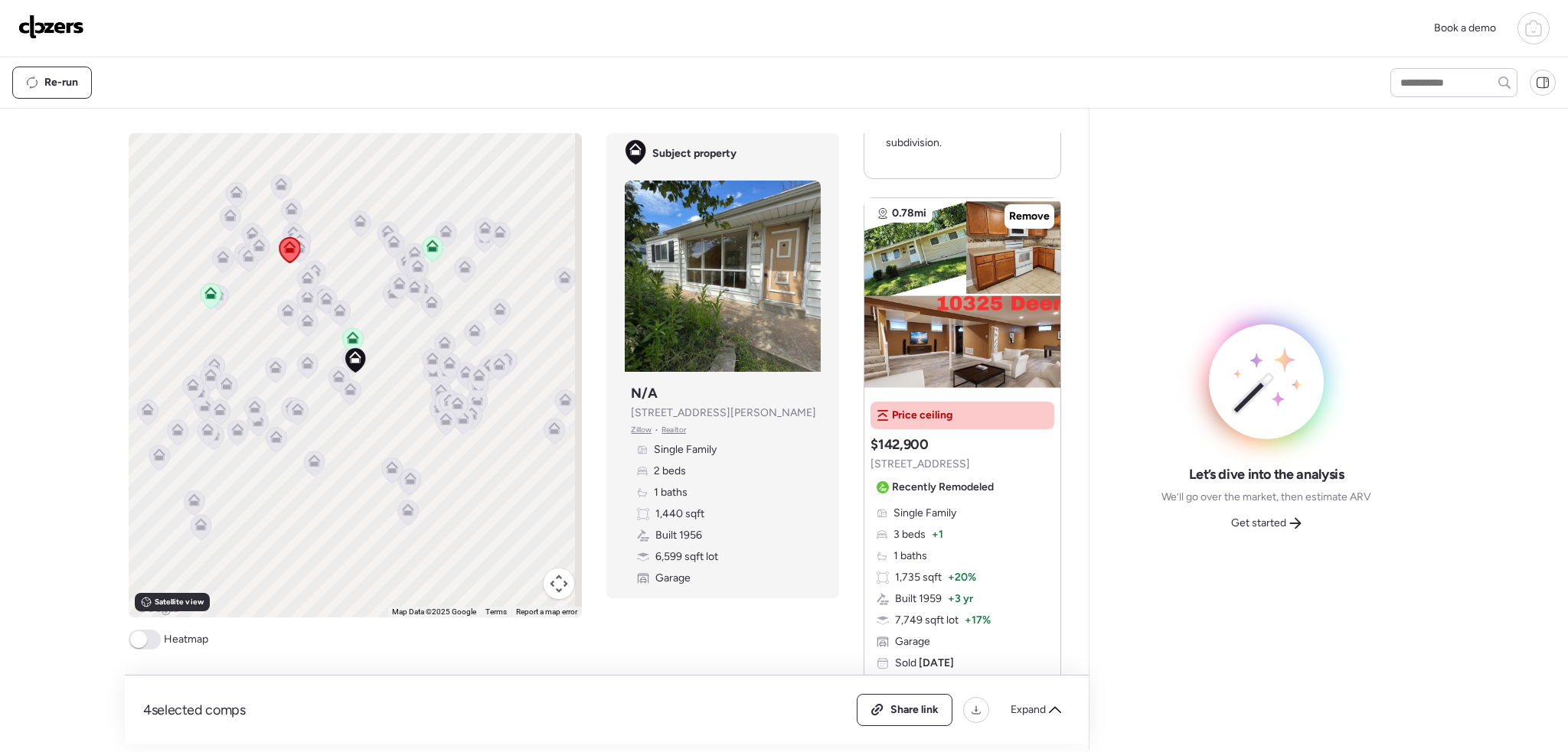
scroll to position [709, 0]
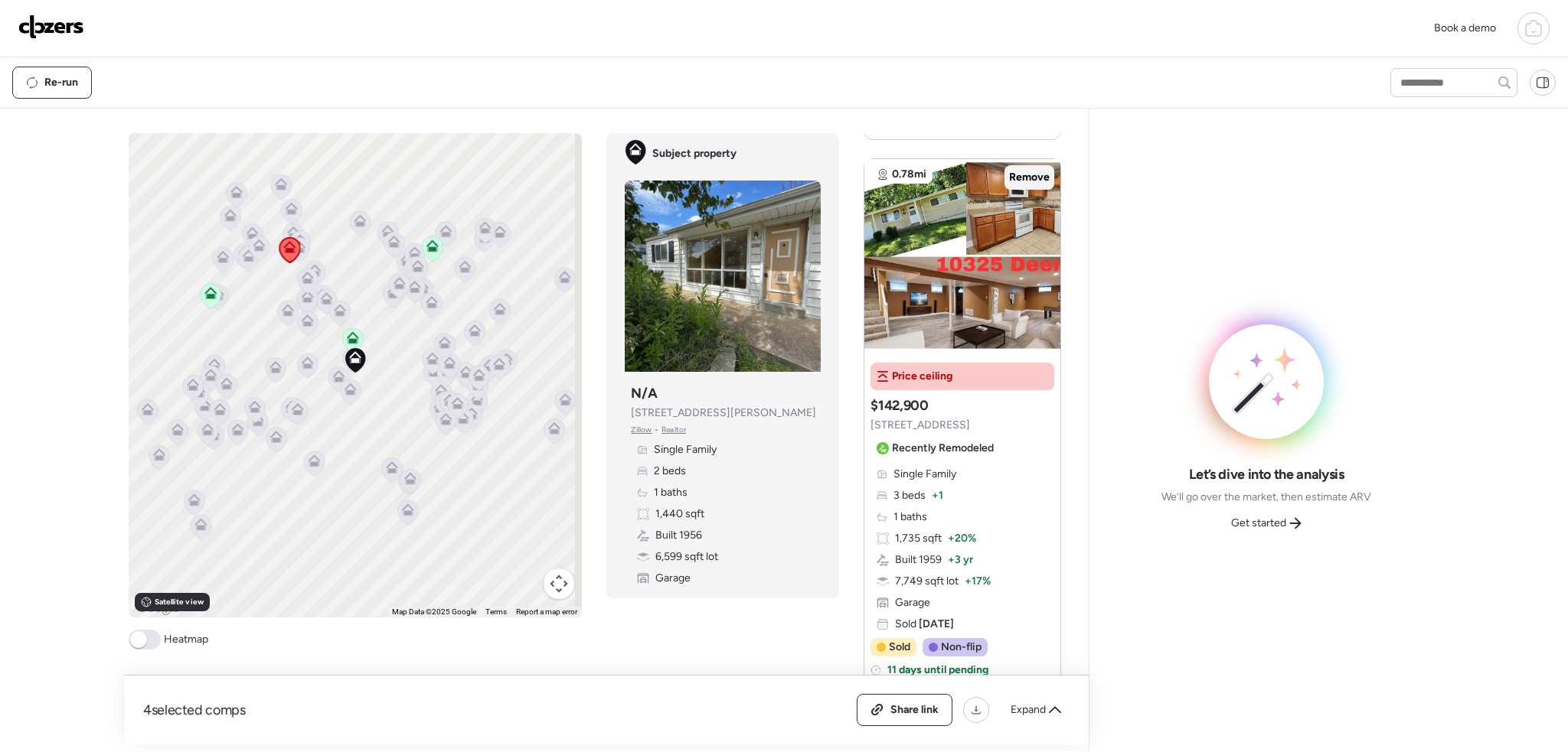
click at [1028, 172] on span "Remove" at bounding box center [1029, 177] width 40 height 15
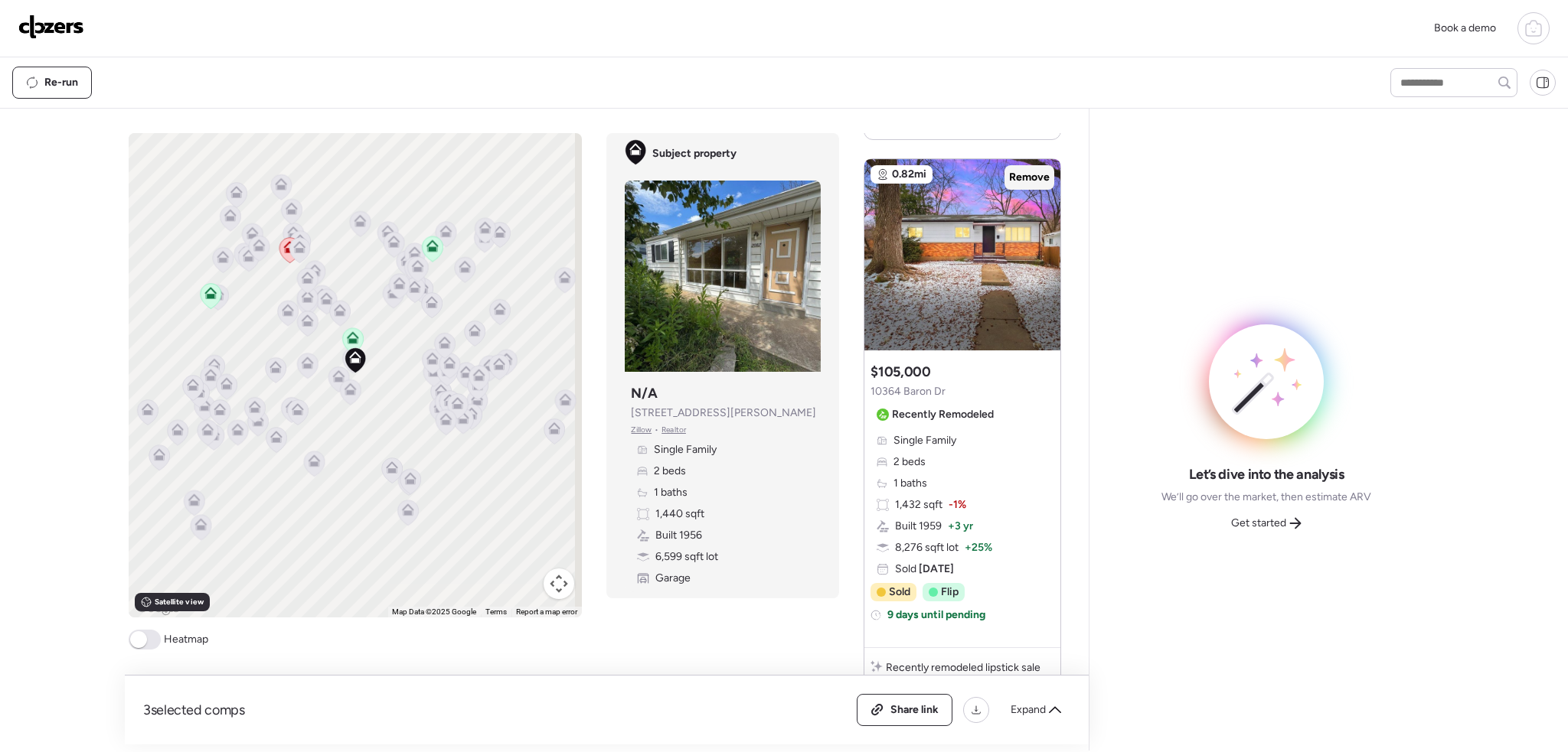
click at [1028, 176] on span "Remove" at bounding box center [1029, 177] width 40 height 15
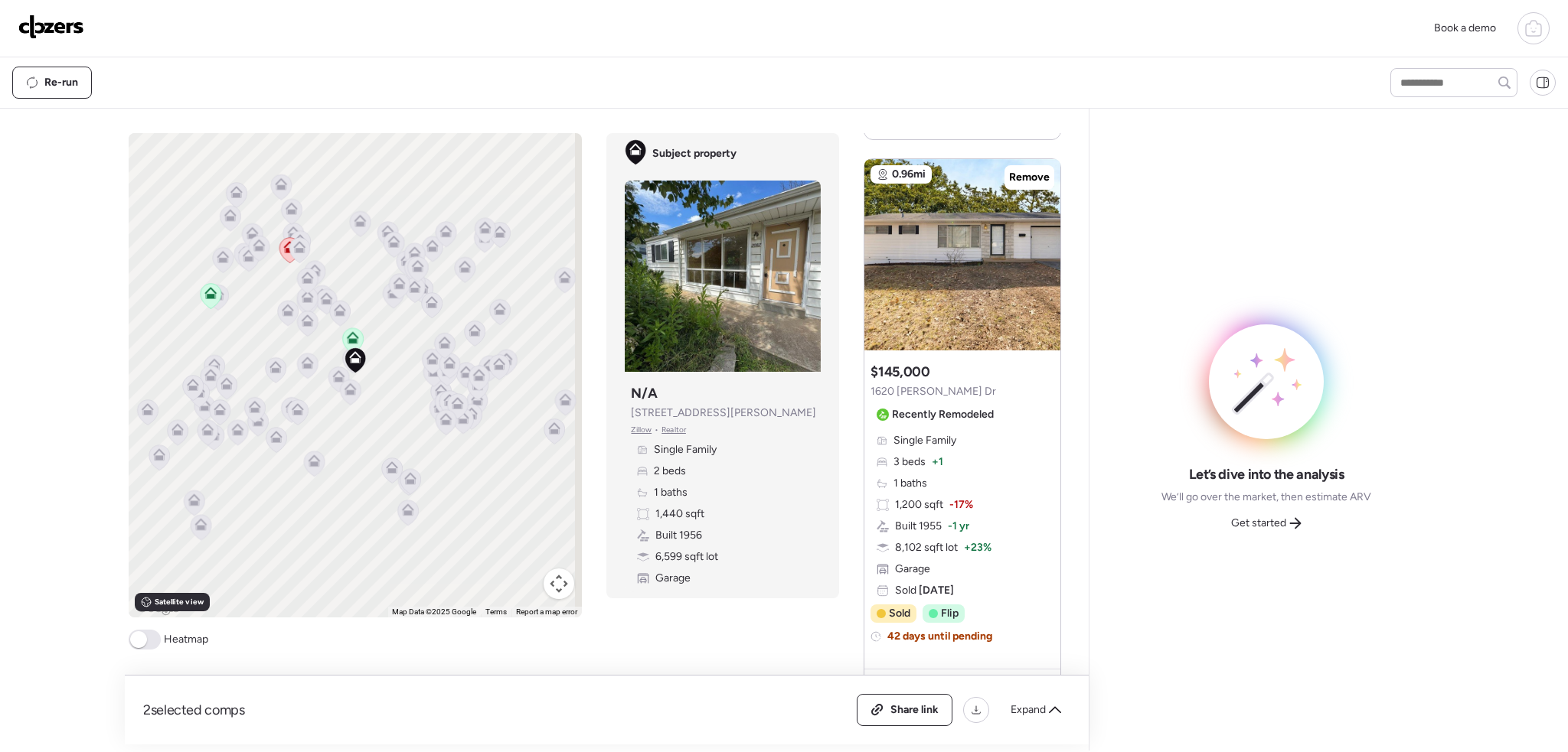
click at [141, 642] on span at bounding box center [139, 640] width 17 height 17
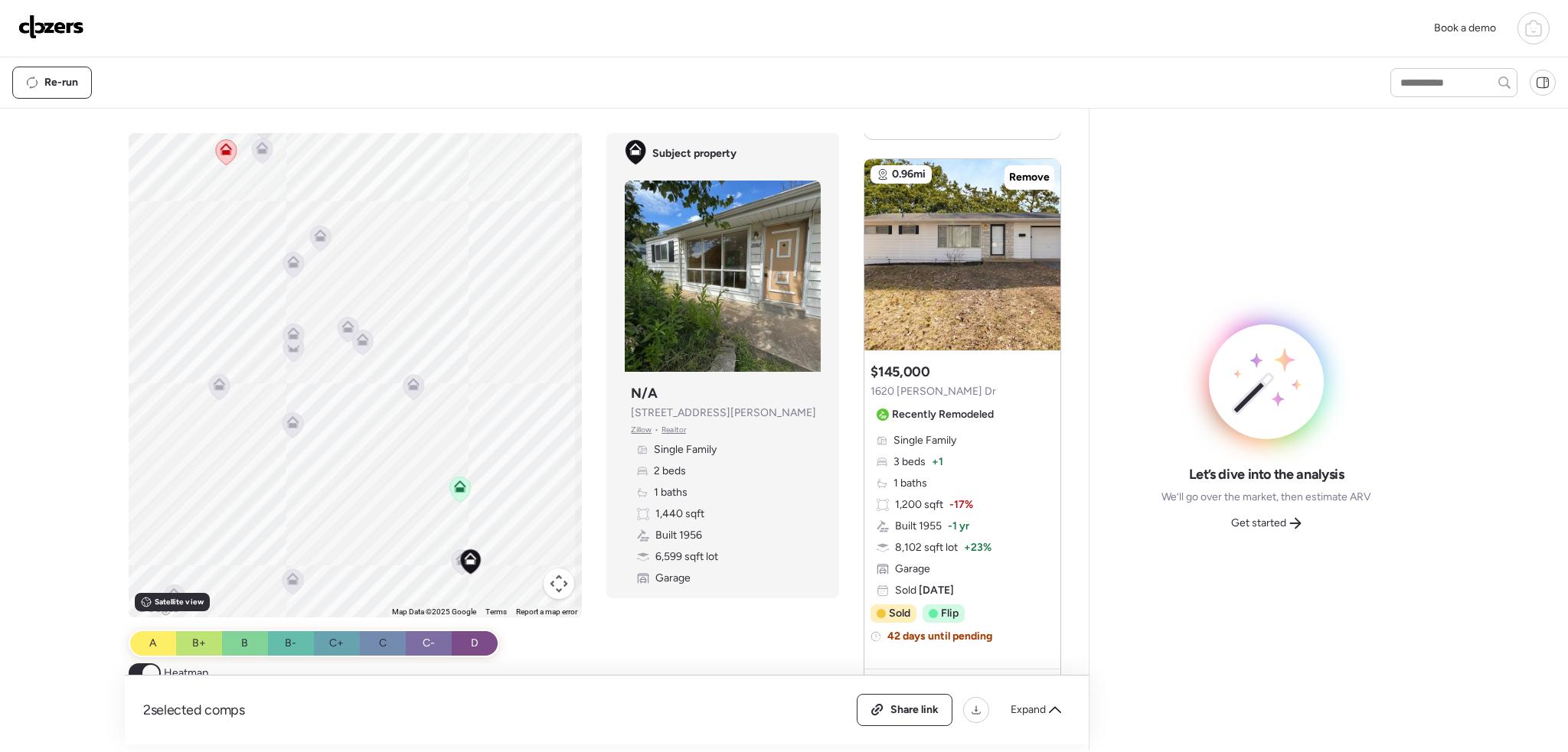
drag, startPoint x: 390, startPoint y: 359, endPoint x: 532, endPoint y: 514, distance: 210.2
click at [556, 553] on div "To activate drag with keyboard, press Alt + Enter. Once in keyboard drag state,…" at bounding box center [356, 375] width 454 height 485
drag, startPoint x: 515, startPoint y: 496, endPoint x: 481, endPoint y: 482, distance: 36.8
click at [481, 482] on div "To activate drag with keyboard, press Alt + Enter. Once in keyboard drag state,…" at bounding box center [356, 375] width 454 height 485
click at [439, 553] on icon at bounding box center [449, 548] width 21 height 25
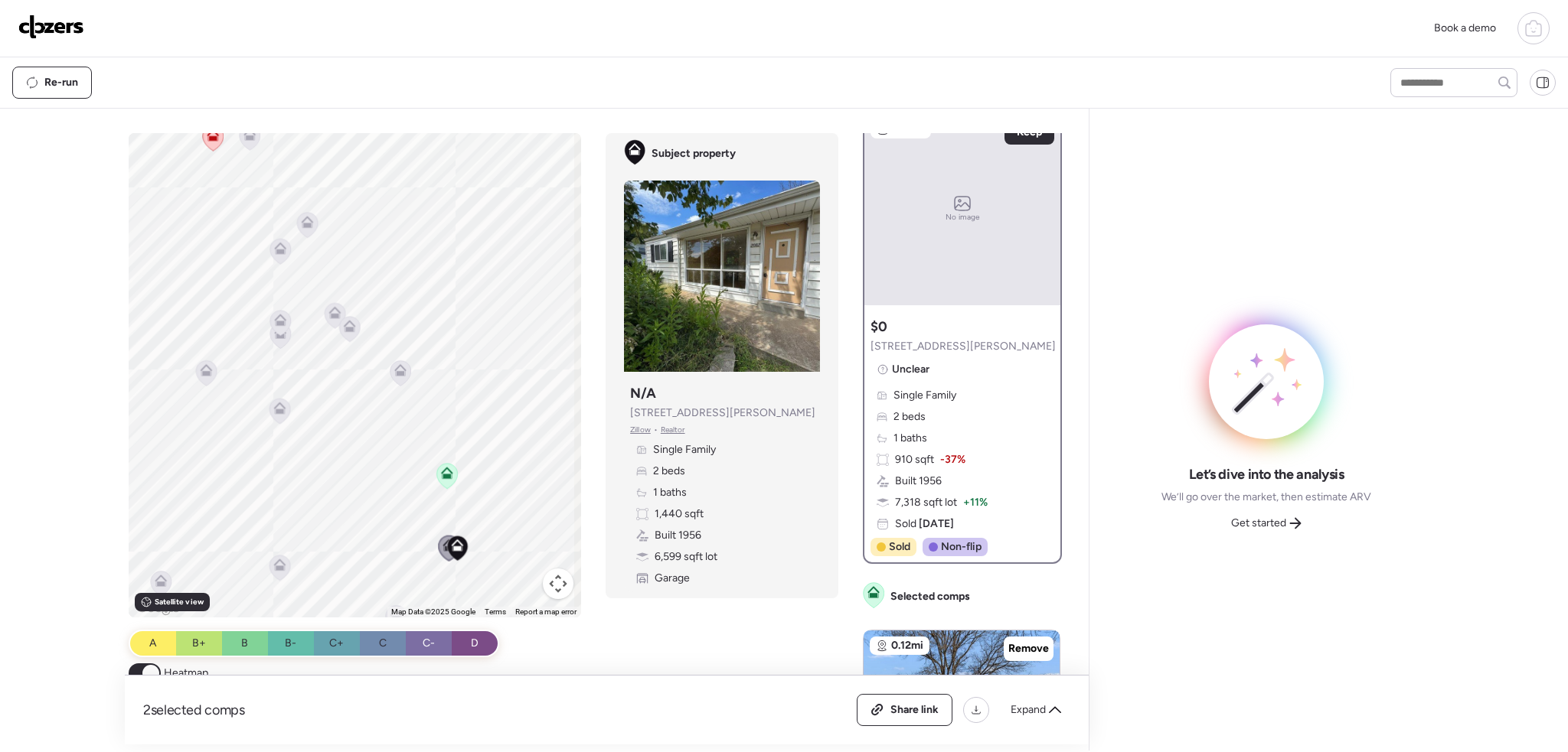
scroll to position [0, 0]
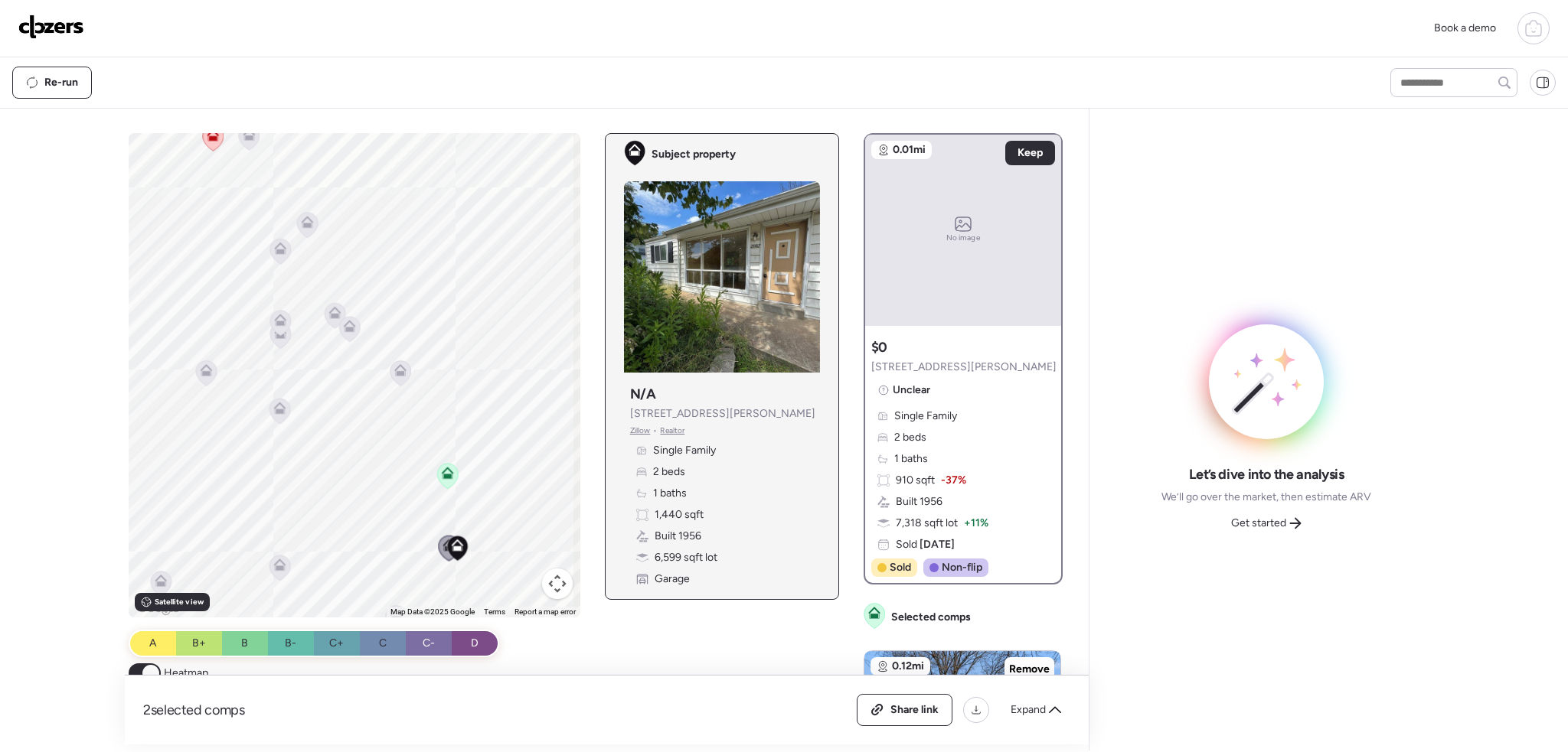
click at [454, 548] on icon at bounding box center [457, 548] width 10 height 4
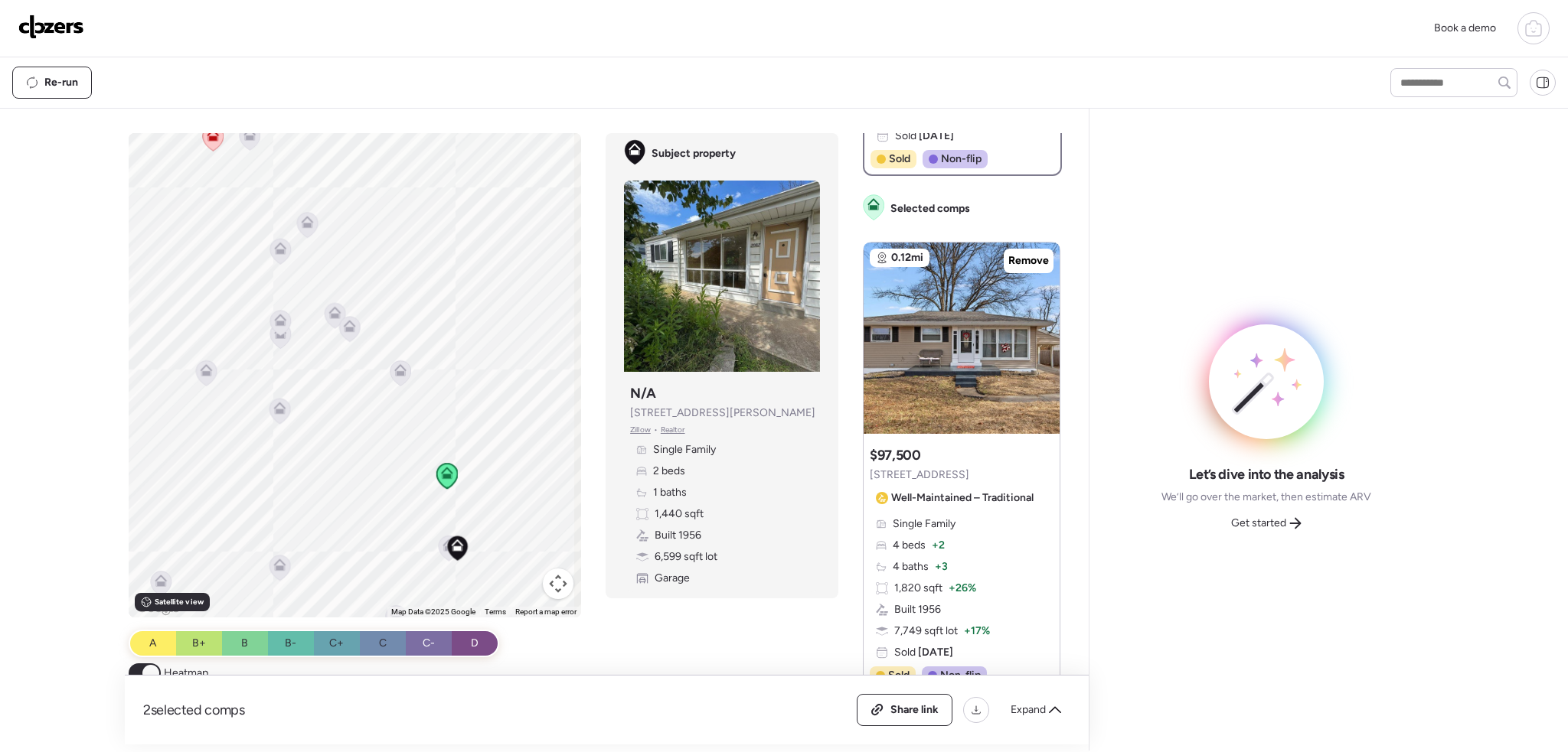
scroll to position [383, 0]
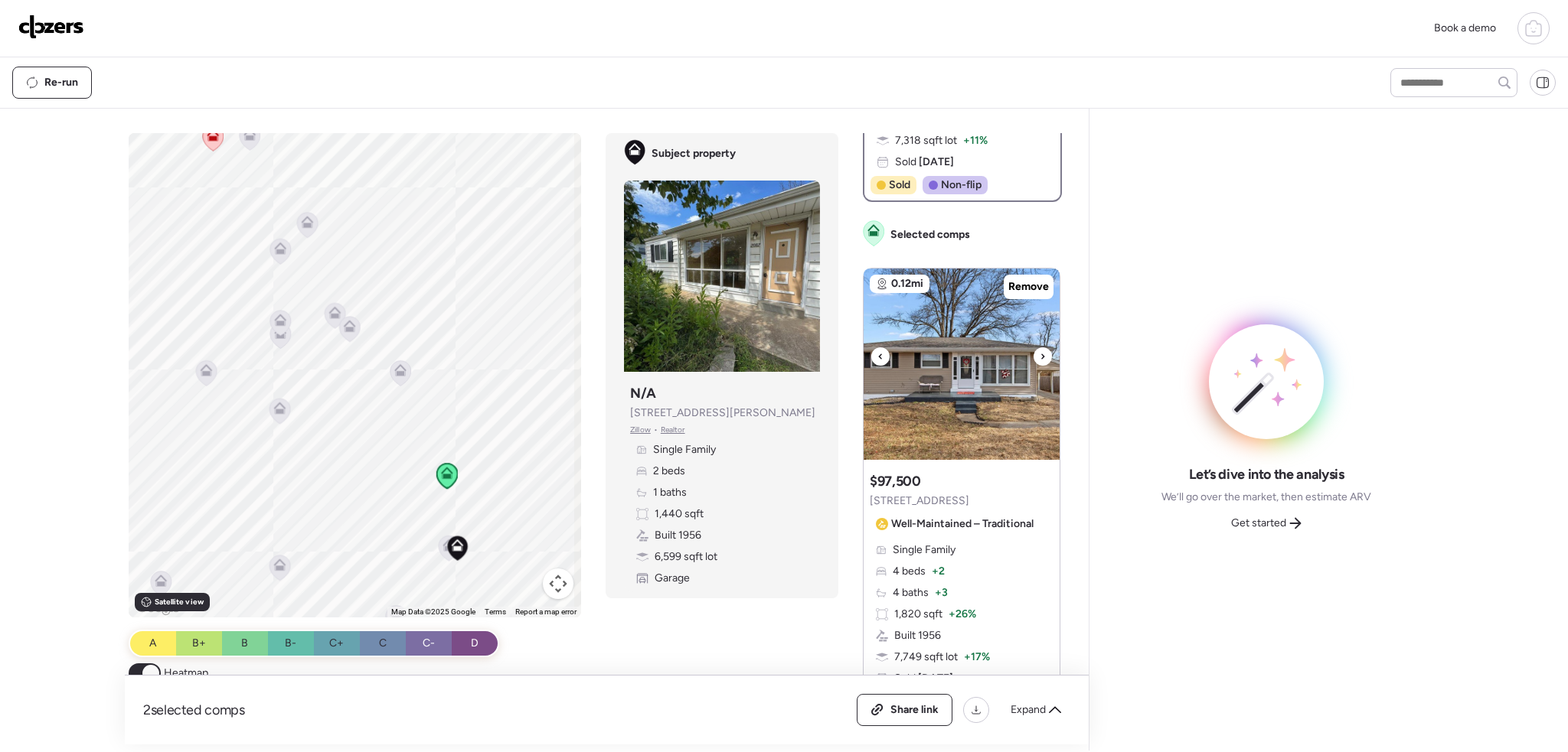
click at [1039, 358] on div at bounding box center [1043, 357] width 19 height 19
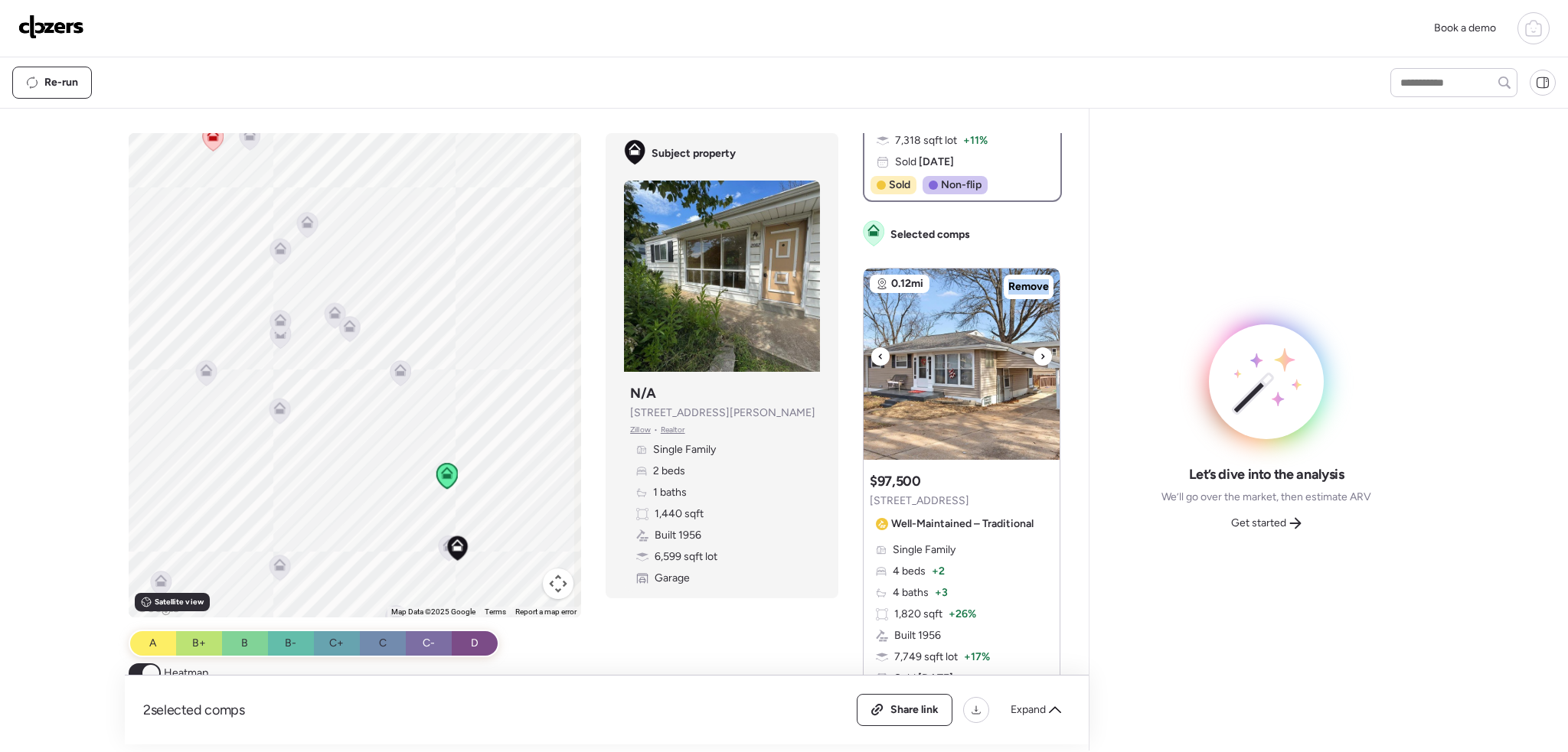
click at [1039, 358] on div at bounding box center [1043, 357] width 19 height 19
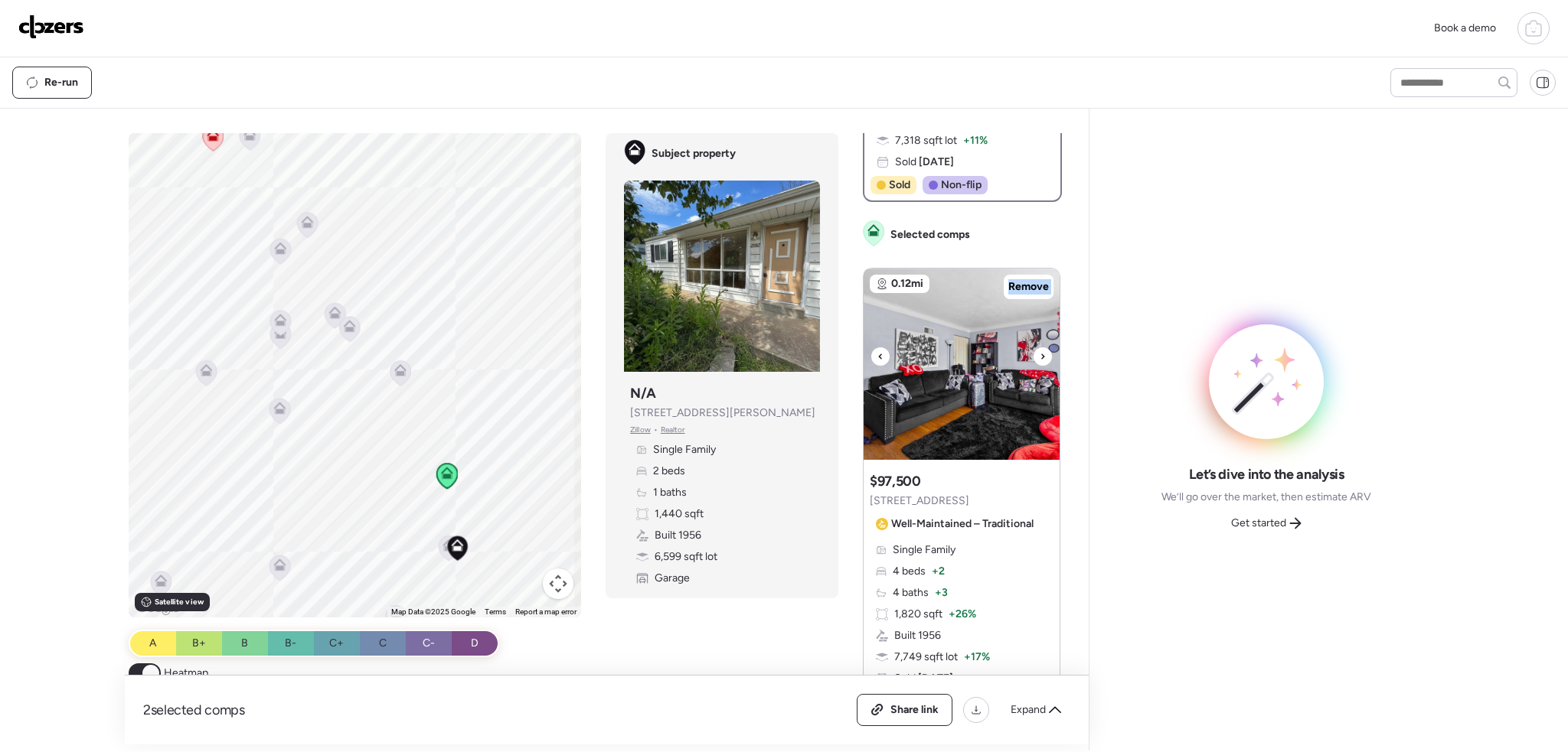
click at [1039, 358] on div at bounding box center [1043, 357] width 19 height 19
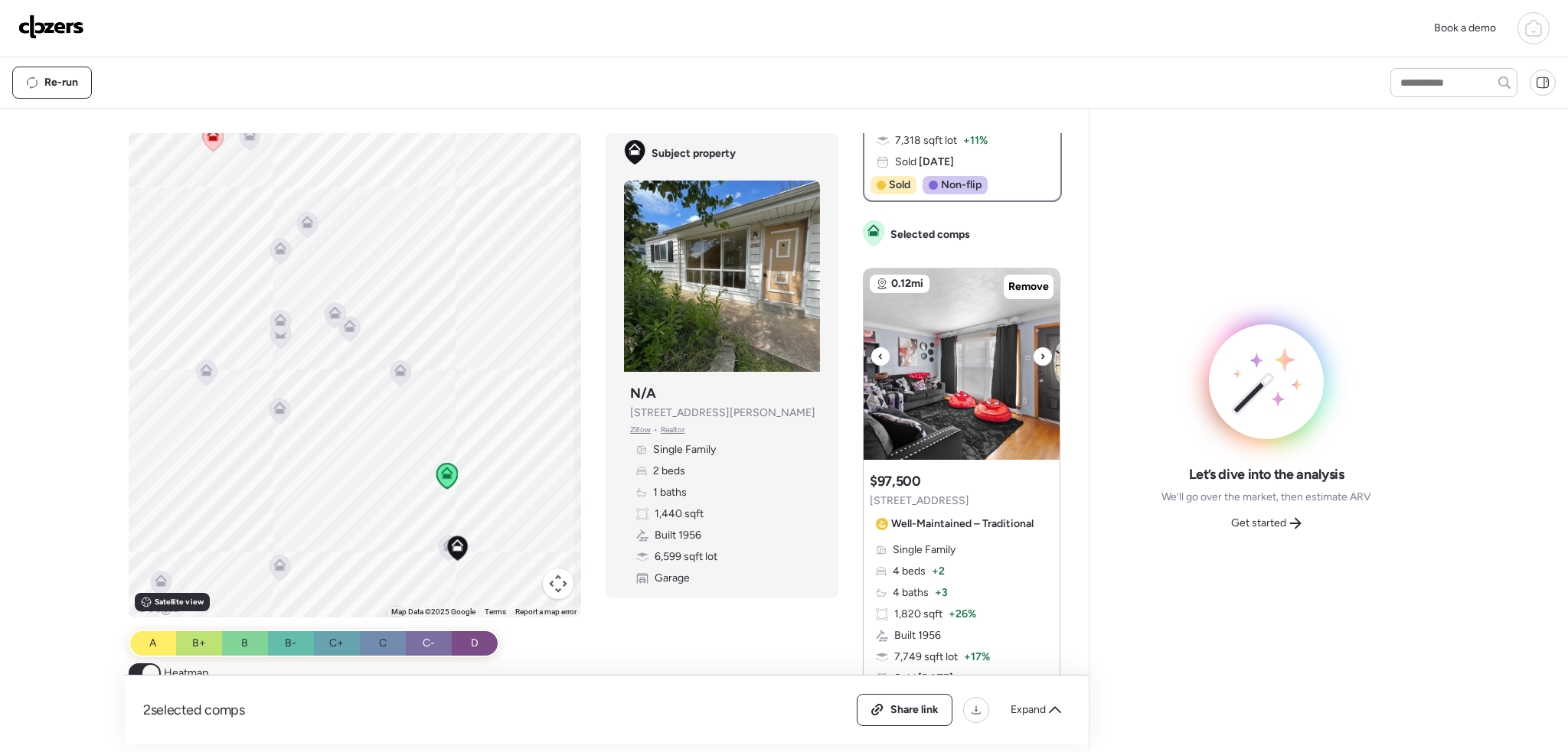
click at [1039, 358] on div at bounding box center [1043, 357] width 19 height 19
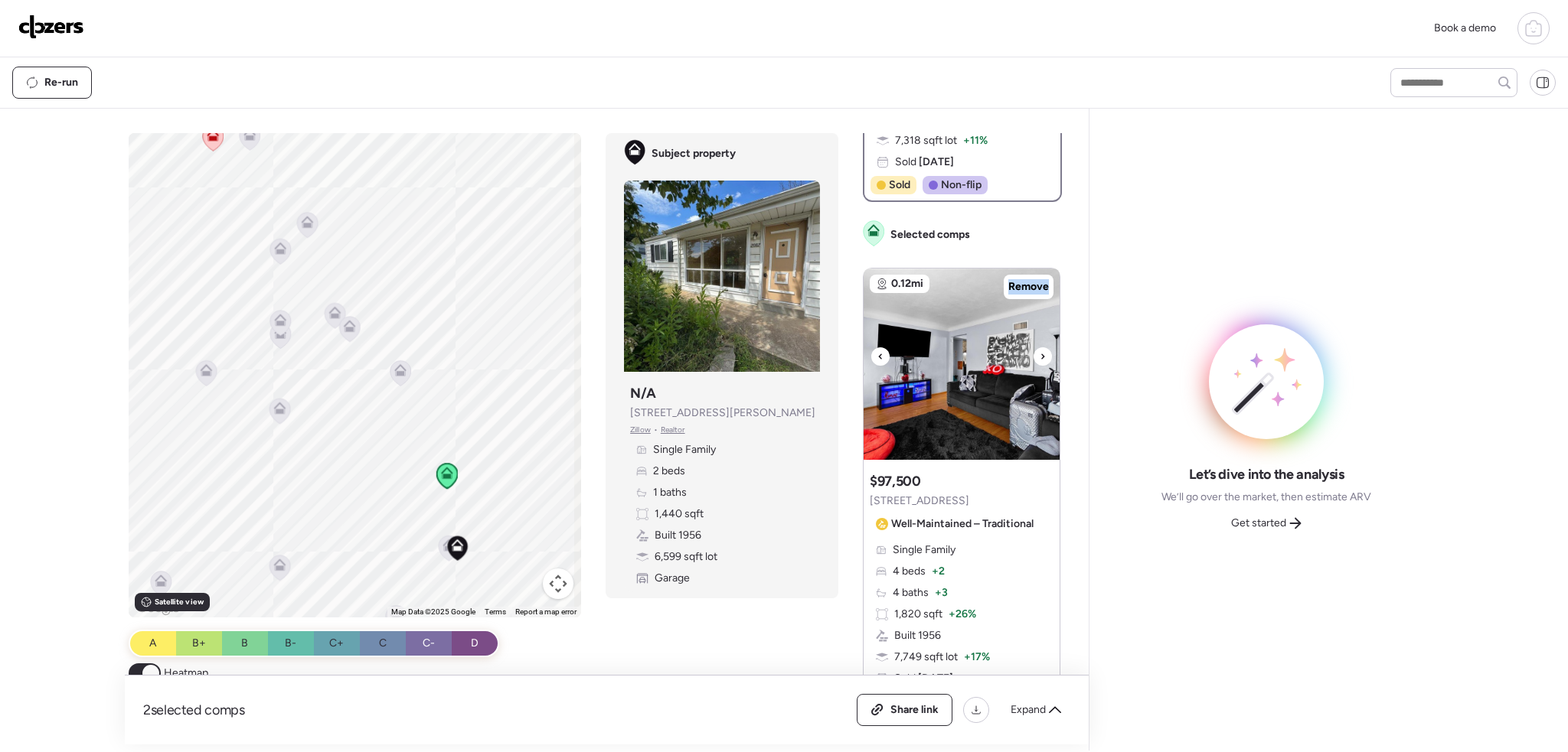
click at [1039, 358] on div at bounding box center [1043, 357] width 19 height 19
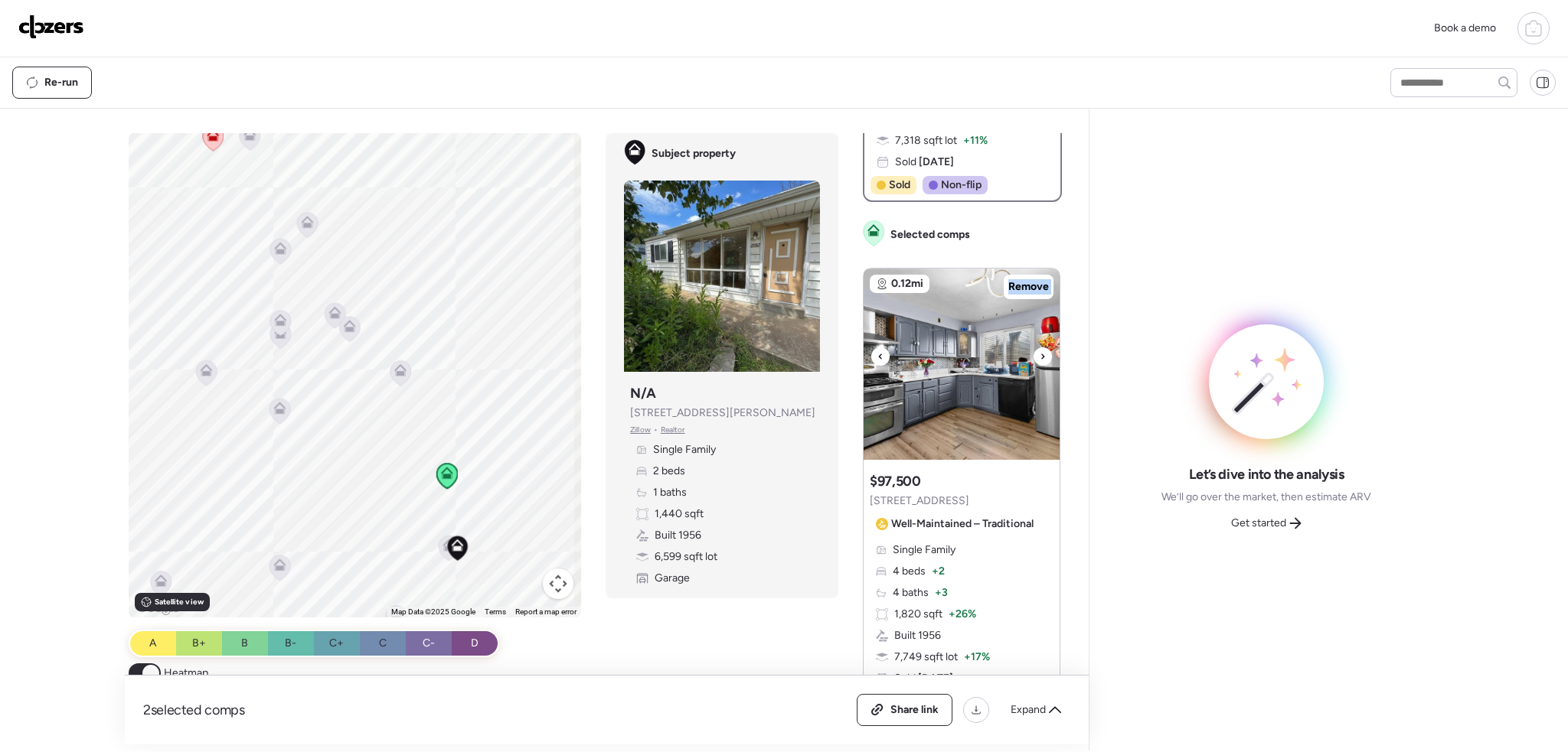
click at [1039, 358] on div at bounding box center [1043, 357] width 19 height 19
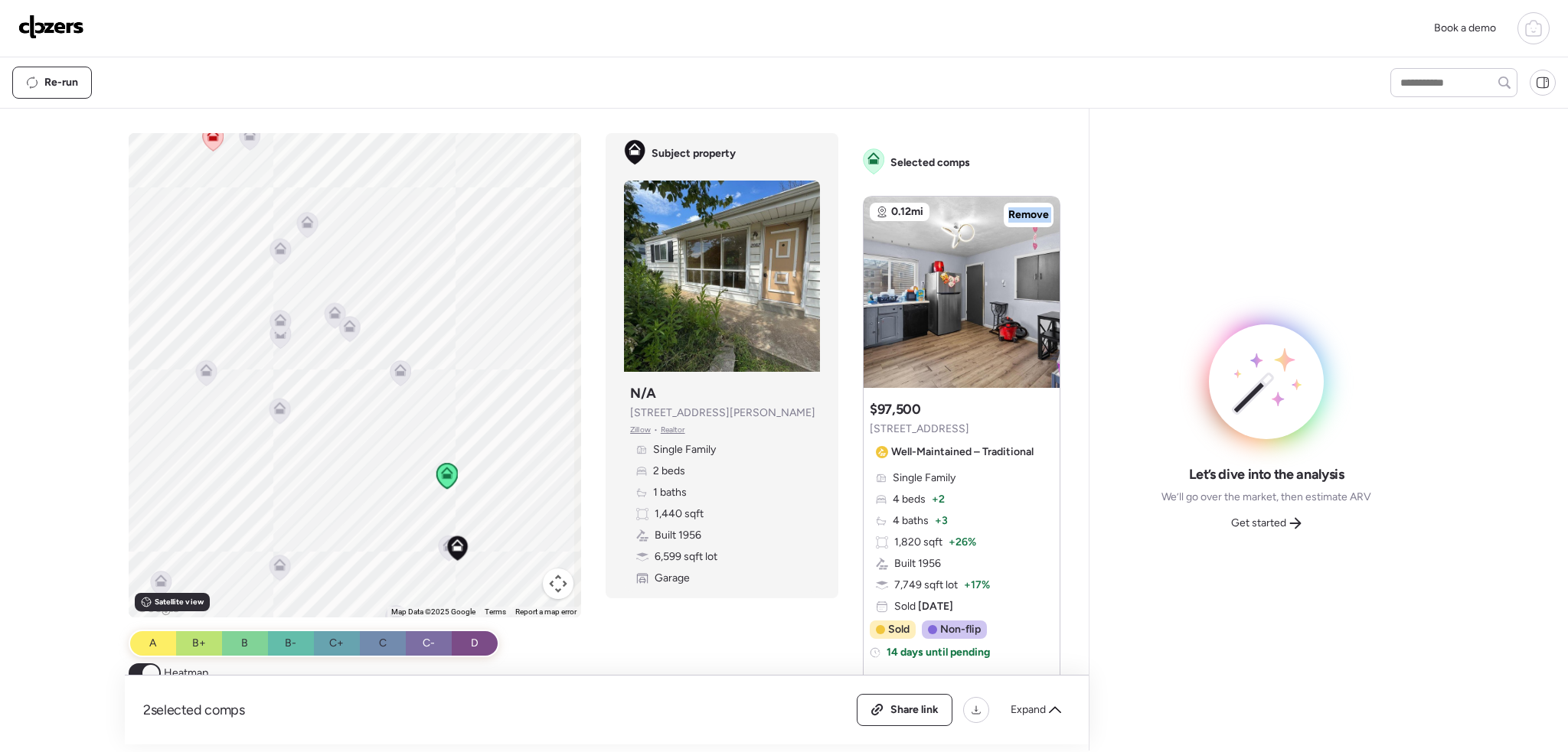
scroll to position [536, 0]
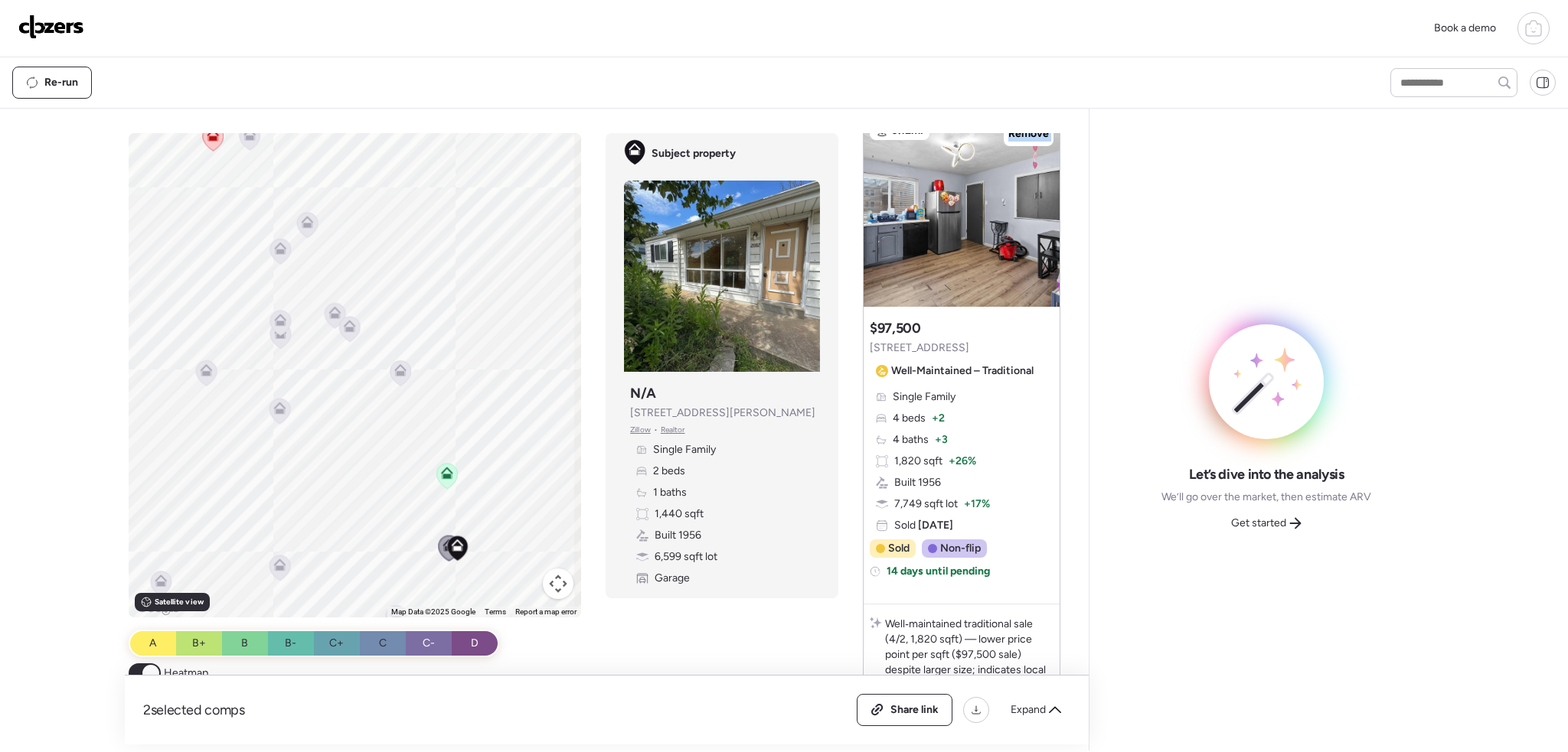
click at [277, 412] on icon at bounding box center [280, 410] width 10 height 4
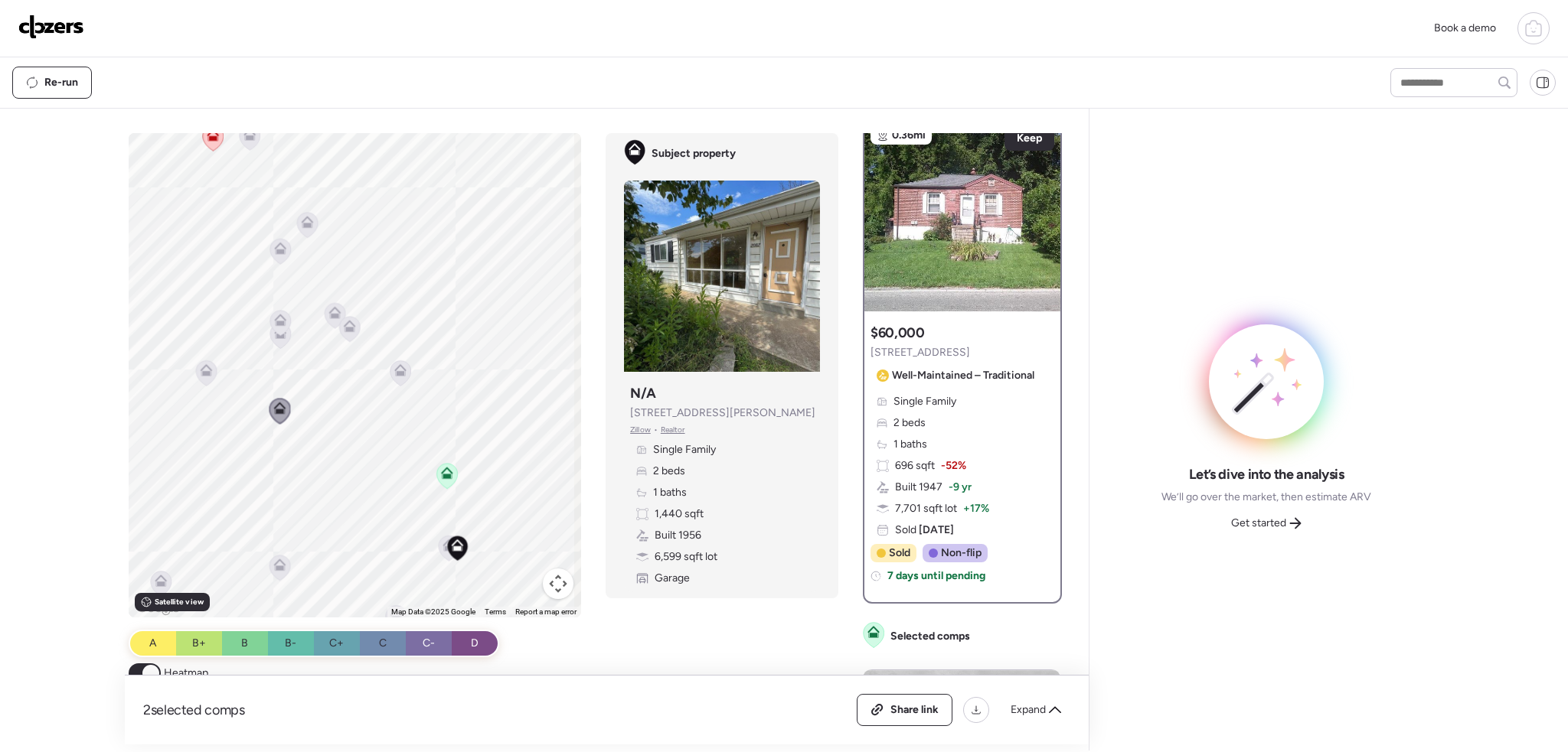
scroll to position [0, 0]
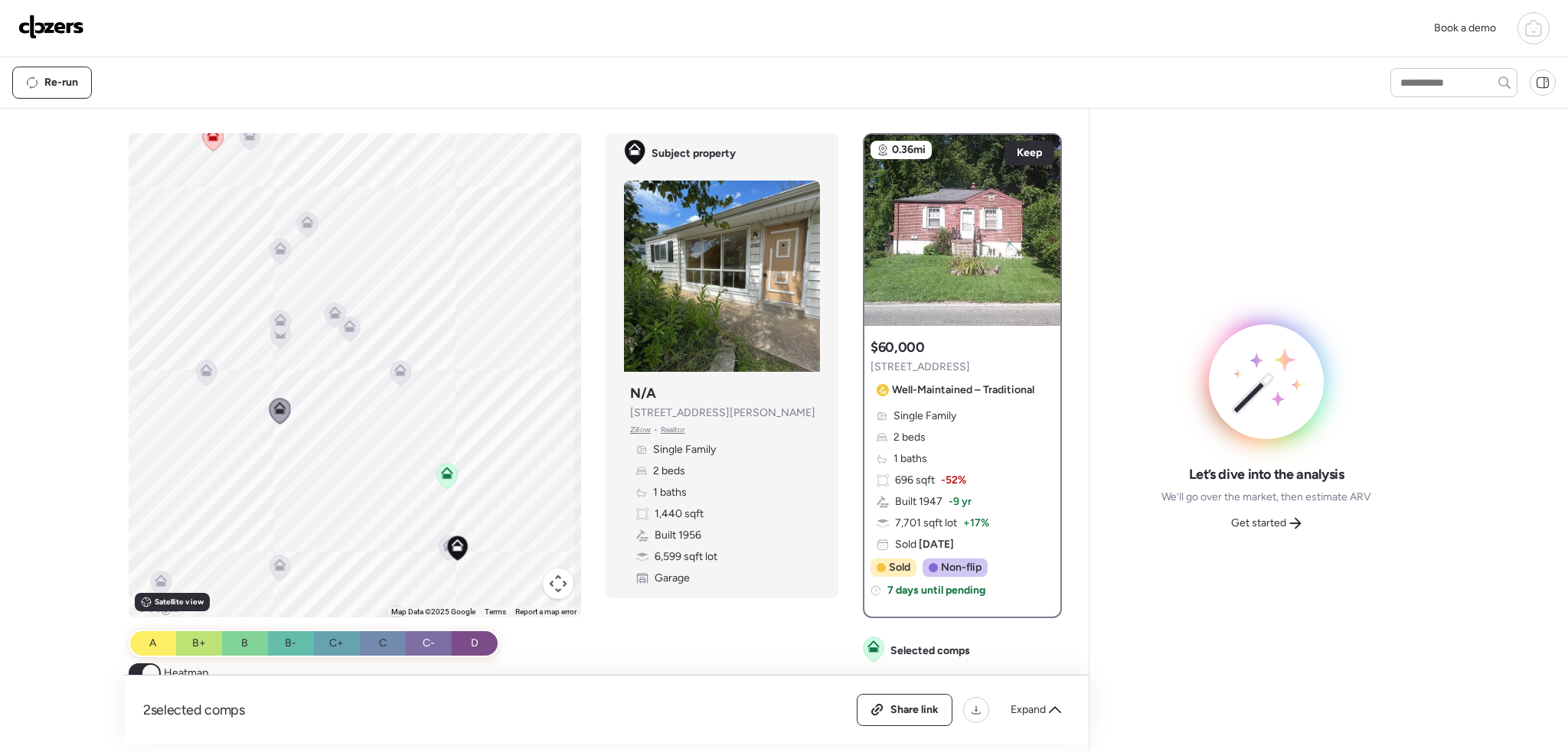
click at [390, 379] on icon at bounding box center [400, 373] width 21 height 26
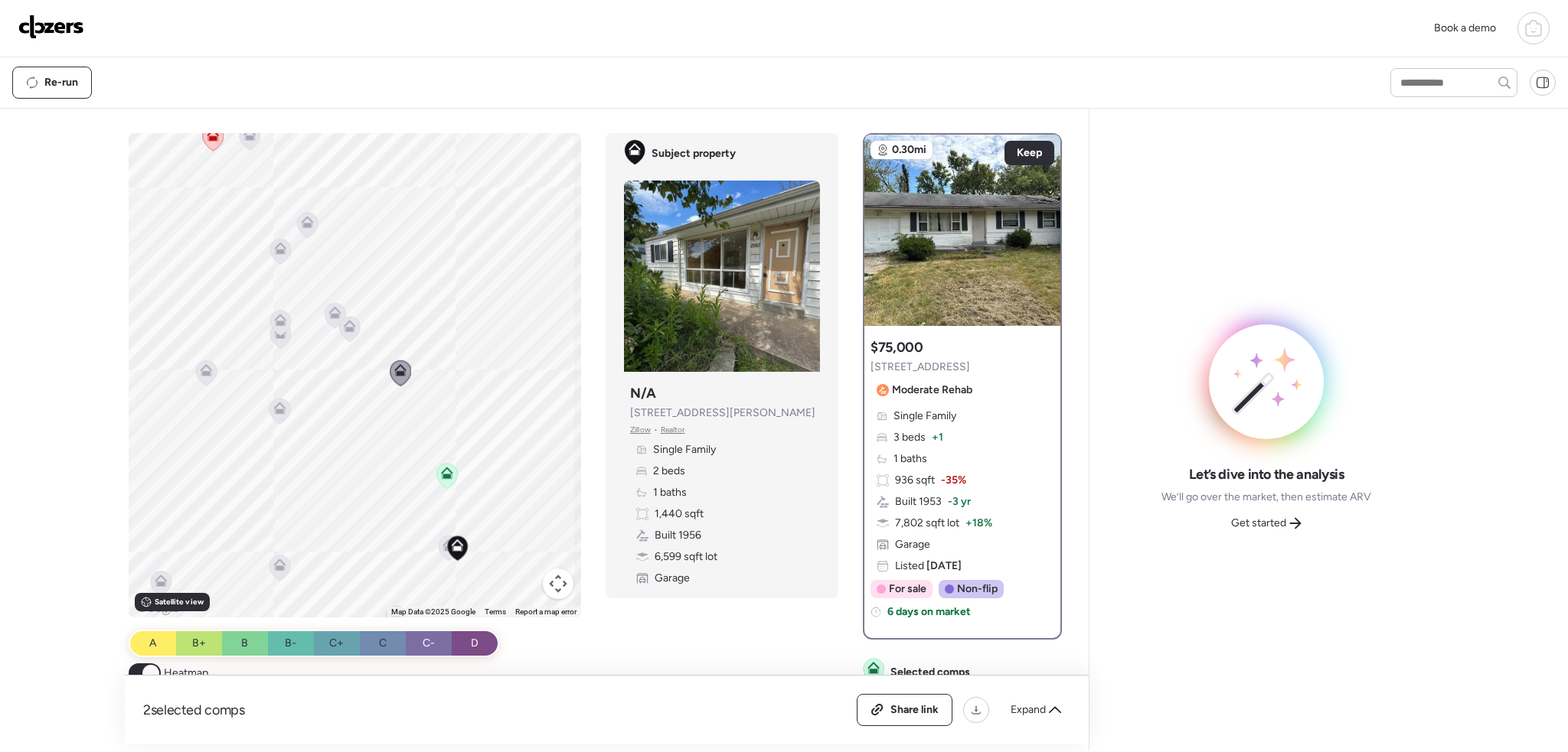
click at [353, 338] on icon at bounding box center [349, 329] width 21 height 26
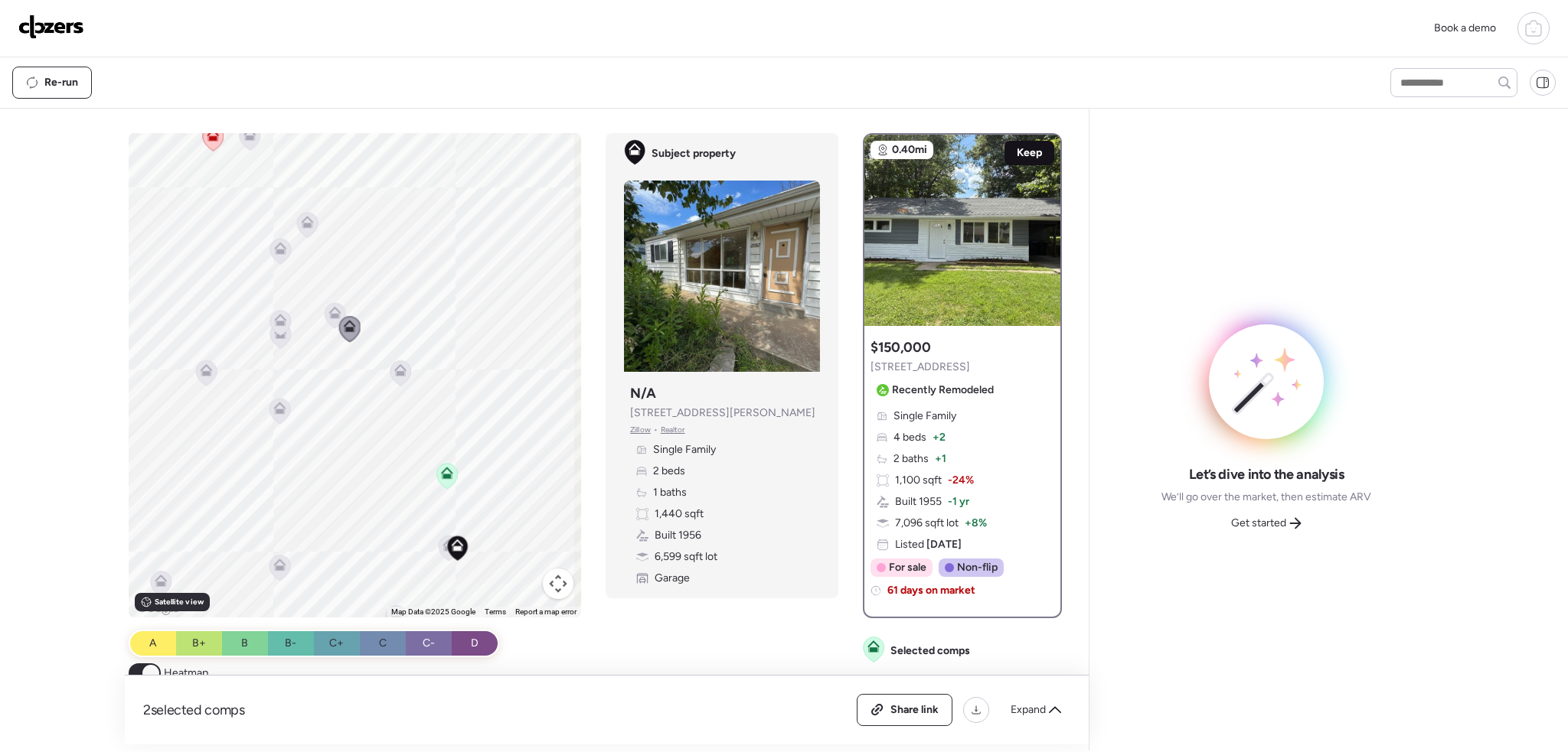
click at [1017, 156] on span "Keep" at bounding box center [1029, 153] width 25 height 15
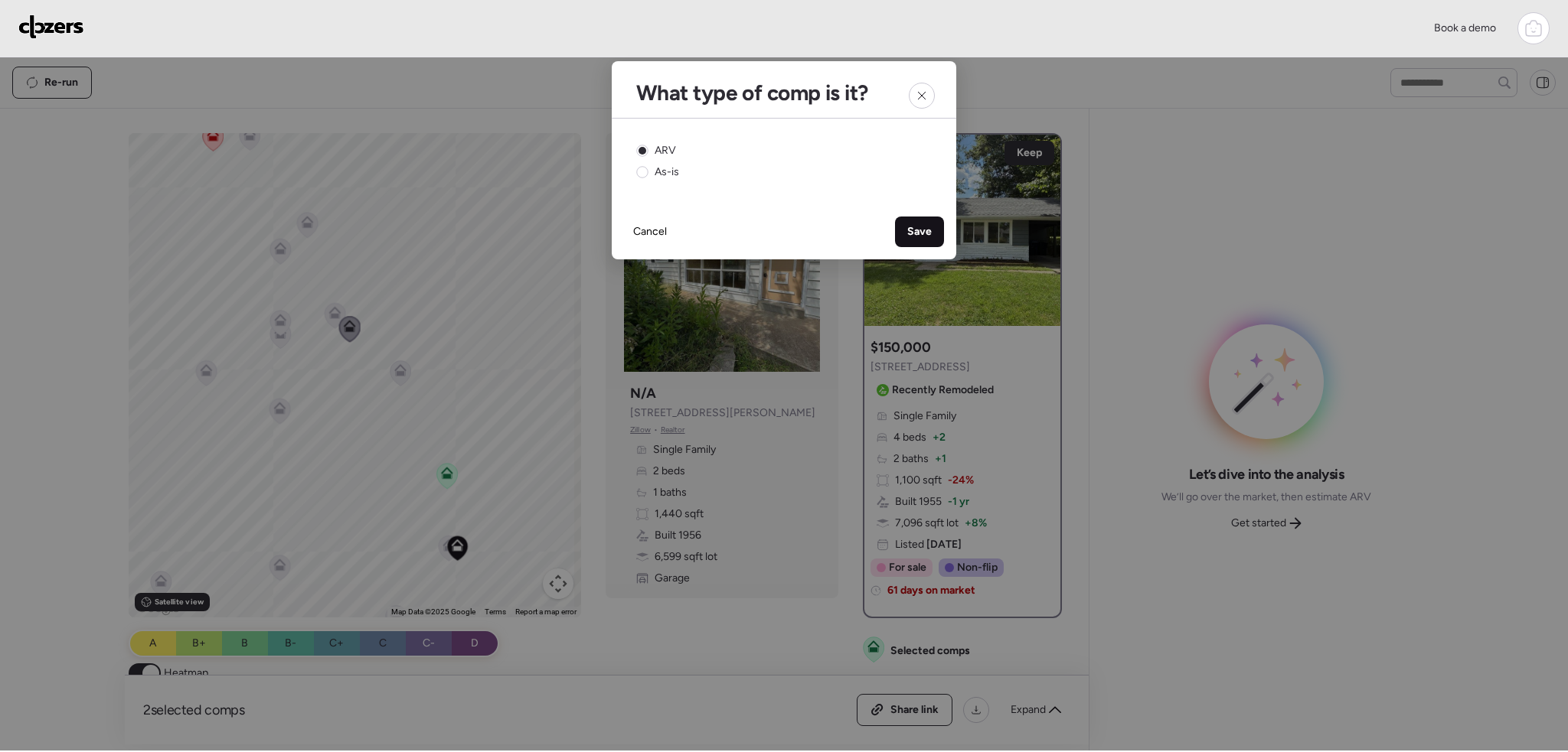
click at [922, 227] on span "Save" at bounding box center [919, 232] width 24 height 15
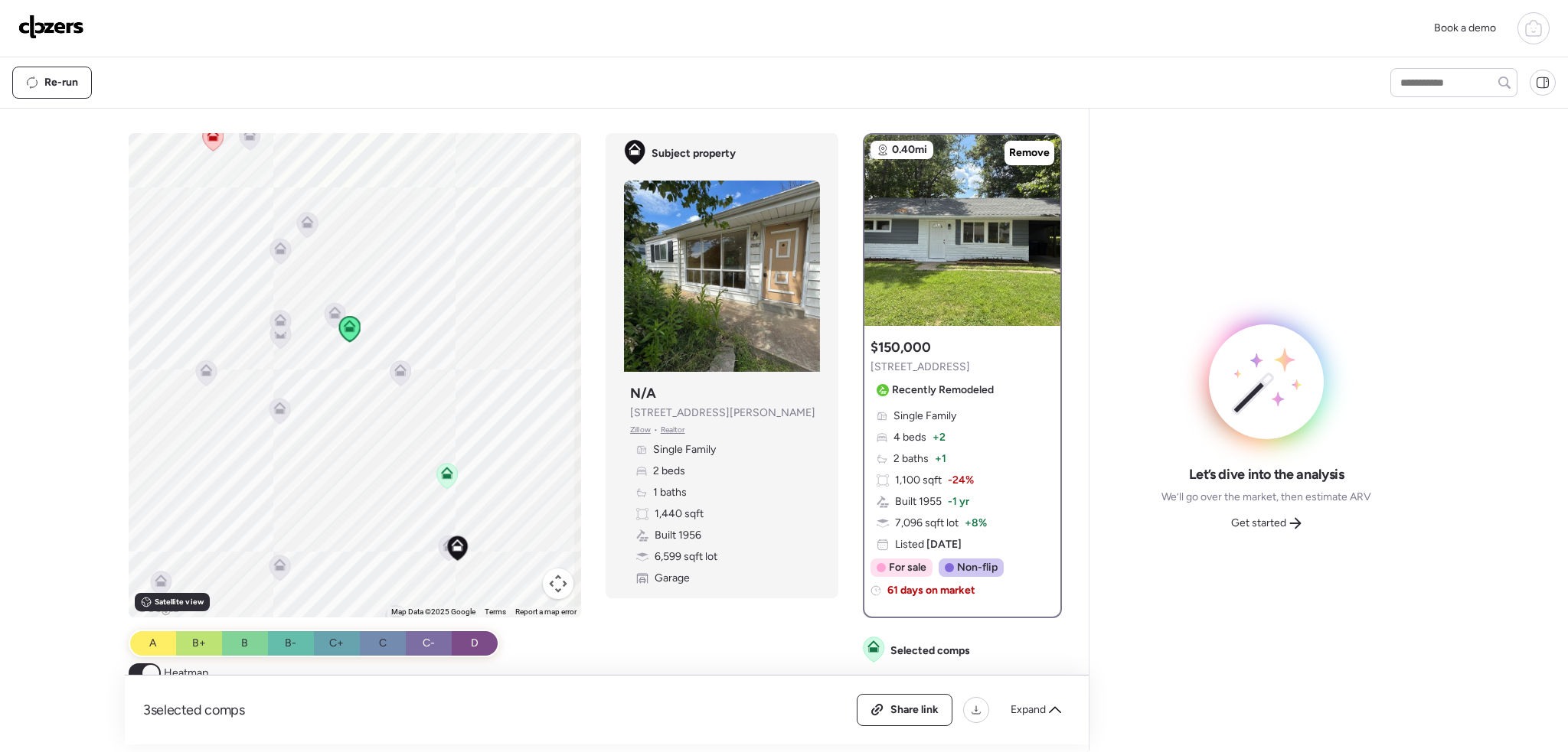
click at [282, 562] on icon at bounding box center [279, 568] width 21 height 25
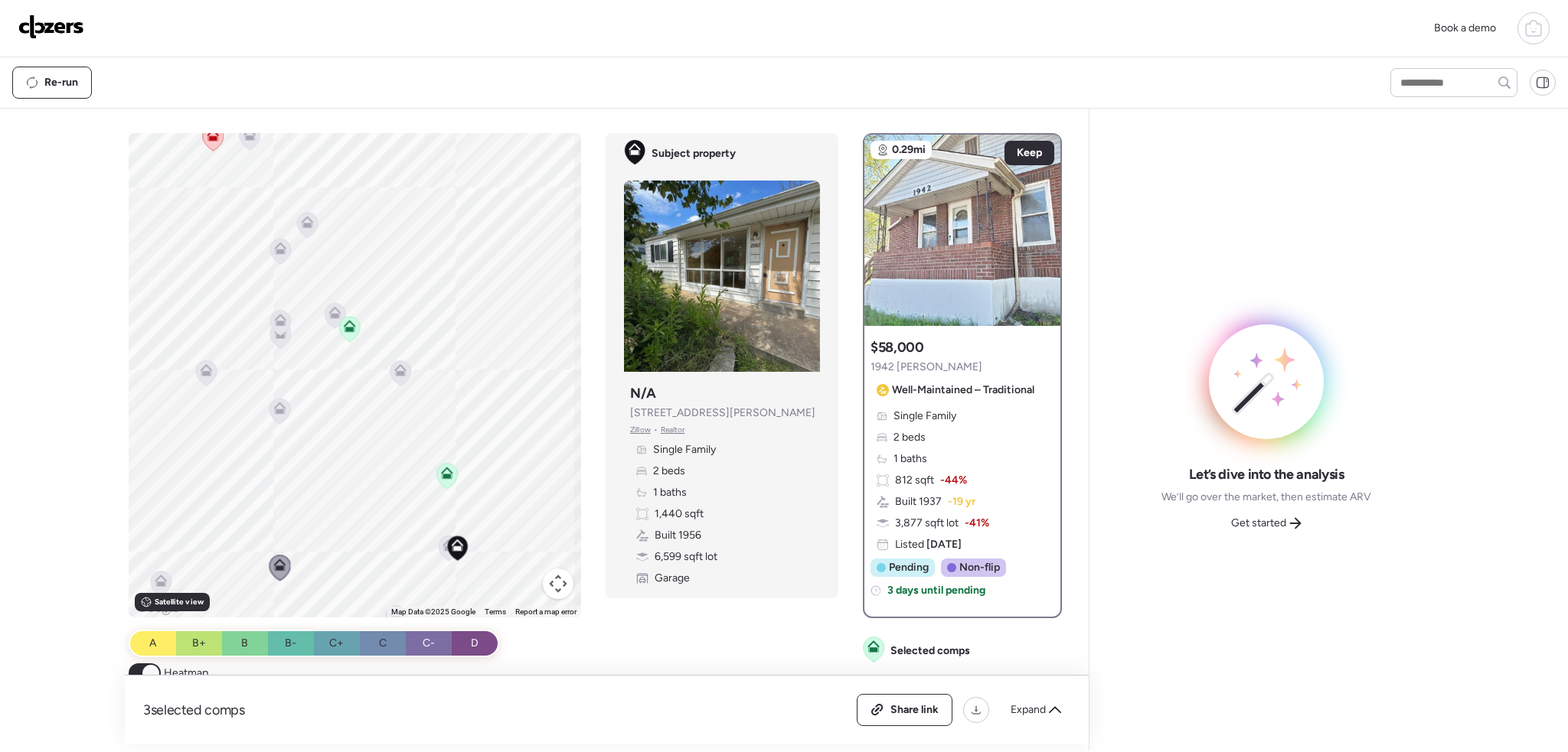
click at [275, 412] on icon at bounding box center [280, 410] width 10 height 4
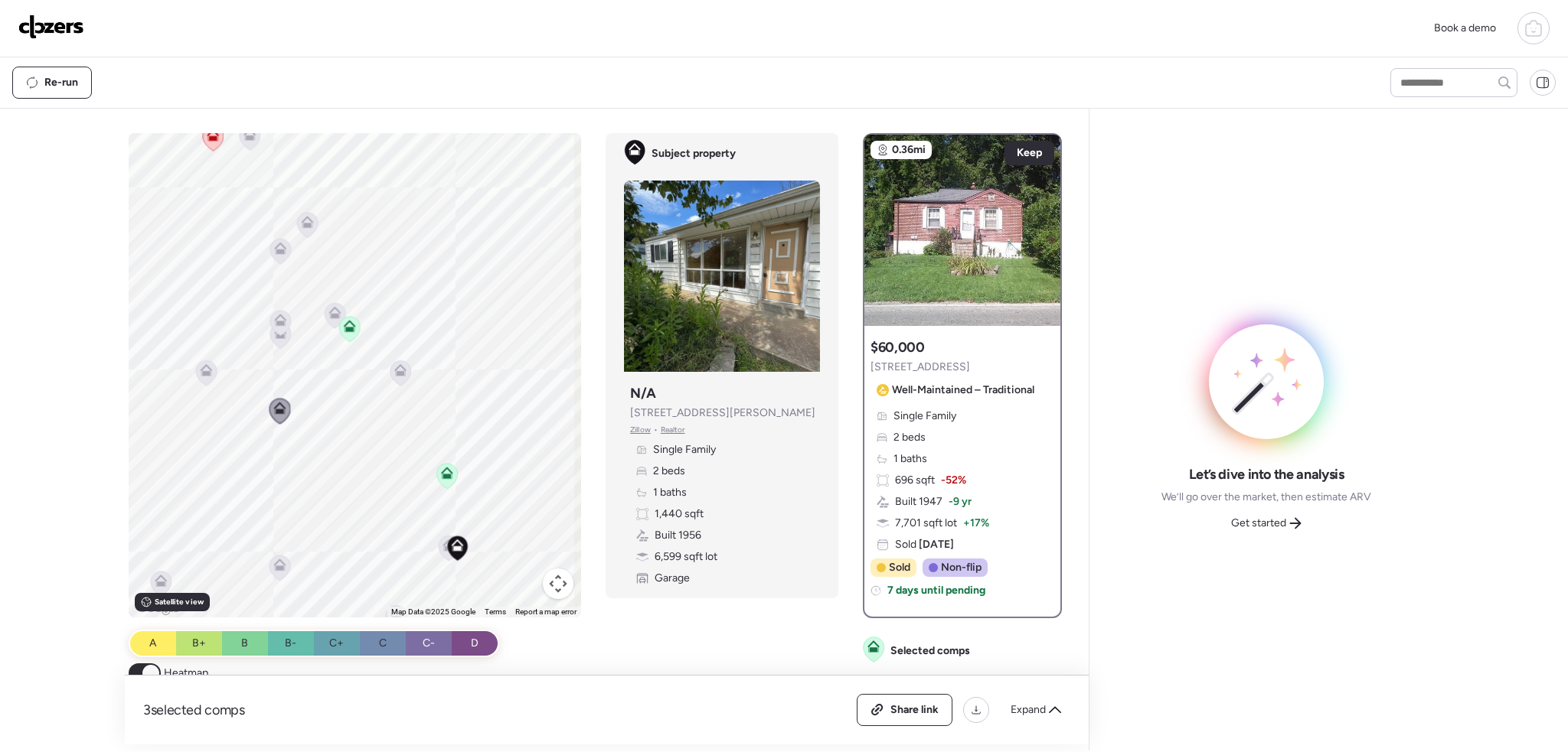
click at [278, 345] on icon at bounding box center [280, 336] width 21 height 25
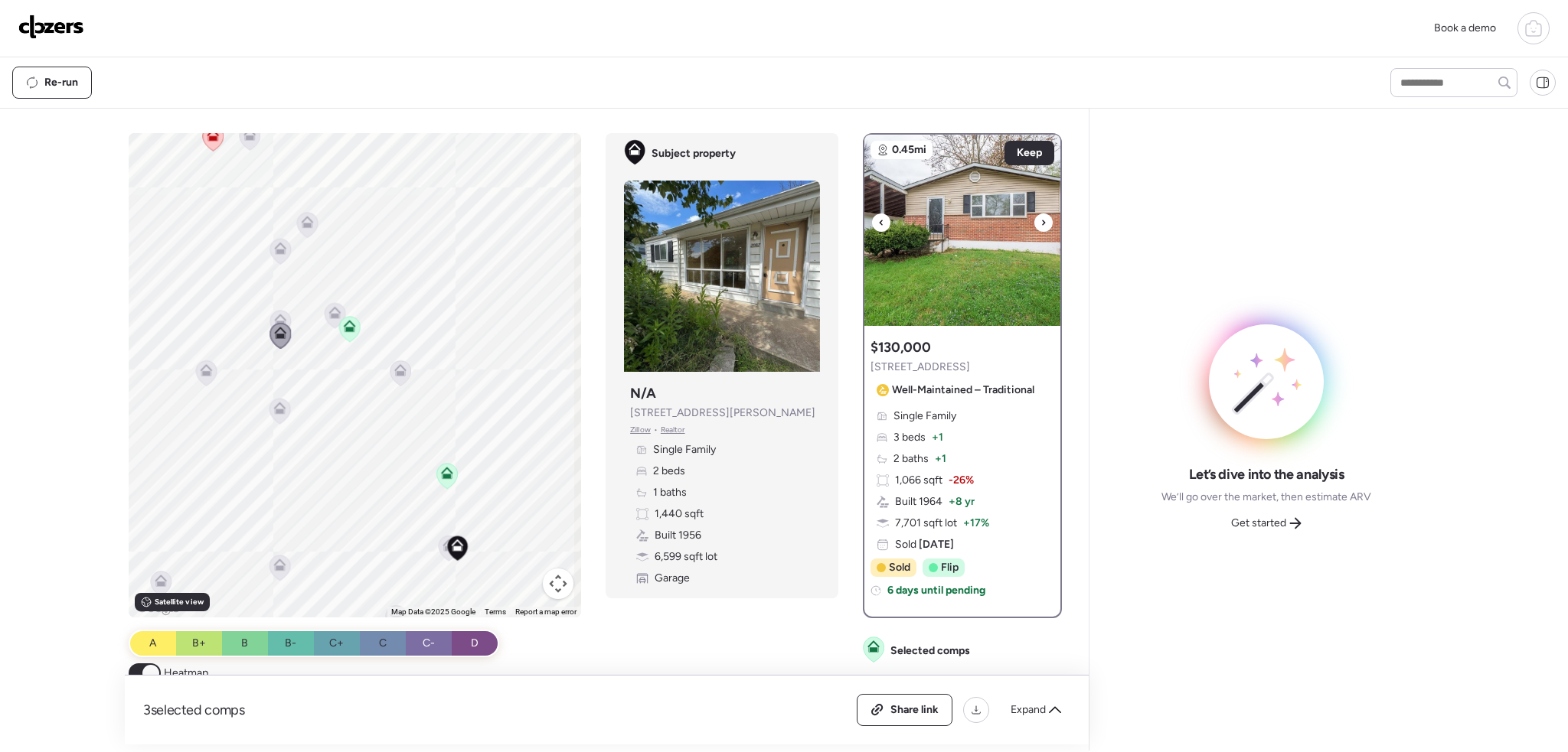
click at [1041, 223] on icon at bounding box center [1044, 223] width 6 height 19
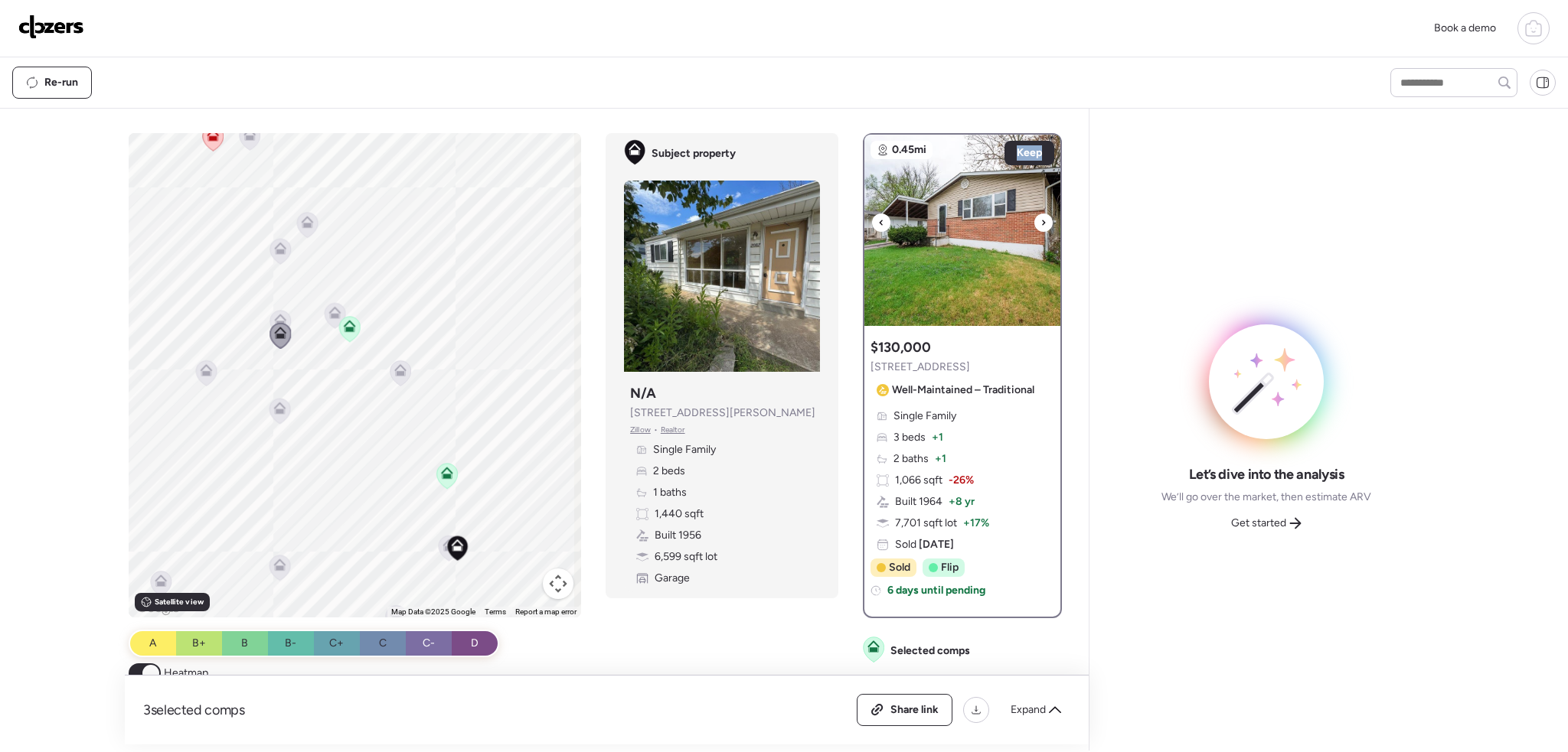
click at [1041, 223] on icon at bounding box center [1044, 223] width 6 height 19
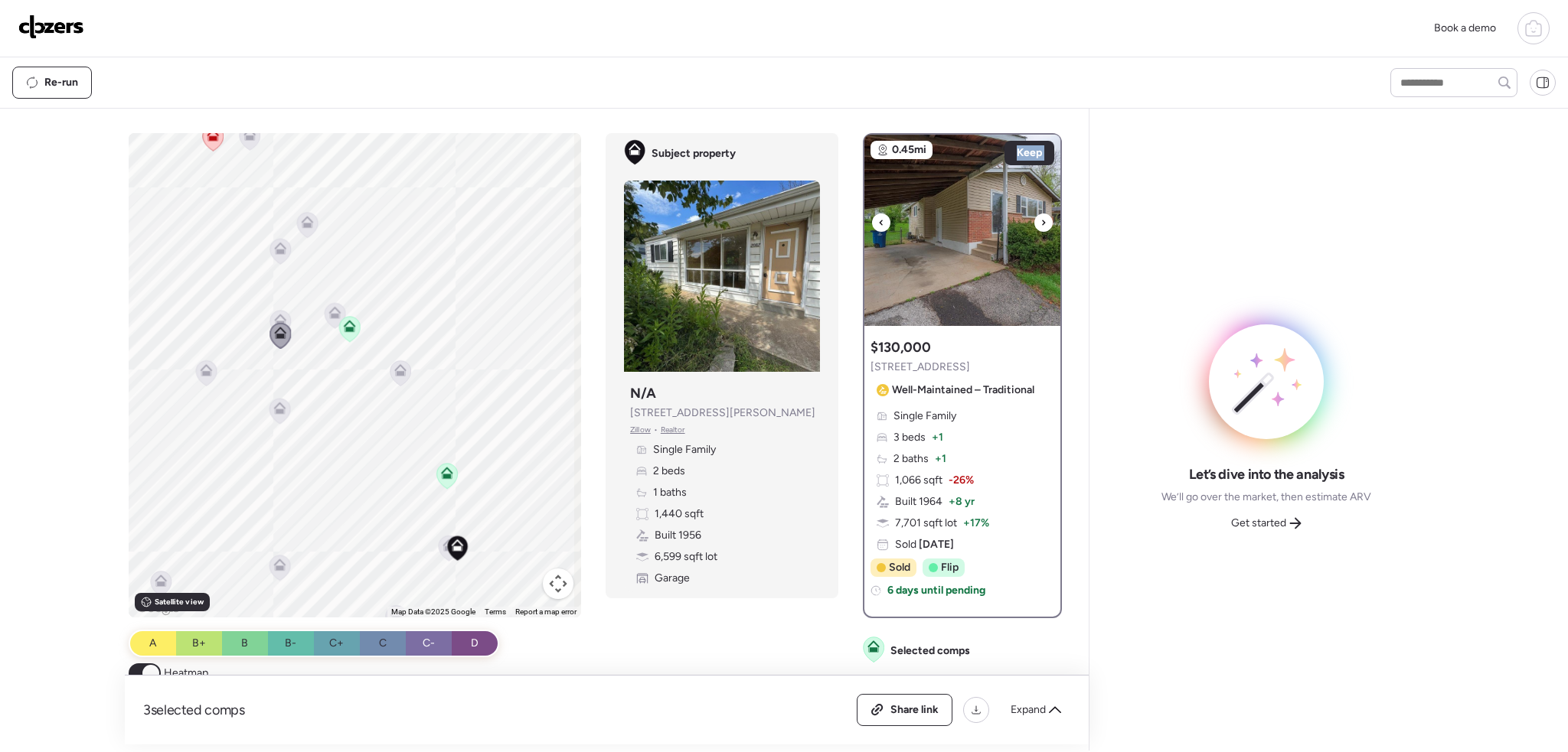
click at [1041, 223] on icon at bounding box center [1044, 223] width 6 height 19
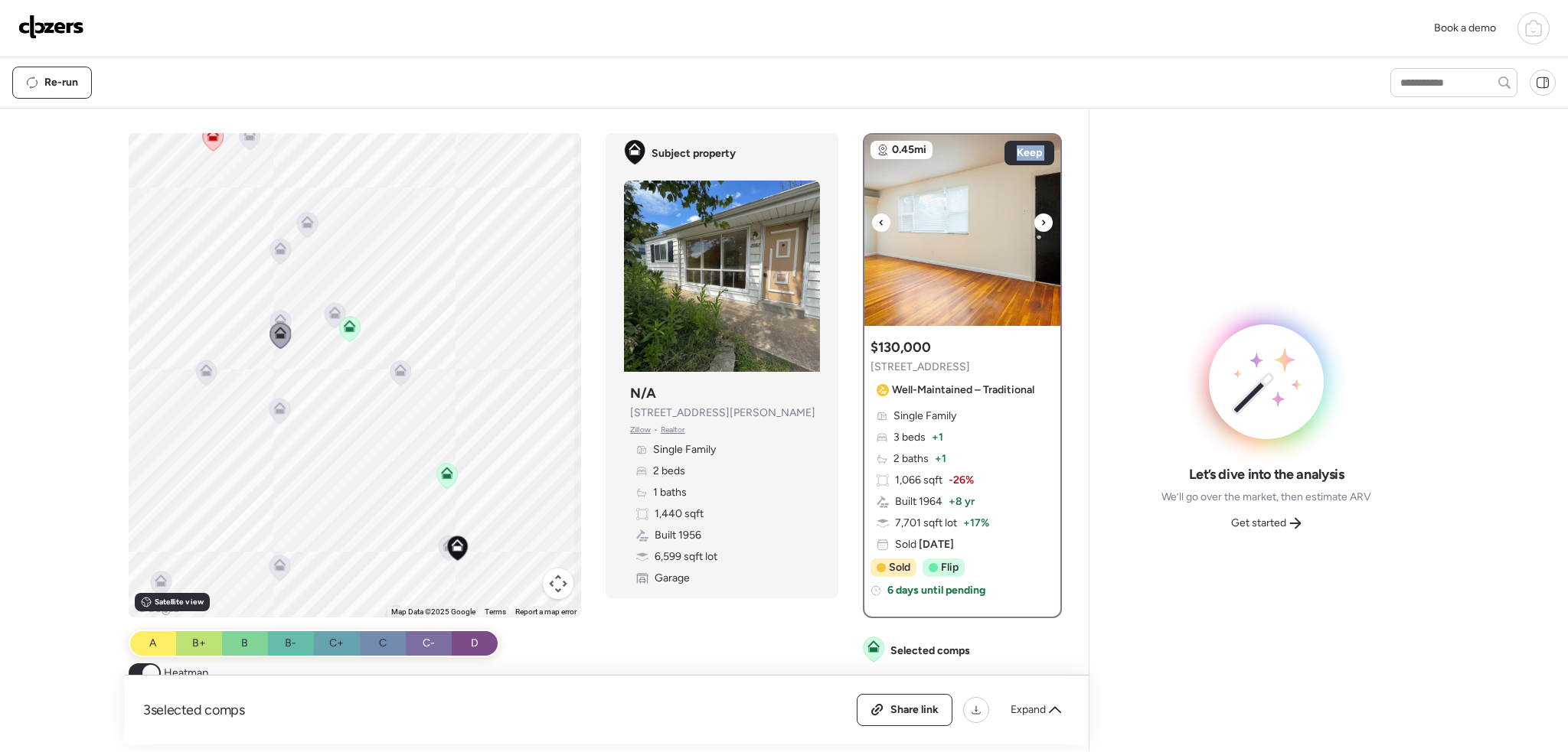
click at [1041, 223] on icon at bounding box center [1044, 223] width 6 height 19
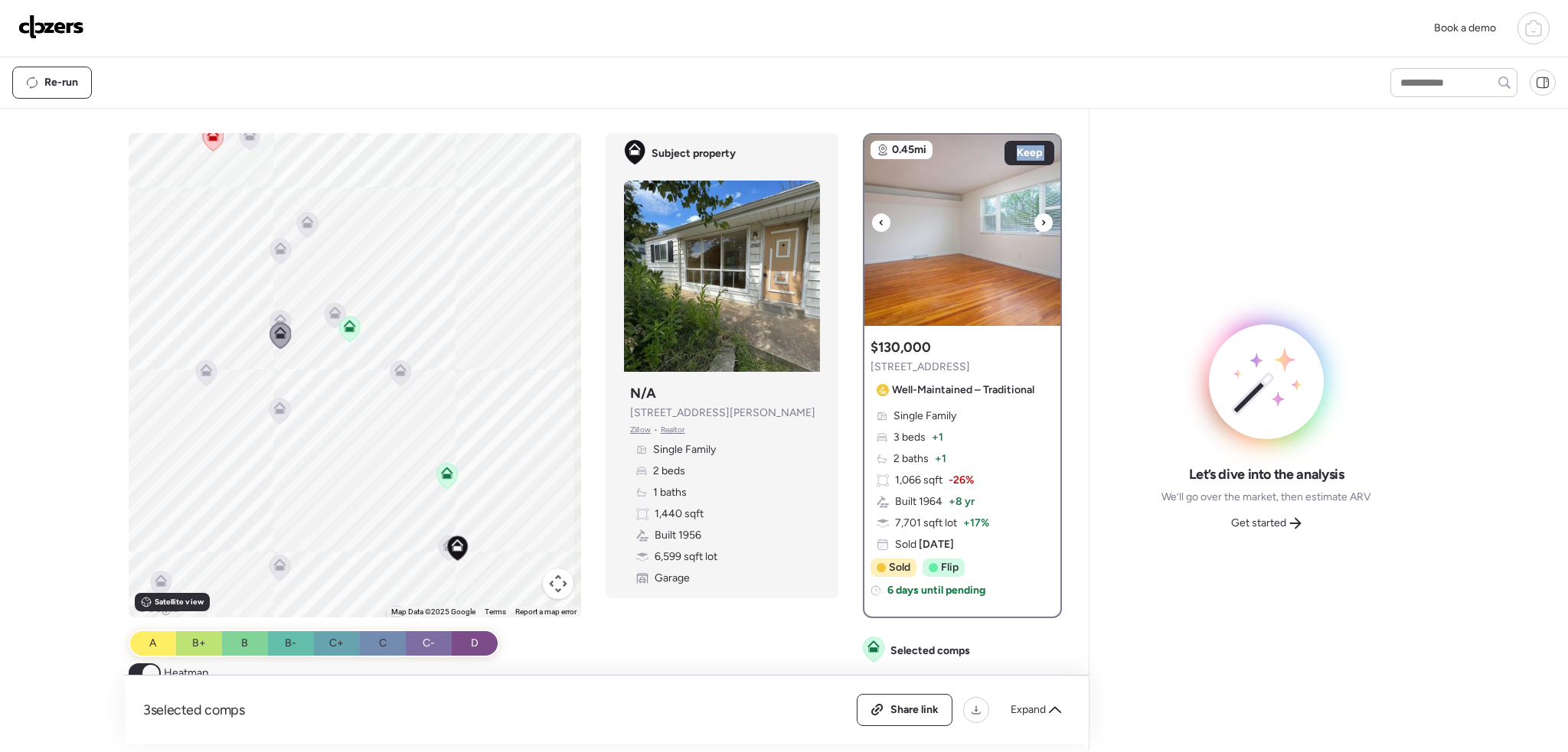
click at [1041, 223] on icon at bounding box center [1044, 223] width 6 height 19
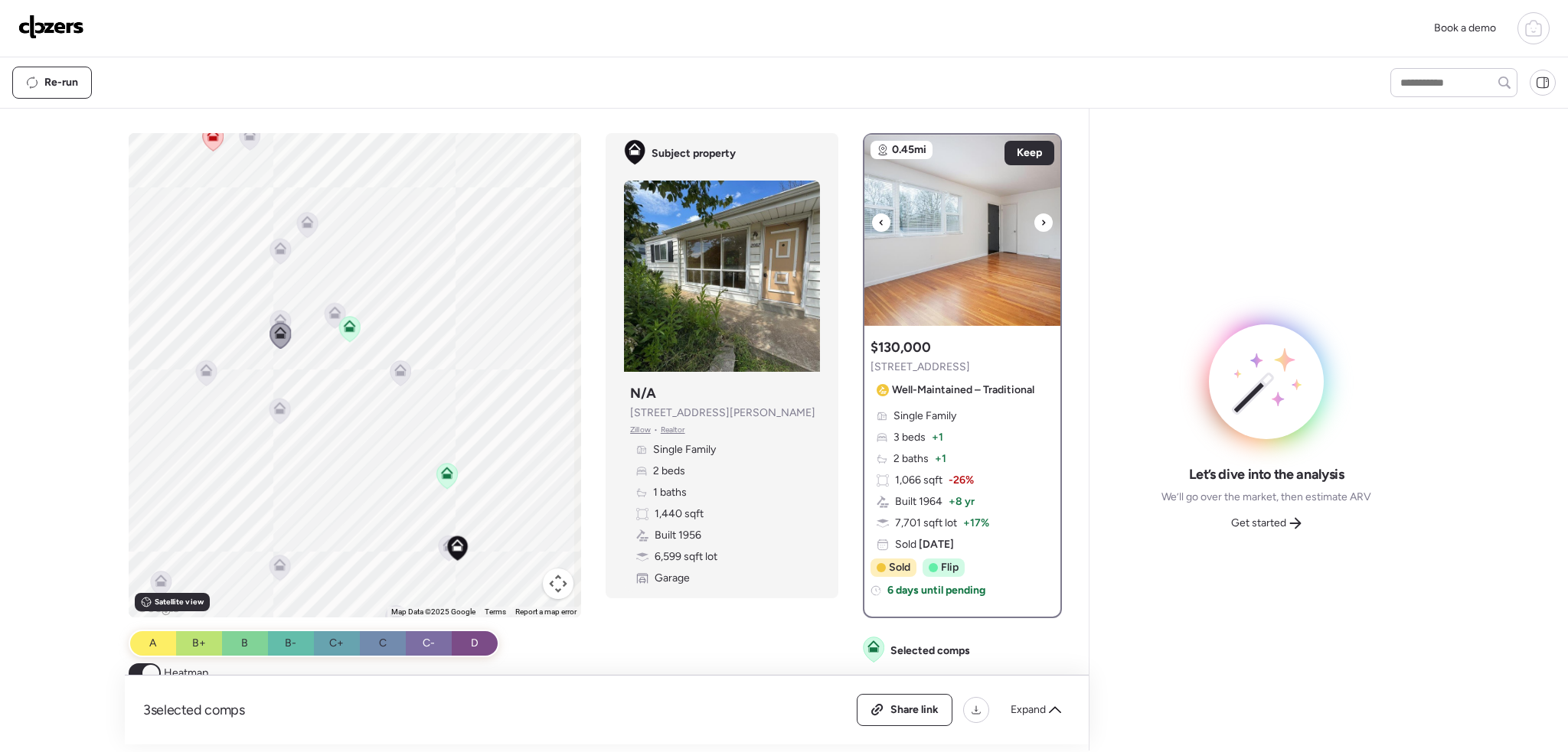
click at [1041, 223] on icon at bounding box center [1044, 223] width 6 height 19
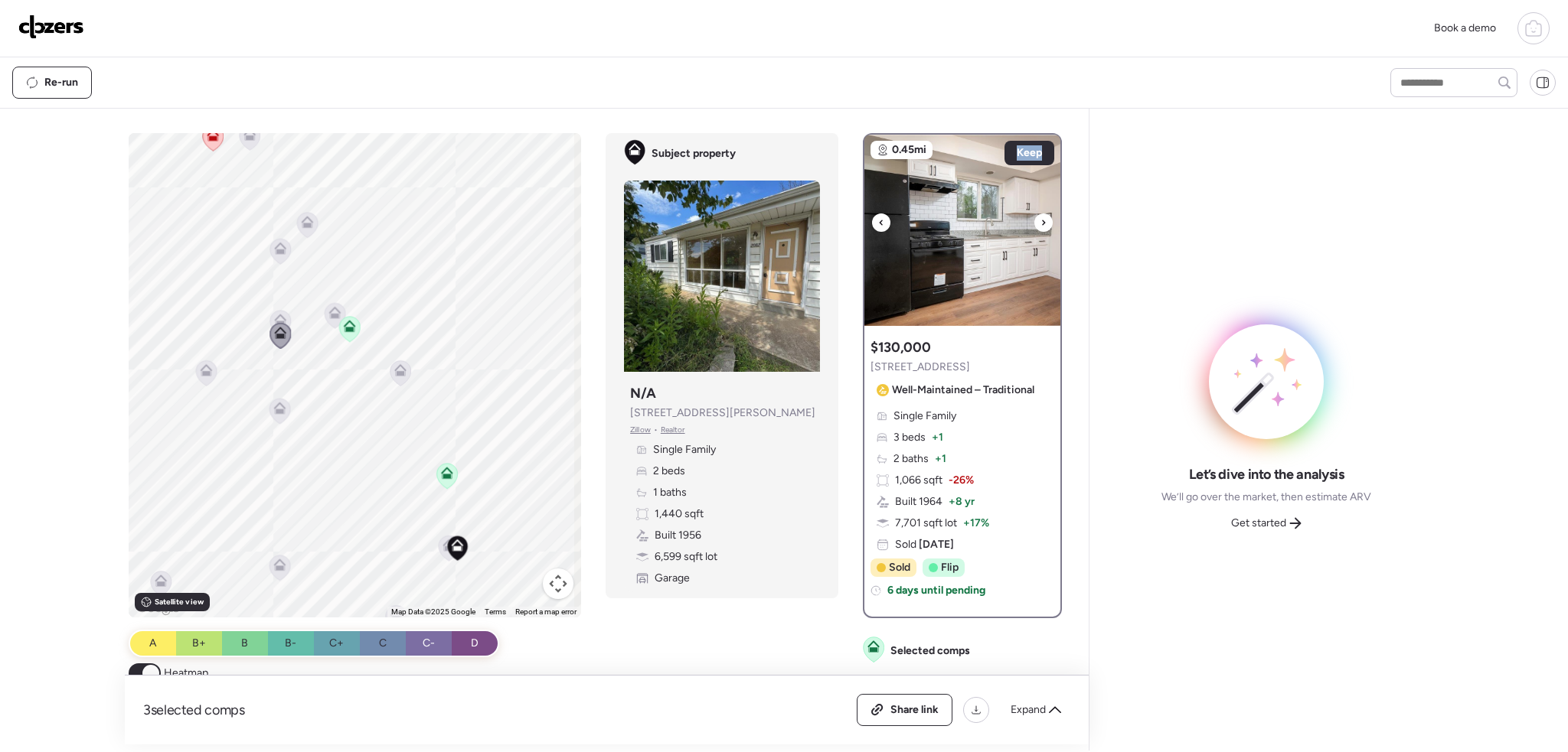
click at [1041, 223] on icon at bounding box center [1044, 223] width 6 height 19
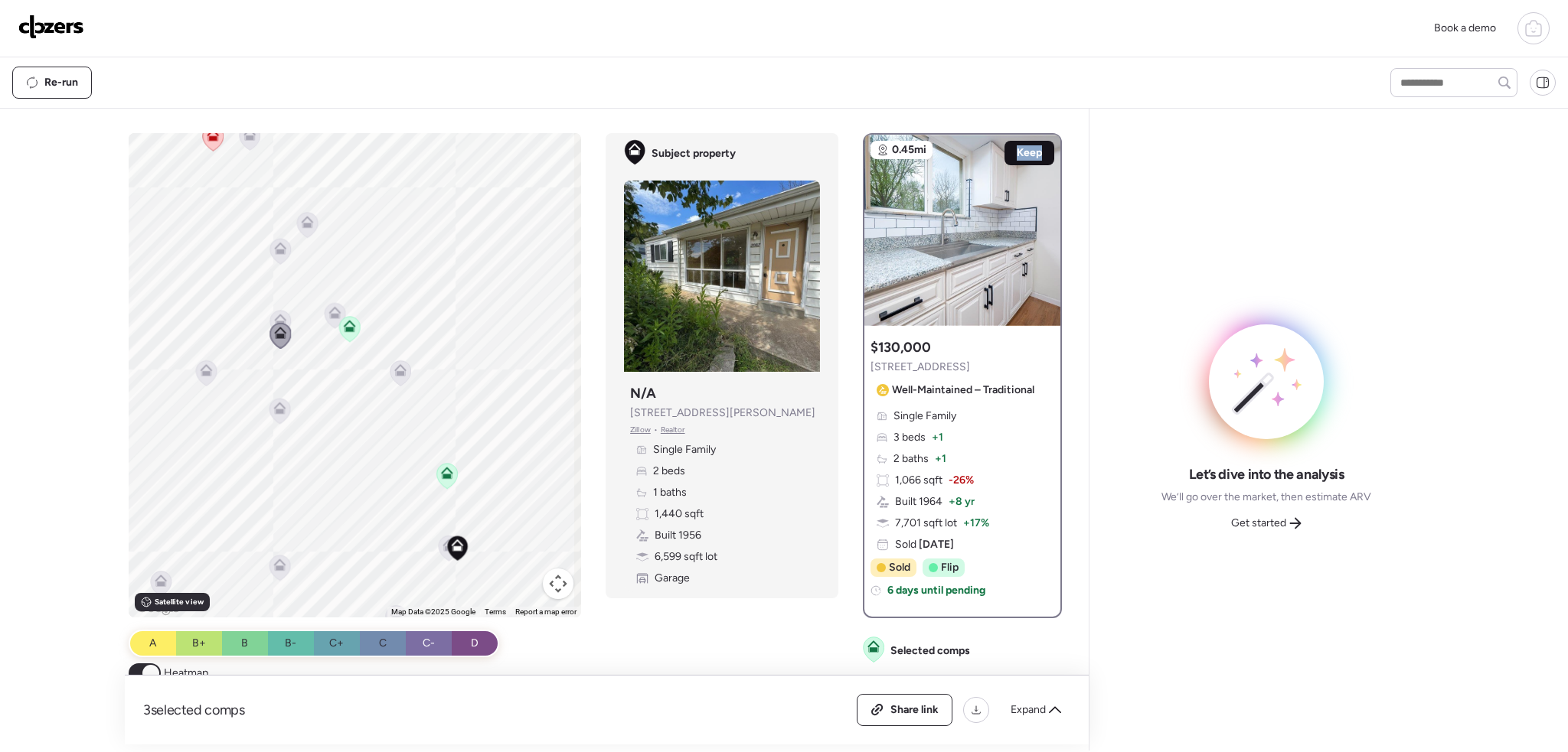
click at [1030, 152] on span "Keep" at bounding box center [1029, 153] width 25 height 15
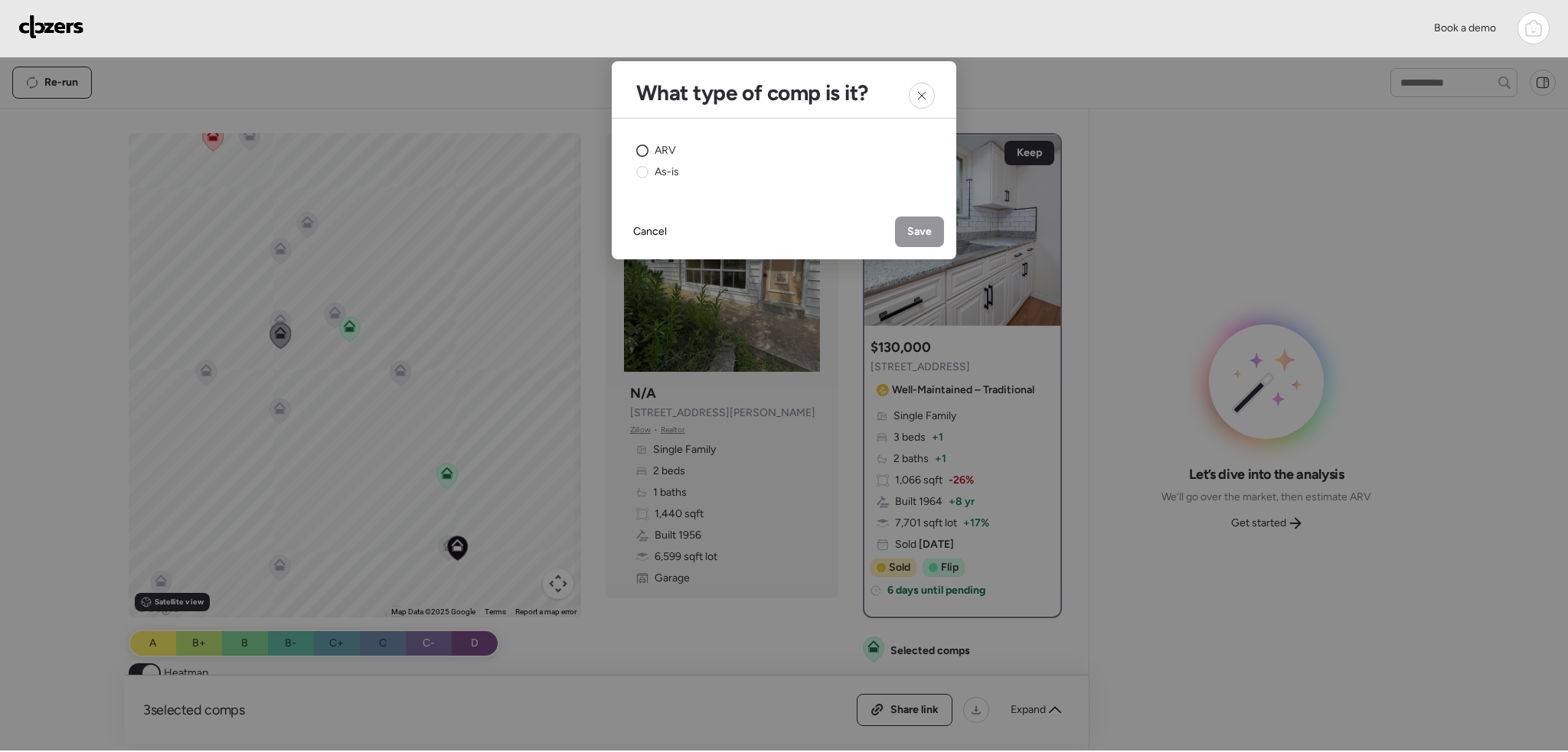
click at [643, 146] on circle at bounding box center [643, 151] width 12 height 12
click at [924, 226] on span "Save" at bounding box center [919, 232] width 24 height 15
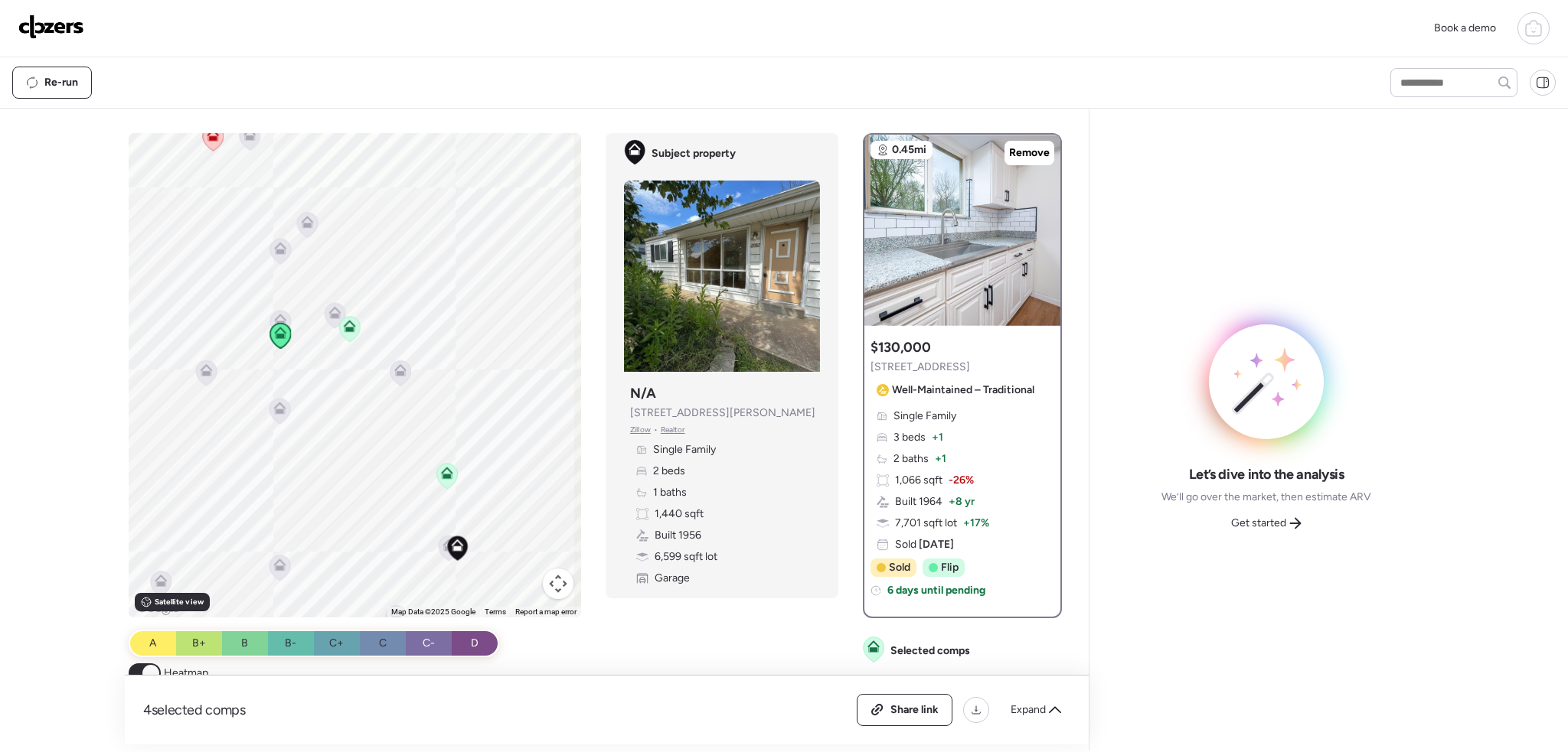
click at [332, 313] on icon at bounding box center [335, 315] width 10 height 4
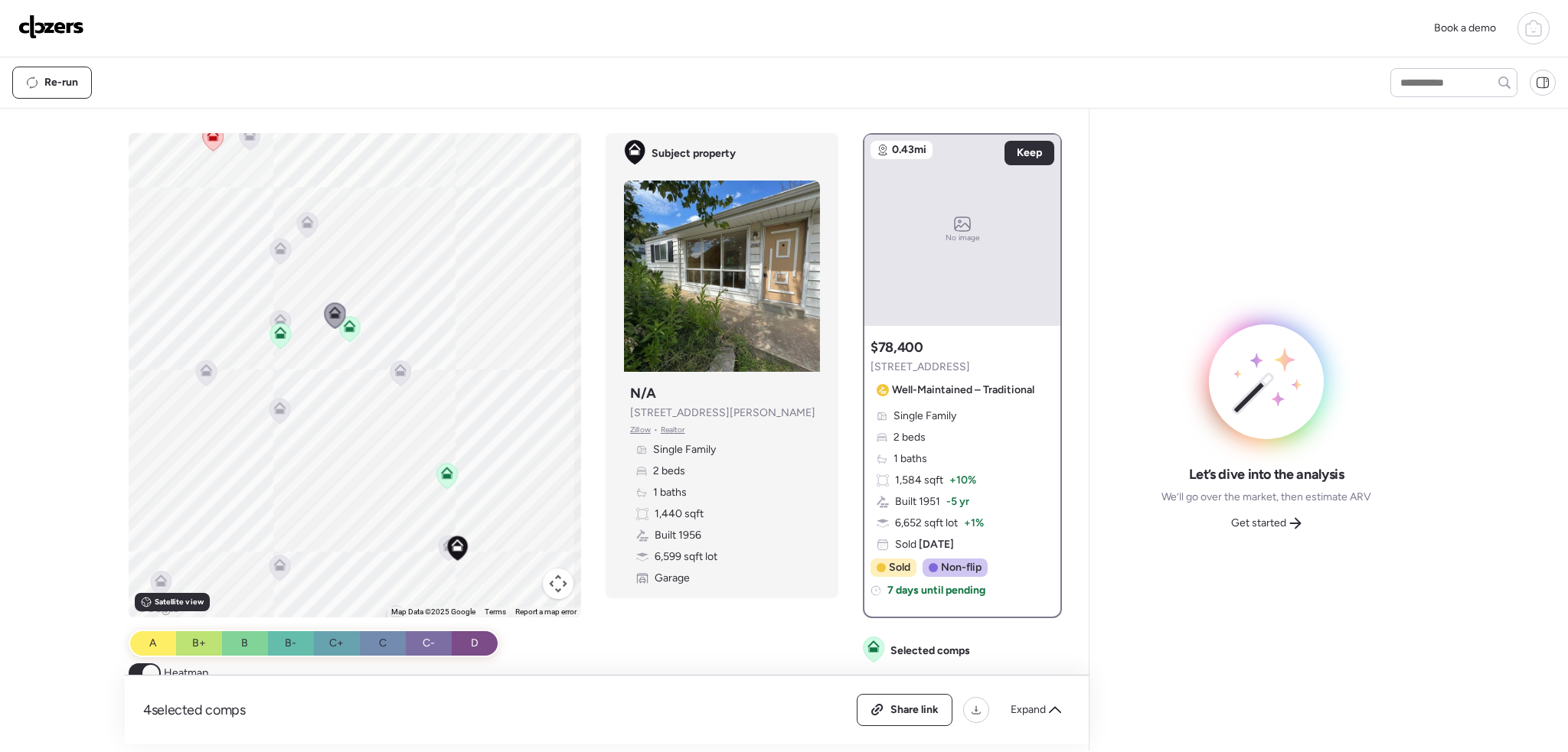
click at [270, 315] on icon at bounding box center [280, 323] width 21 height 25
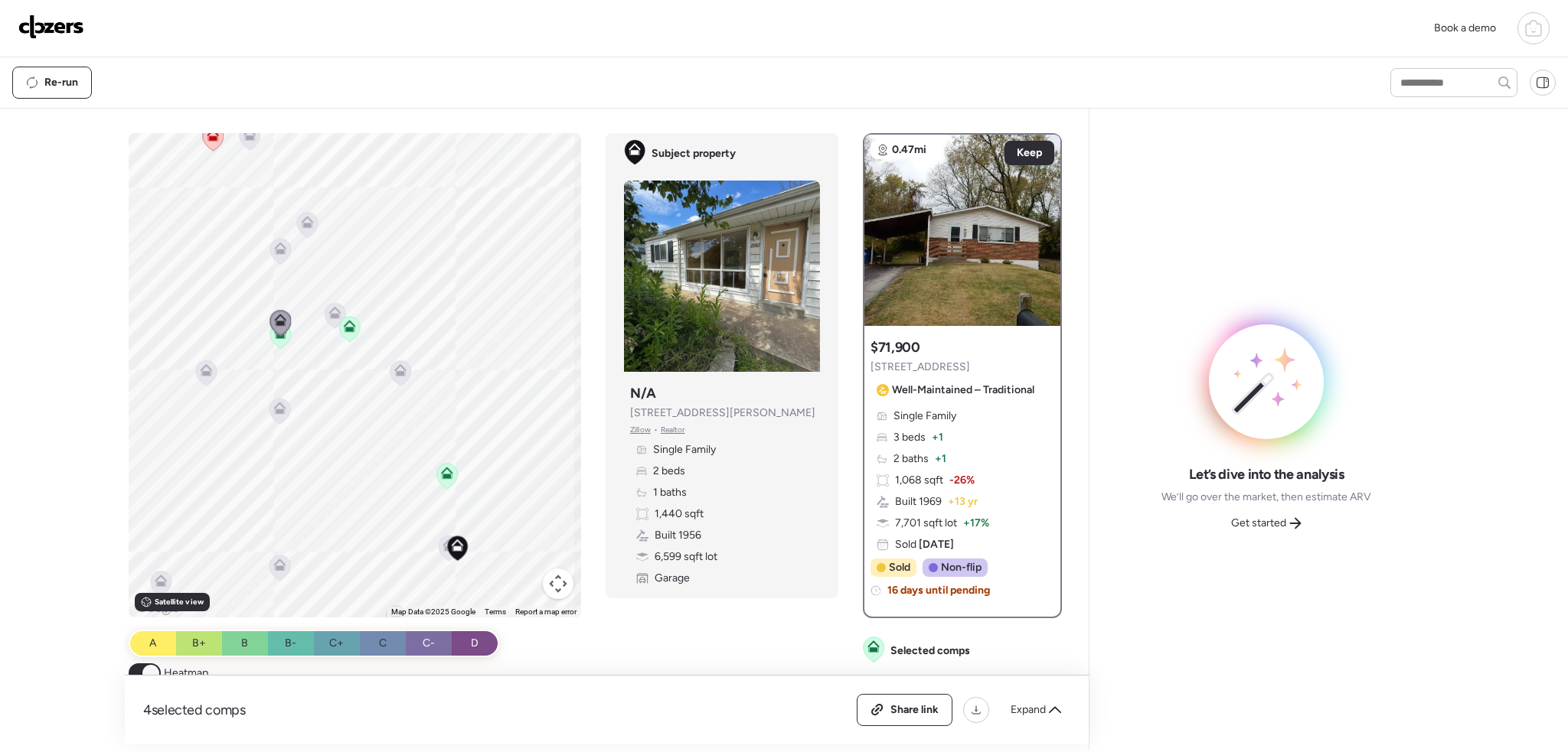
click at [202, 373] on icon at bounding box center [206, 372] width 10 height 4
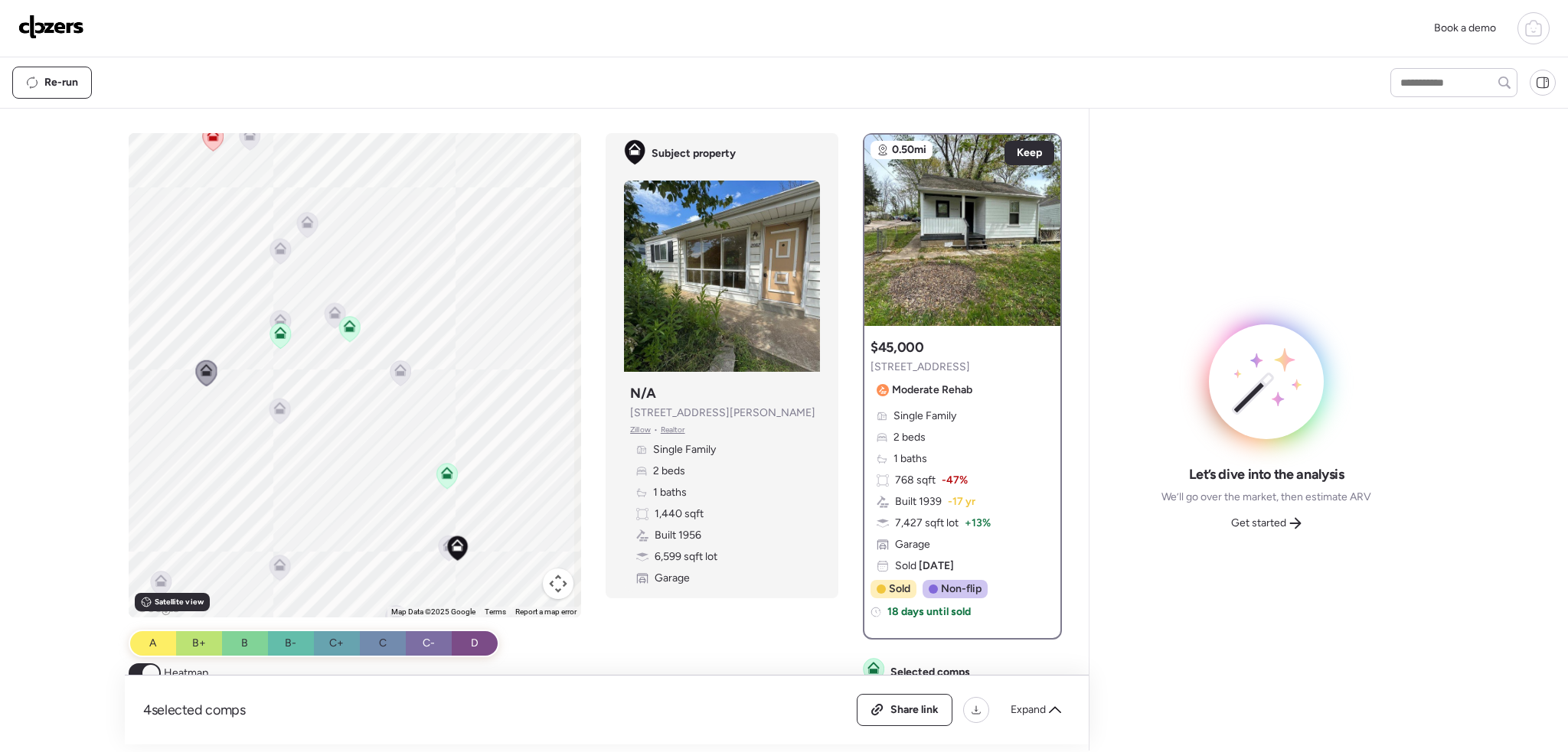
click at [283, 249] on icon at bounding box center [280, 252] width 21 height 25
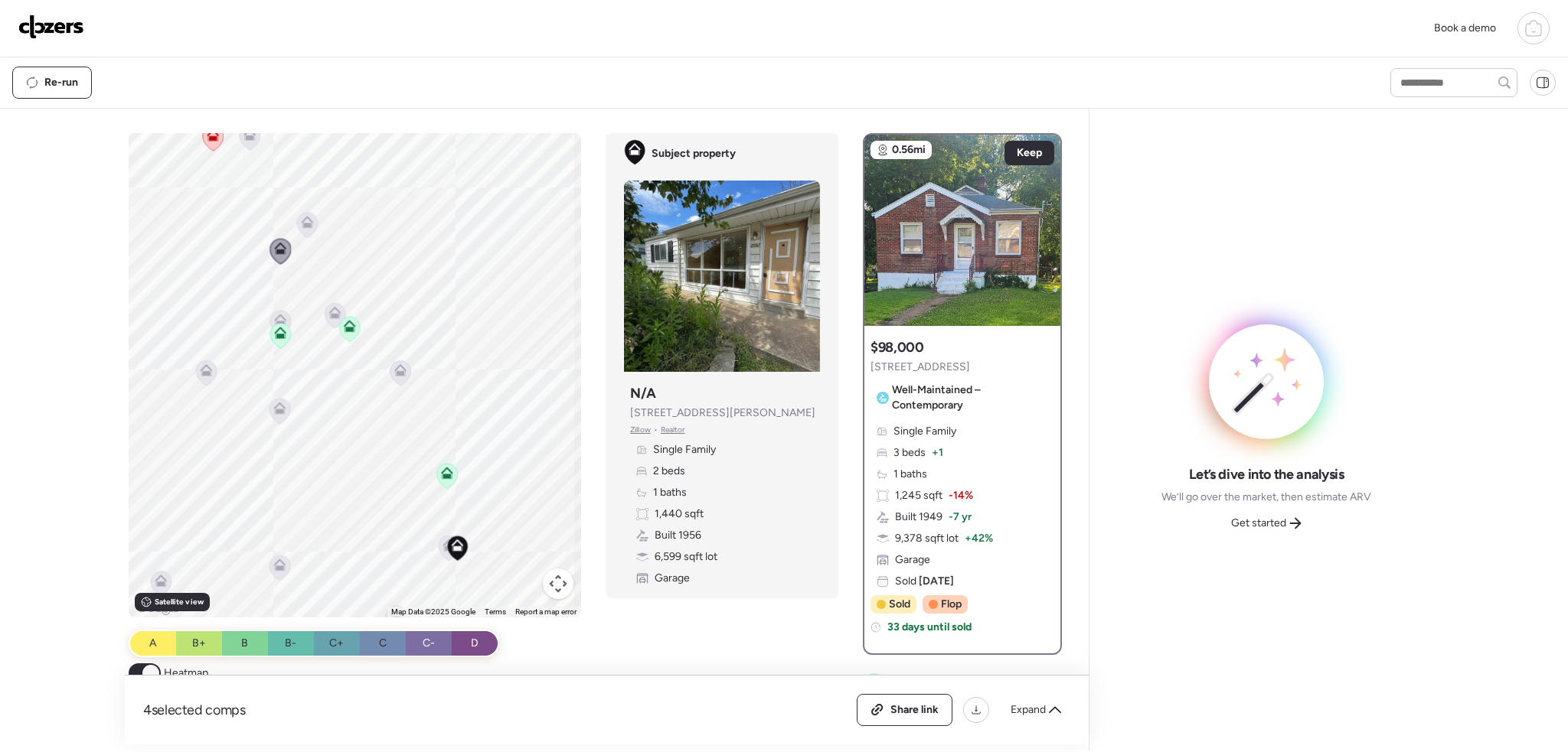
click at [391, 369] on icon at bounding box center [401, 373] width 21 height 25
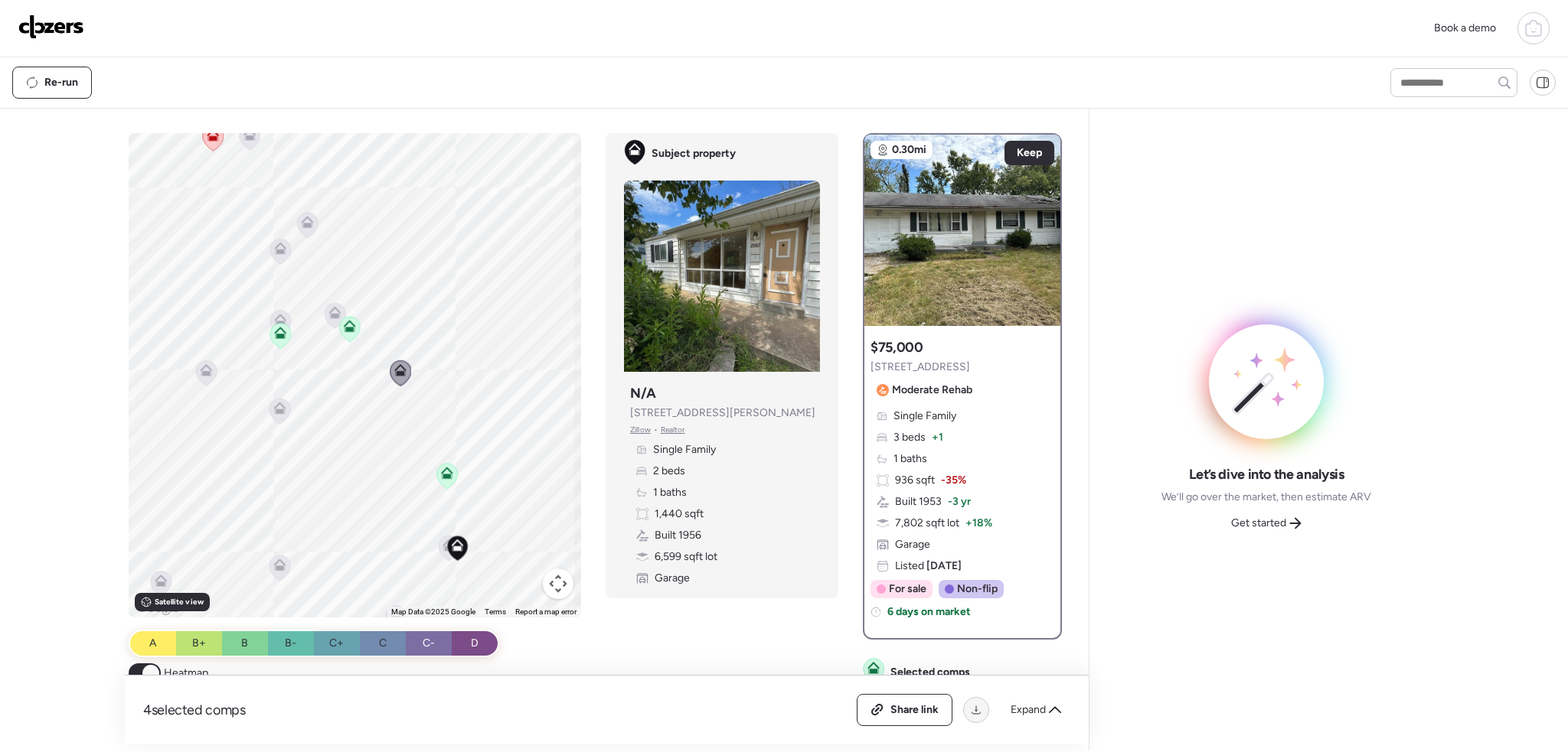
click at [981, 709] on icon at bounding box center [976, 710] width 13 height 13
click at [1040, 714] on span "Expand" at bounding box center [1029, 710] width 35 height 15
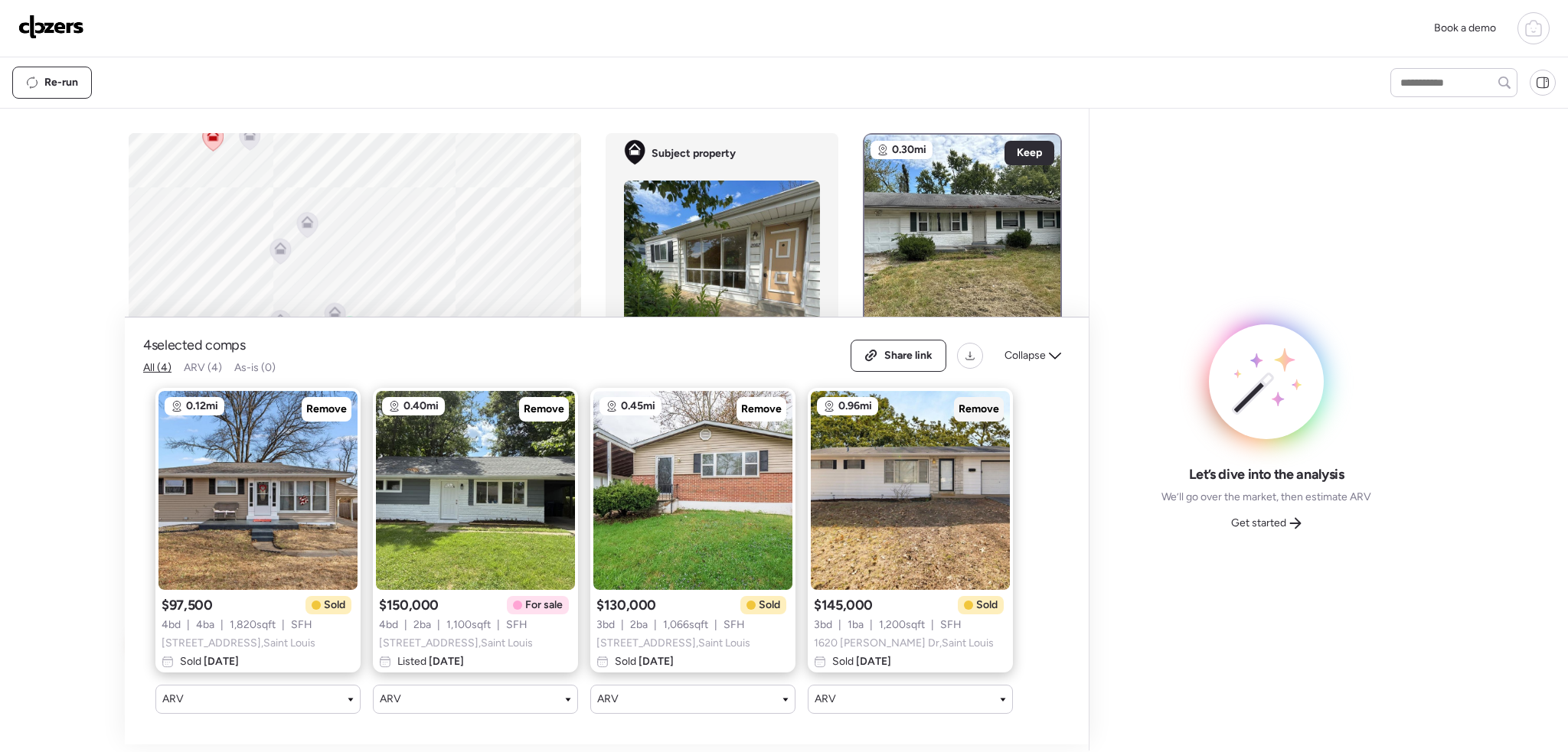
click at [975, 402] on span "Remove" at bounding box center [979, 410] width 40 height 15
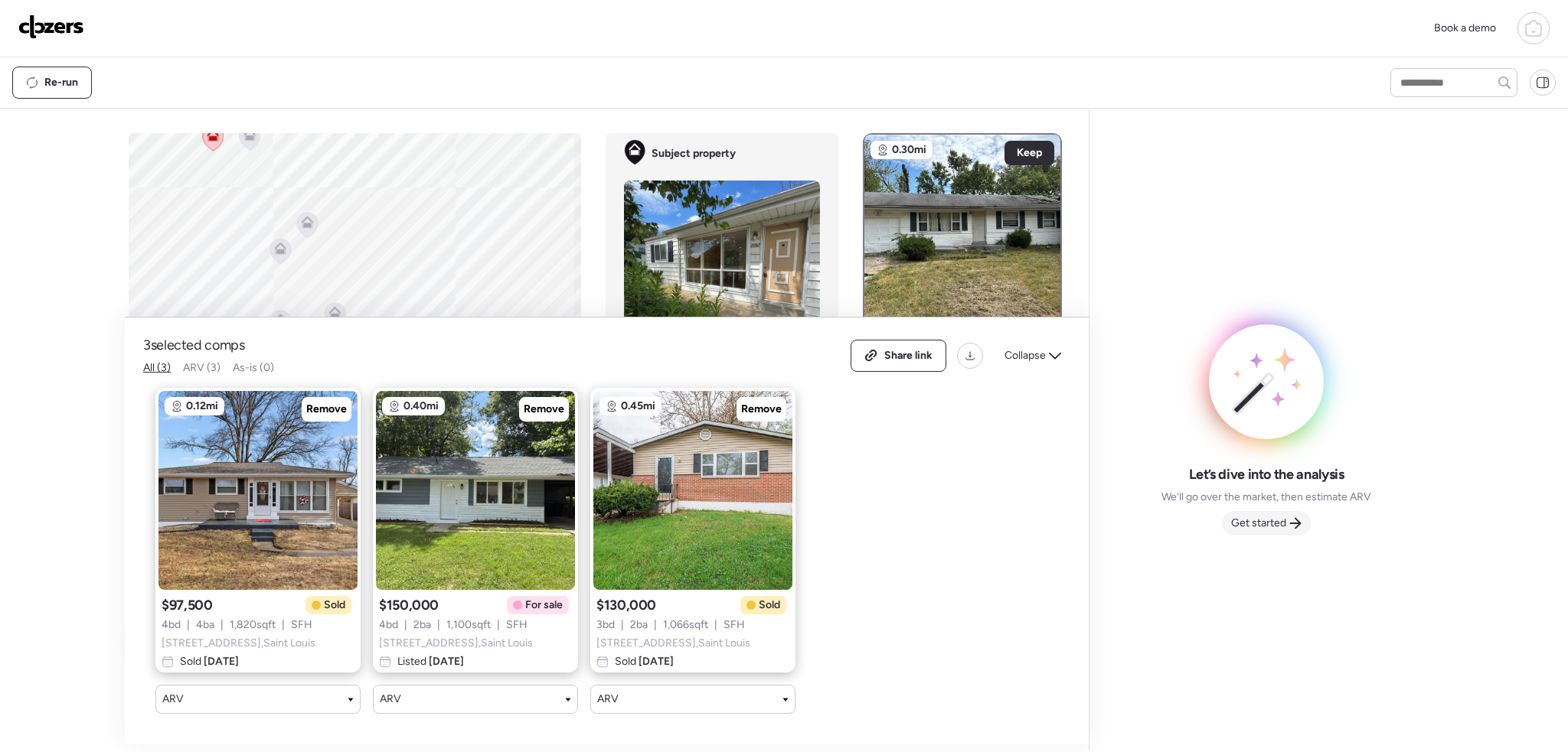
click at [1269, 522] on span "Get started" at bounding box center [1259, 523] width 56 height 15
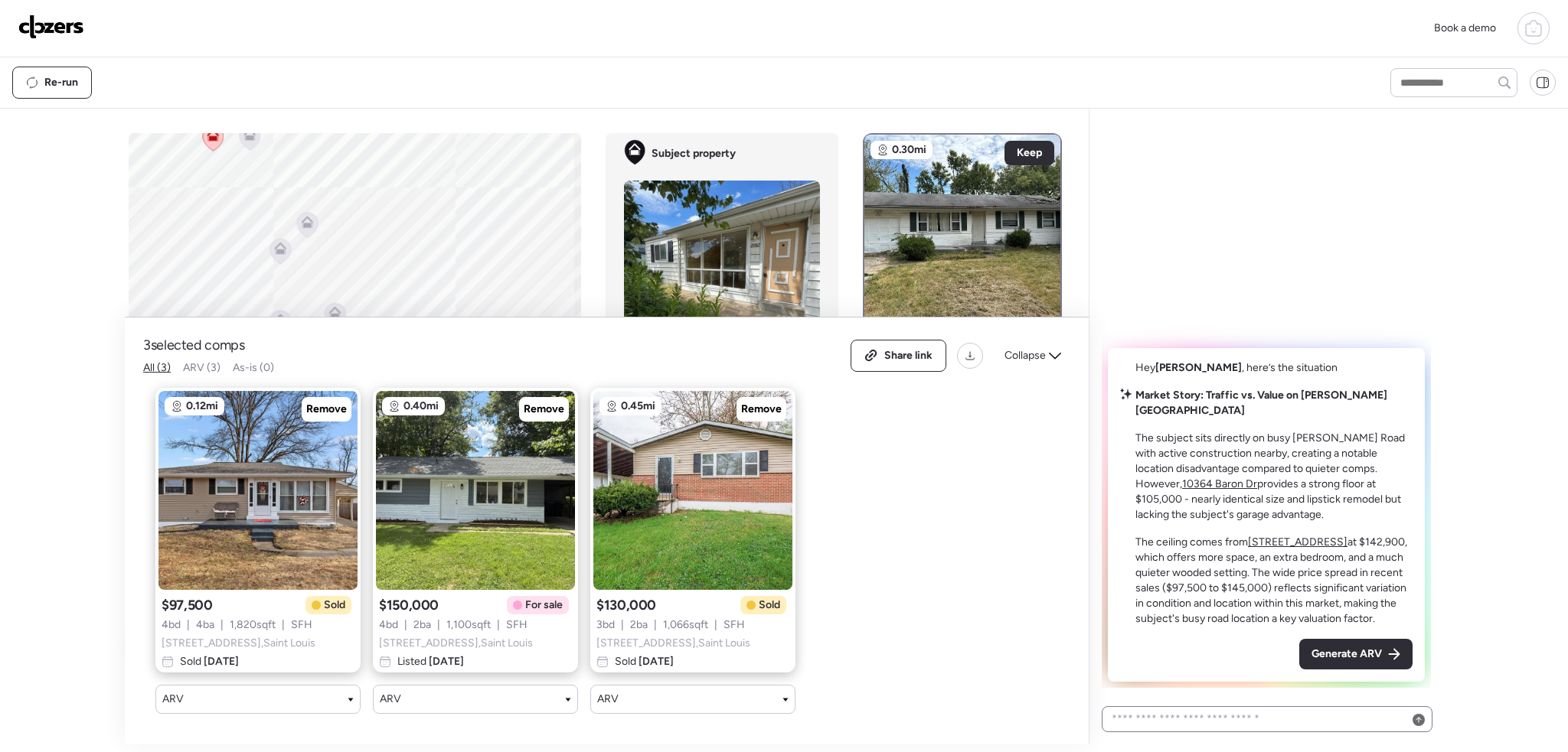
drag, startPoint x: 1340, startPoint y: 649, endPoint x: 1321, endPoint y: 718, distance: 71.6
click at [1340, 651] on span "Generate ARV" at bounding box center [1347, 654] width 71 height 15
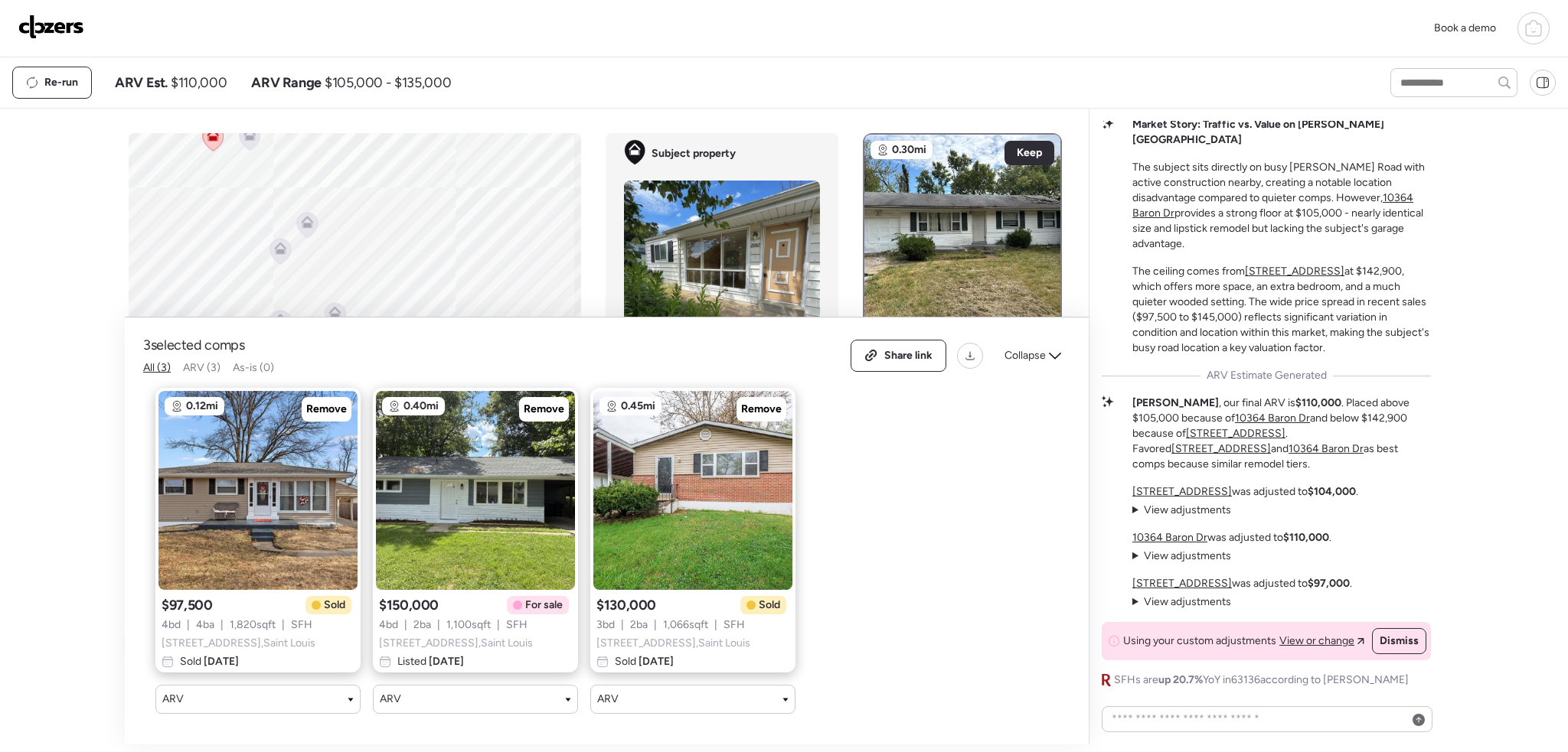
click at [69, 33] on img at bounding box center [51, 26] width 66 height 24
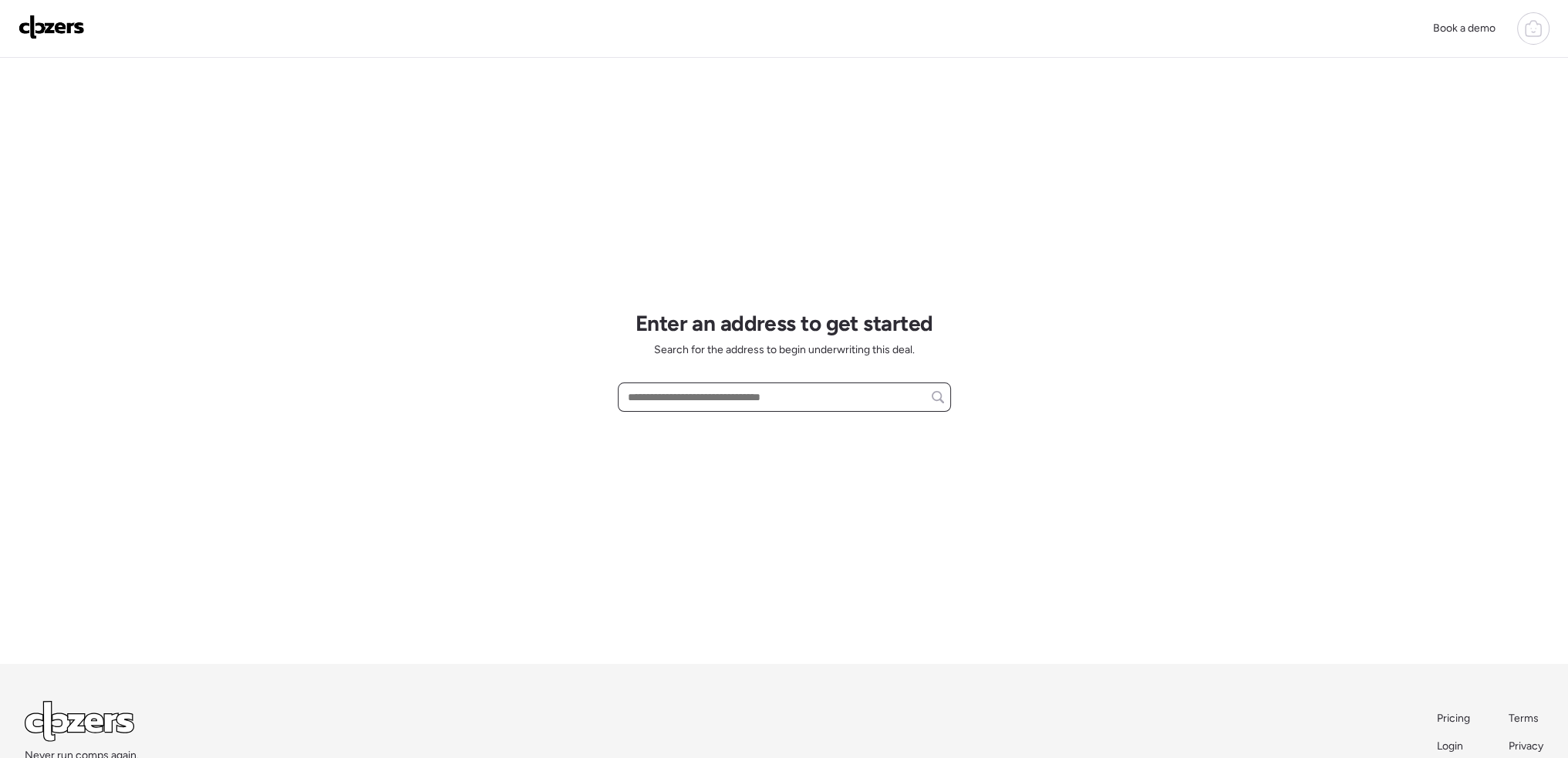
click at [651, 394] on input "text" at bounding box center [784, 397] width 320 height 21
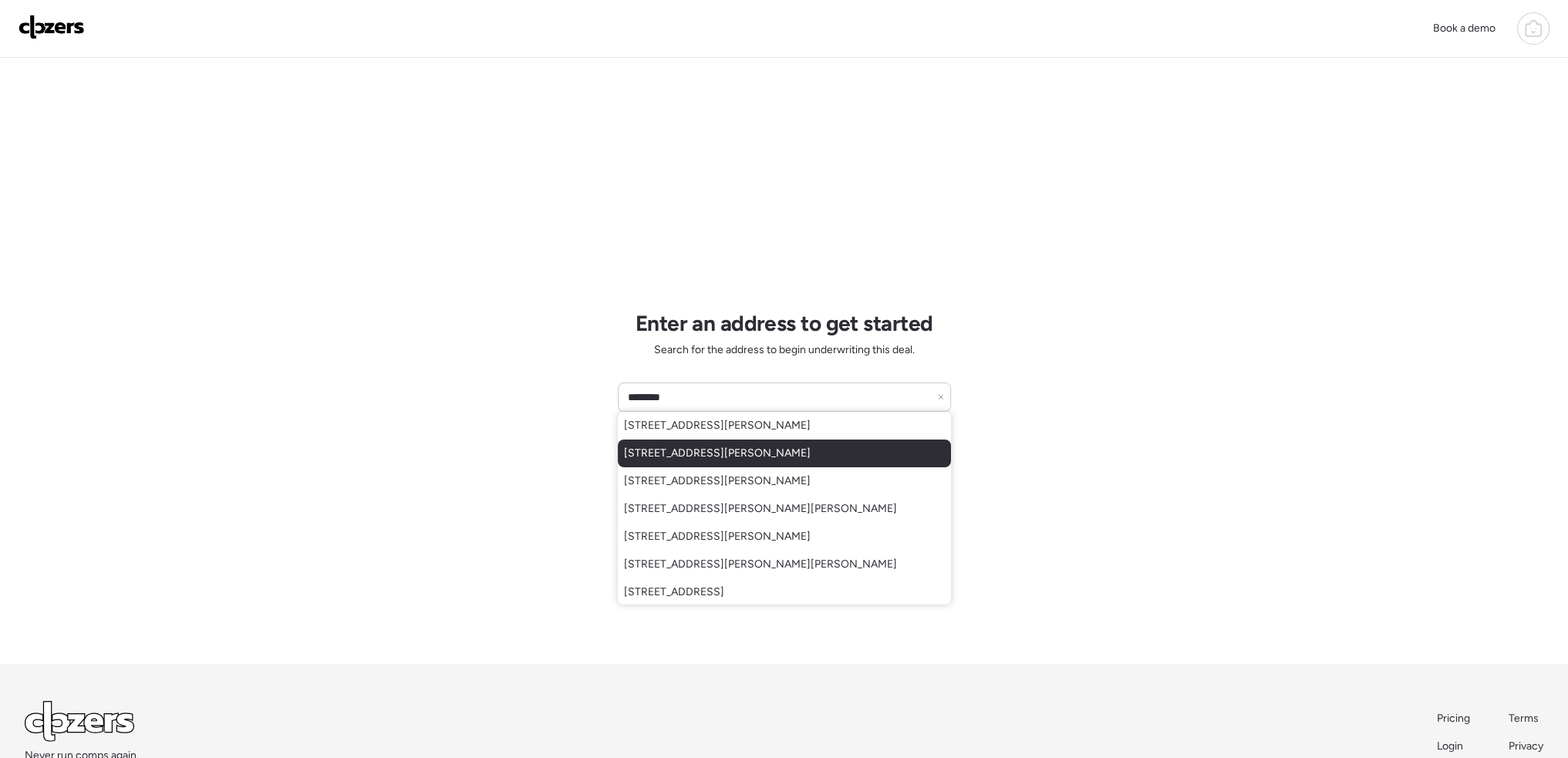
click at [721, 453] on span "[STREET_ADDRESS][PERSON_NAME]" at bounding box center [717, 454] width 186 height 15
type input "**********"
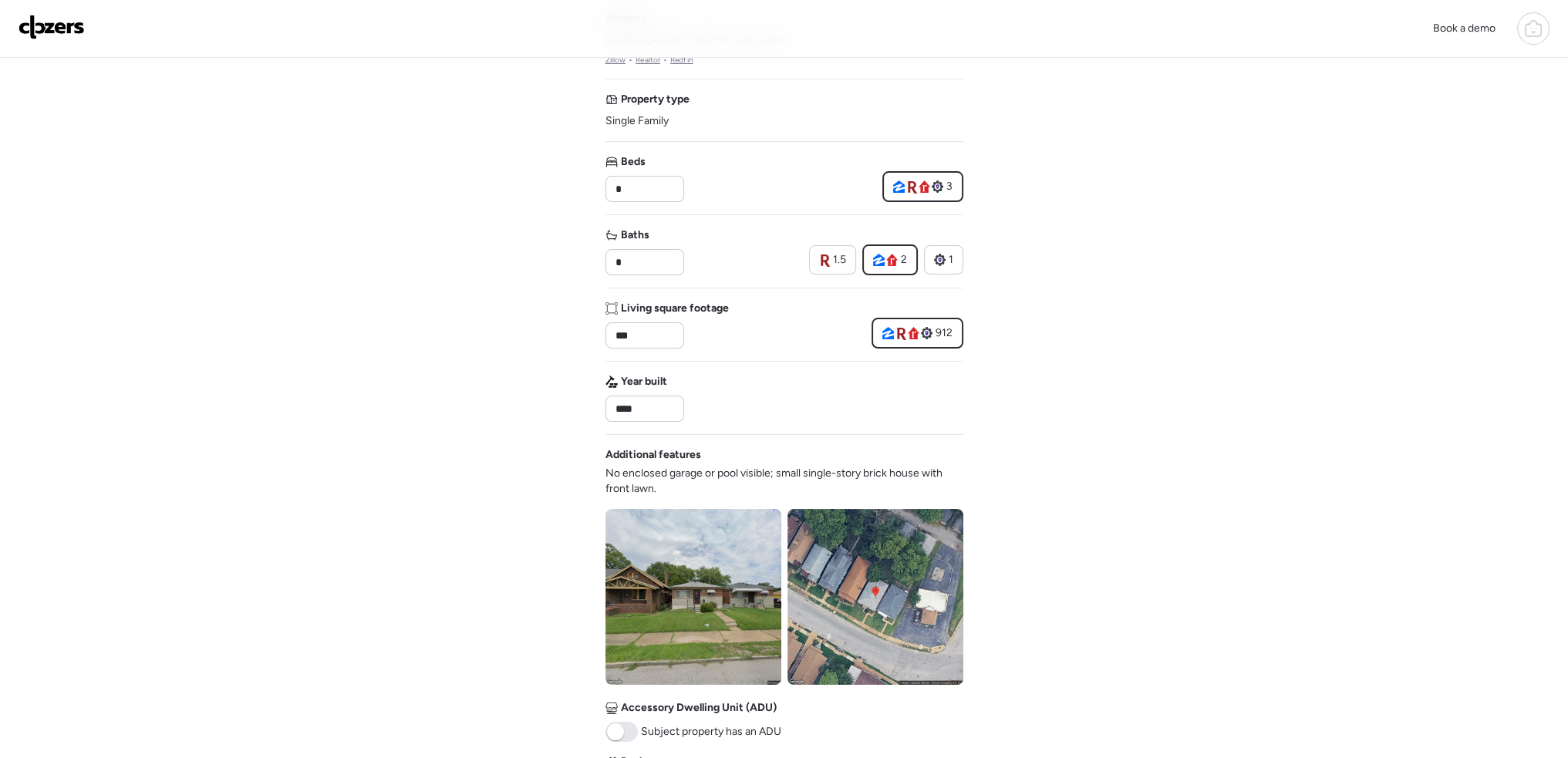
scroll to position [231, 0]
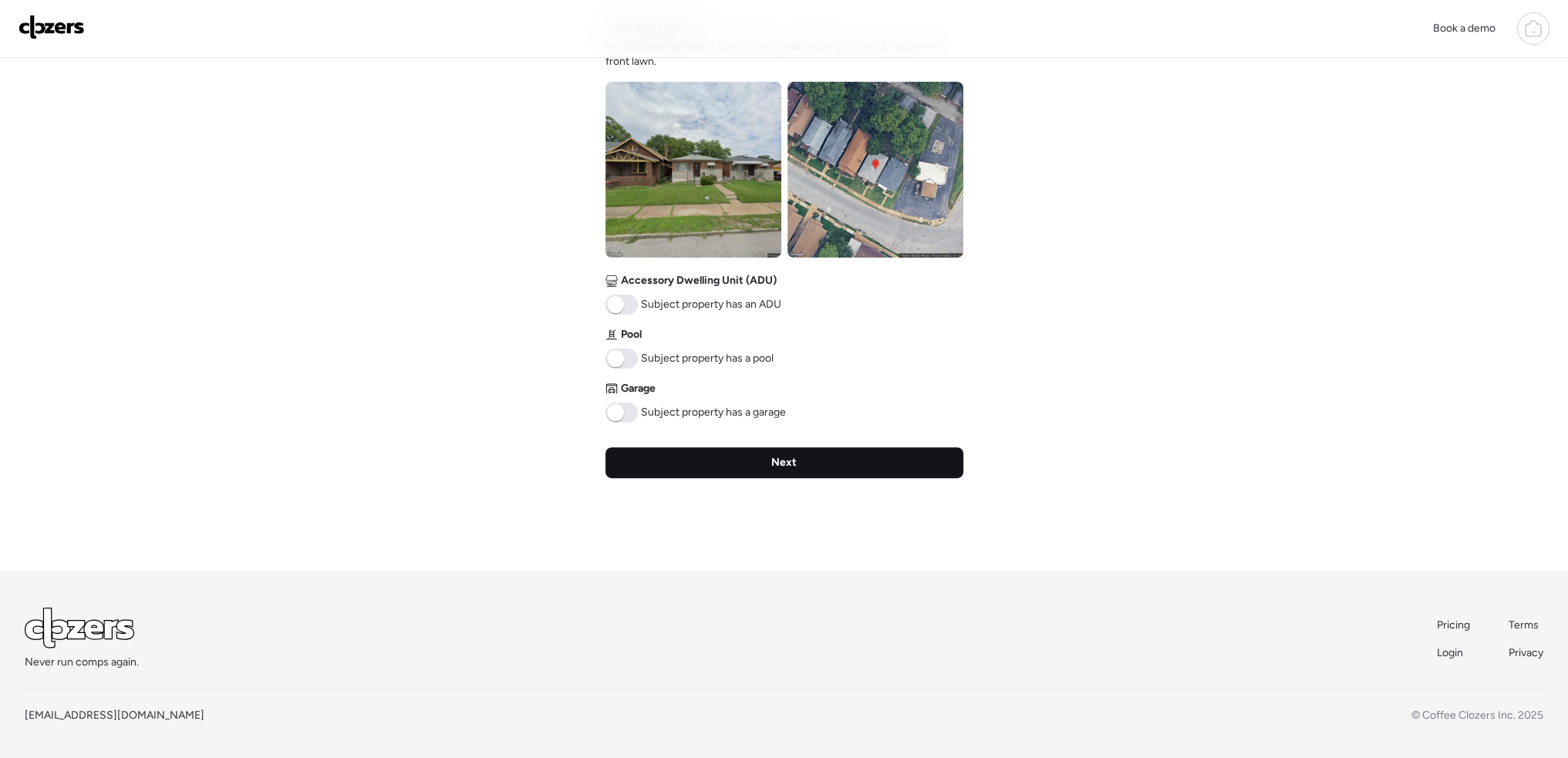
click at [791, 473] on div "Next" at bounding box center [784, 463] width 358 height 31
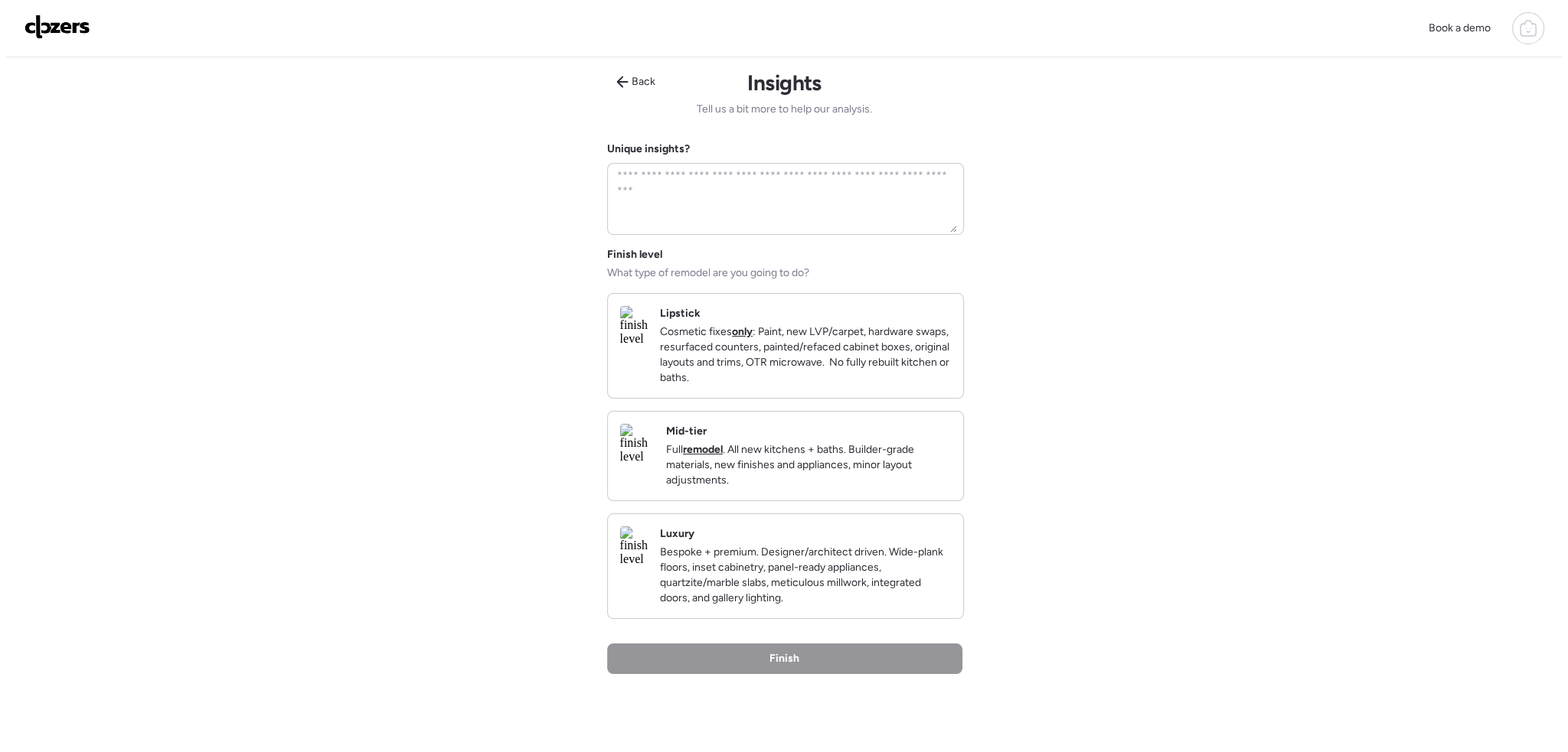
scroll to position [0, 0]
click at [794, 368] on p "Cosmetic fixes only : Paint, new LVP/carpet, hardware swaps, resurfaced counter…" at bounding box center [800, 355] width 291 height 61
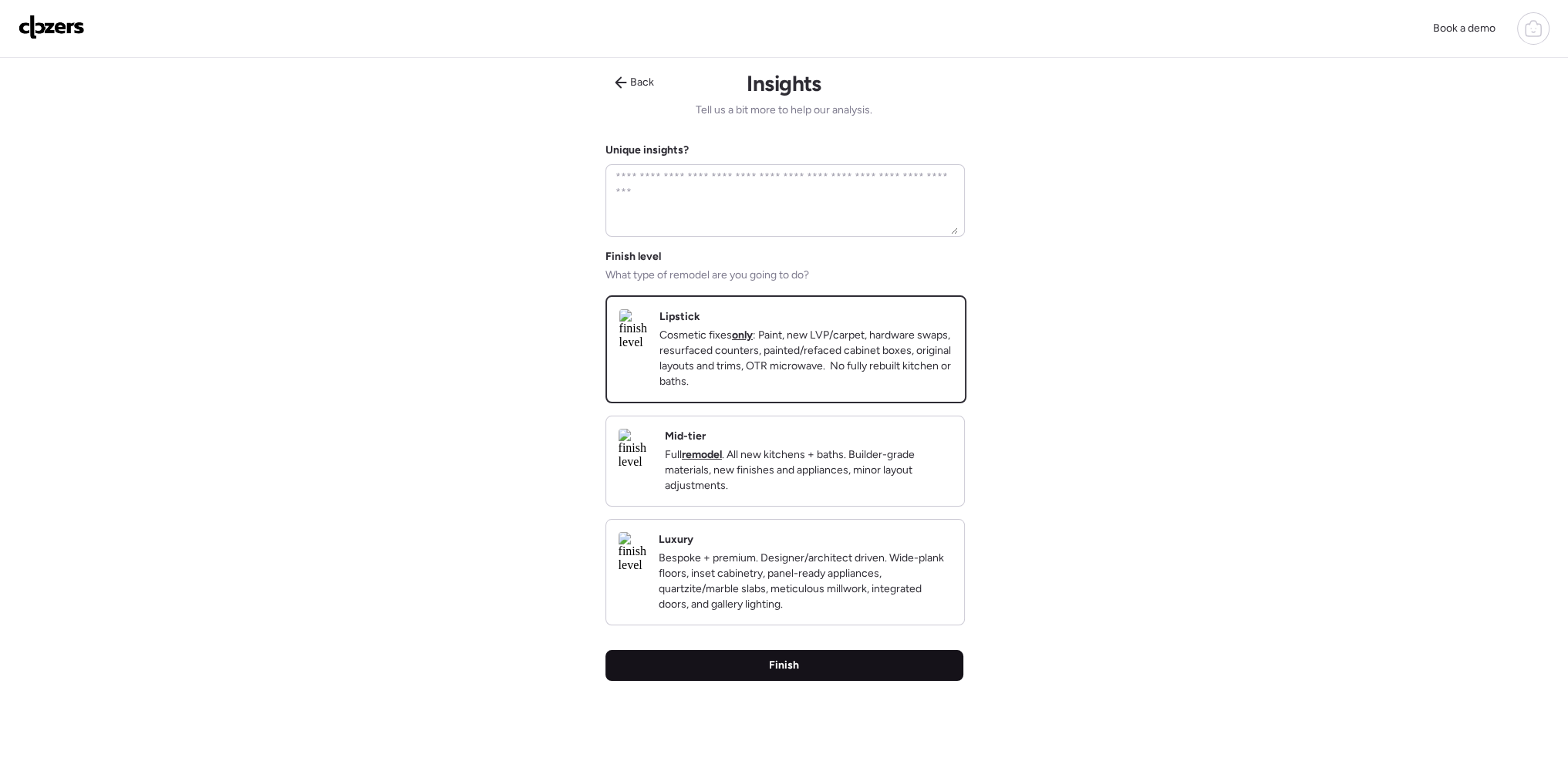
click at [784, 673] on span "Finish" at bounding box center [783, 666] width 30 height 15
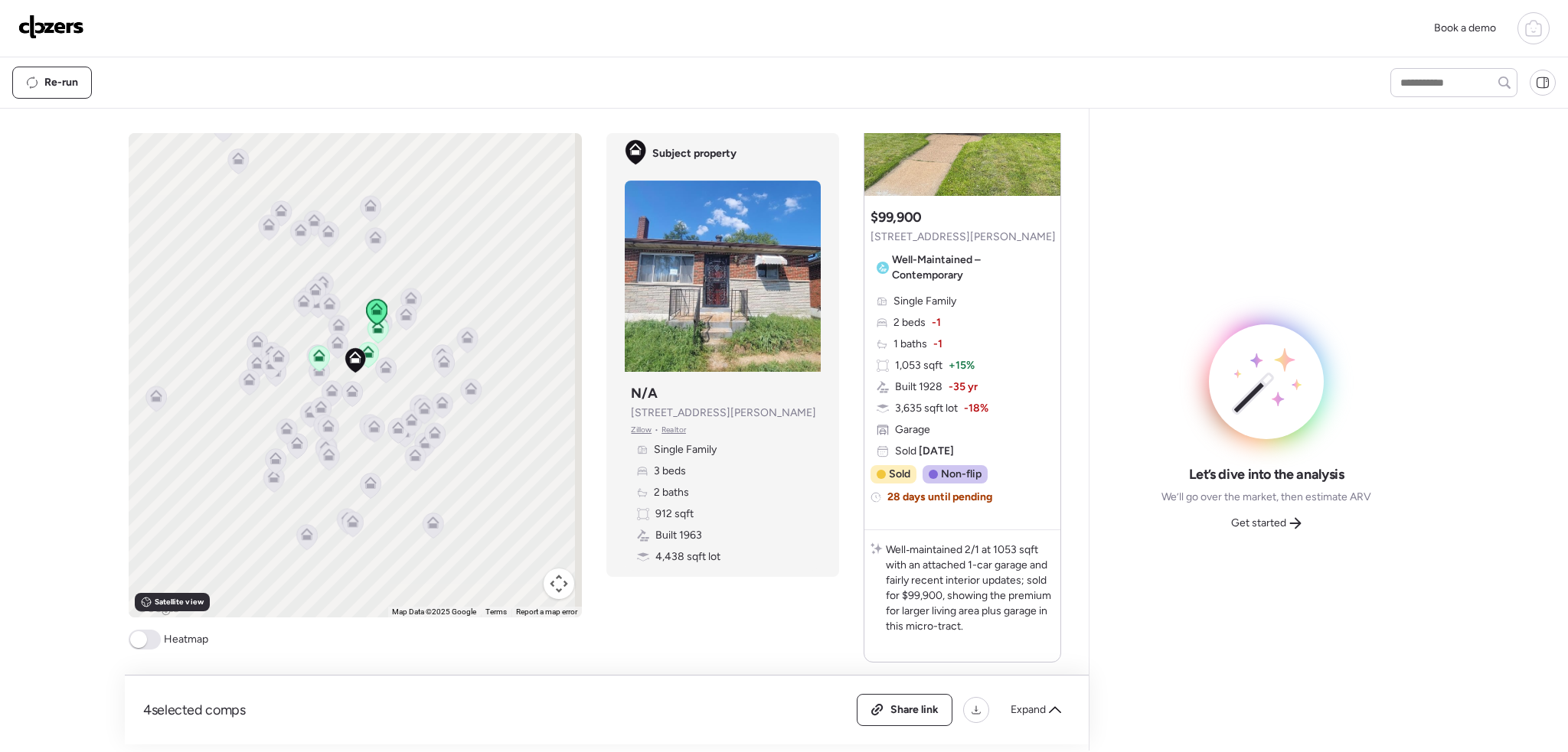
scroll to position [2013, 0]
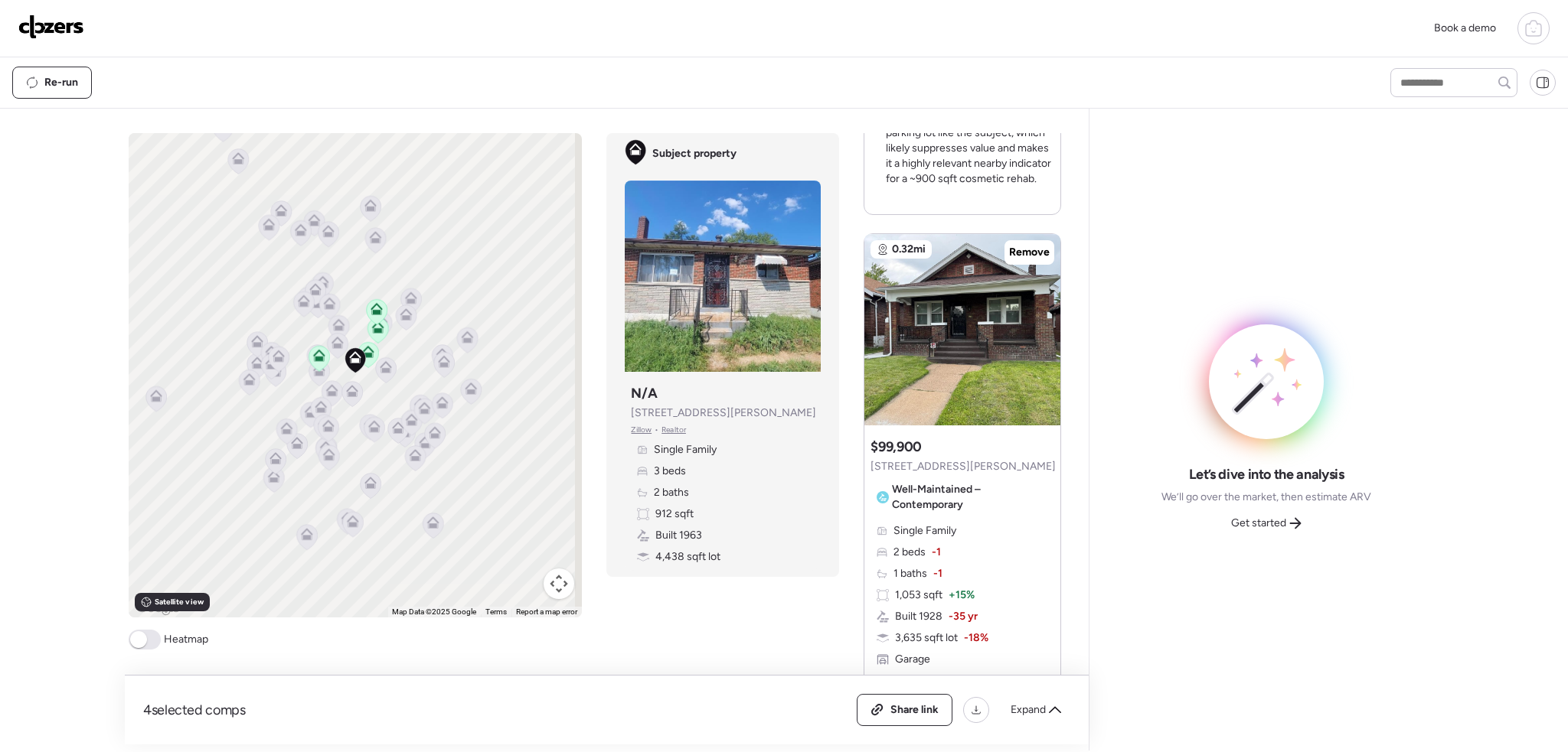
click at [63, 21] on img at bounding box center [51, 26] width 66 height 24
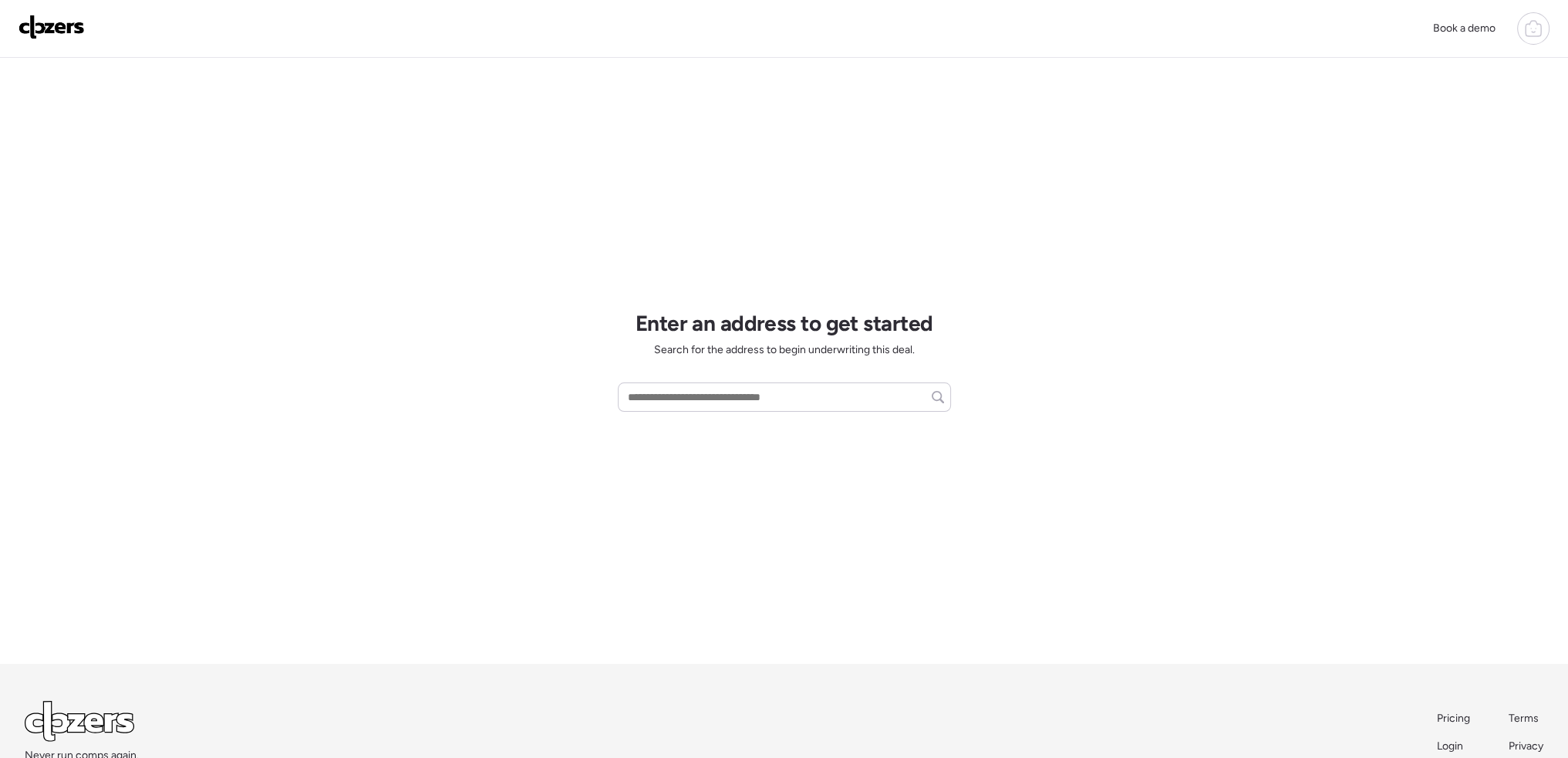
click at [1456, 746] on span "Login" at bounding box center [1449, 746] width 26 height 13
click at [1532, 32] on icon at bounding box center [1533, 29] width 19 height 19
click at [1405, 132] on span "Report history" at bounding box center [1383, 131] width 69 height 15
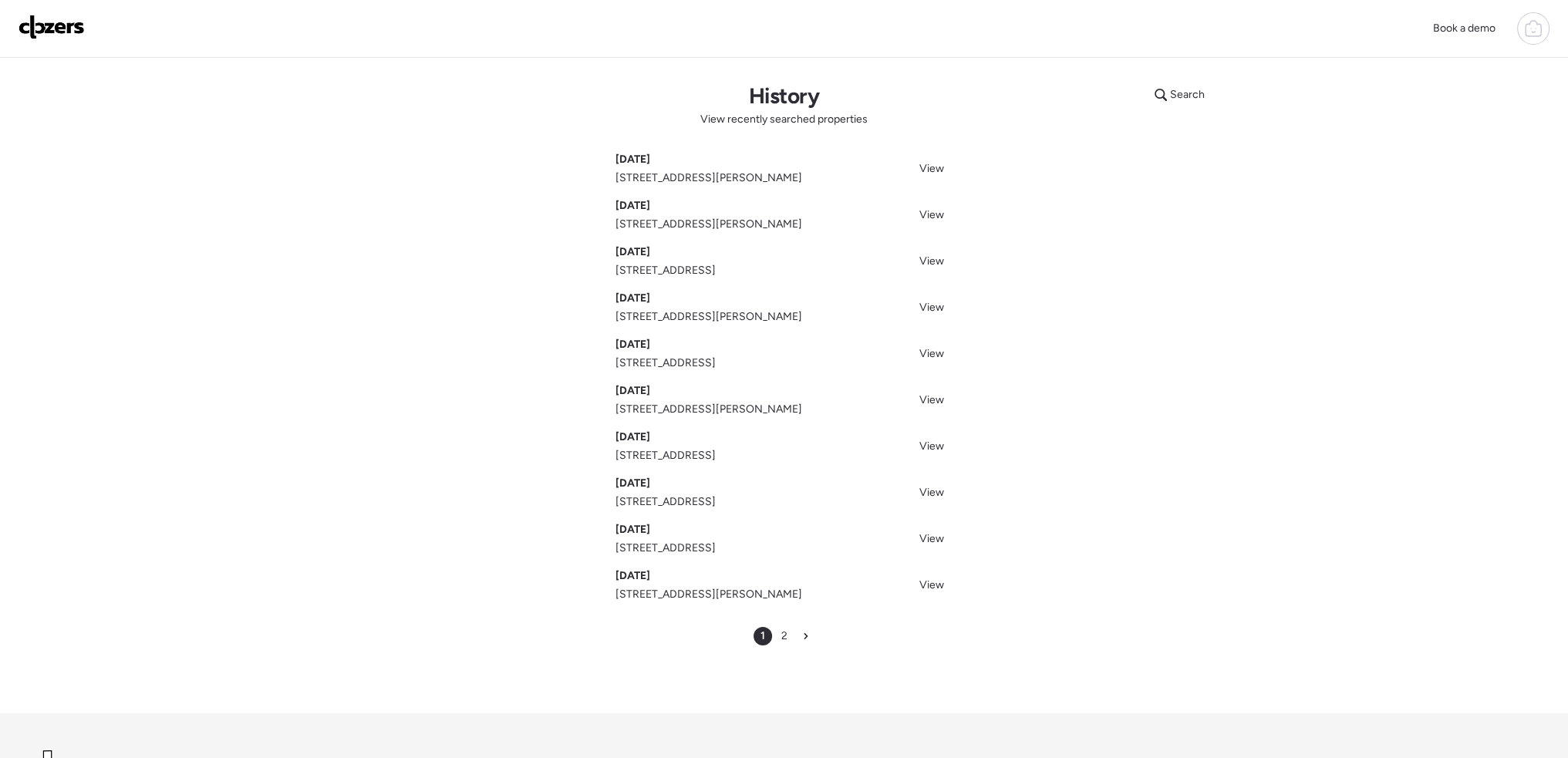
drag, startPoint x: 931, startPoint y: 313, endPoint x: 845, endPoint y: 432, distance: 146.8
click at [931, 313] on span "View" at bounding box center [931, 307] width 25 height 13
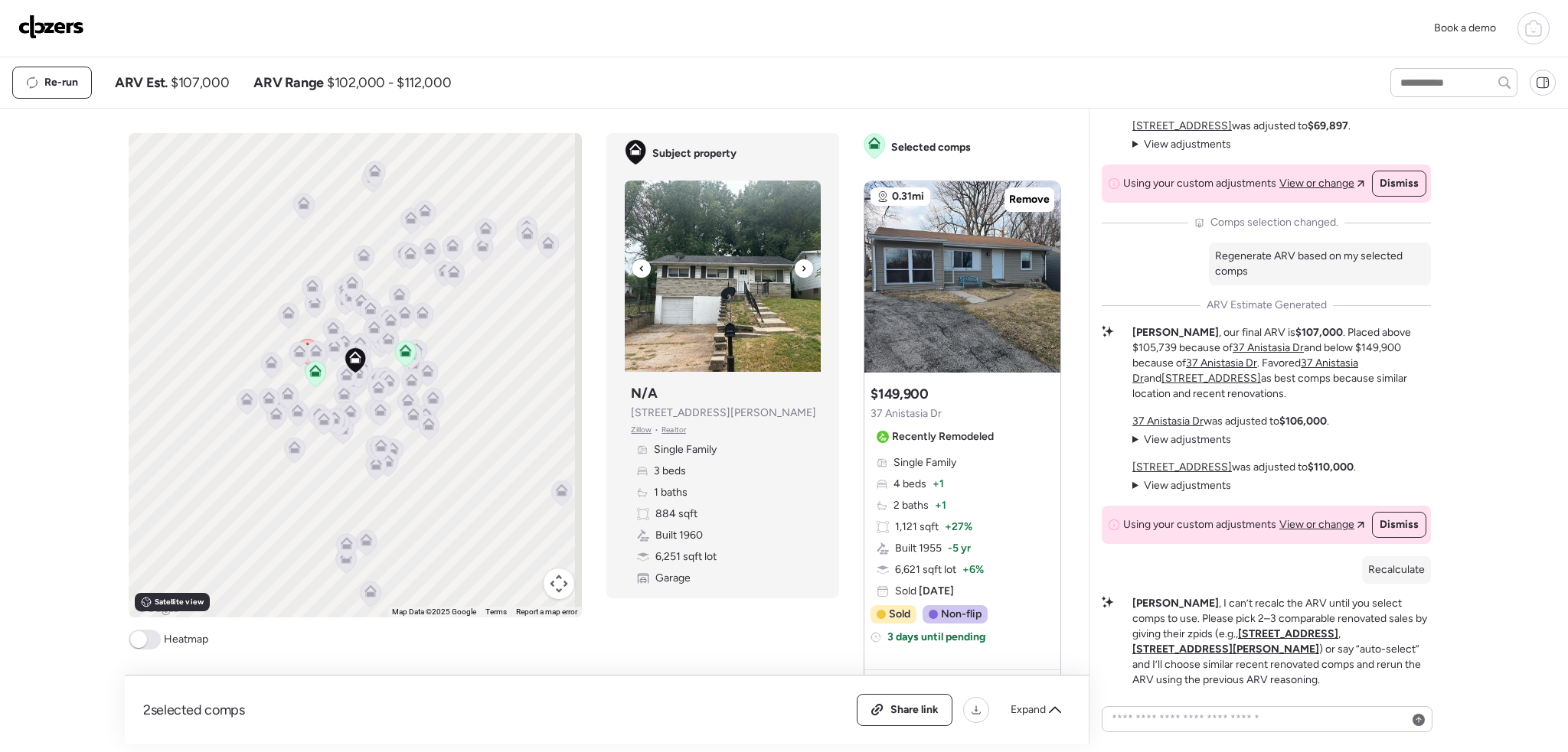
click at [801, 264] on icon at bounding box center [804, 268] width 6 height 19
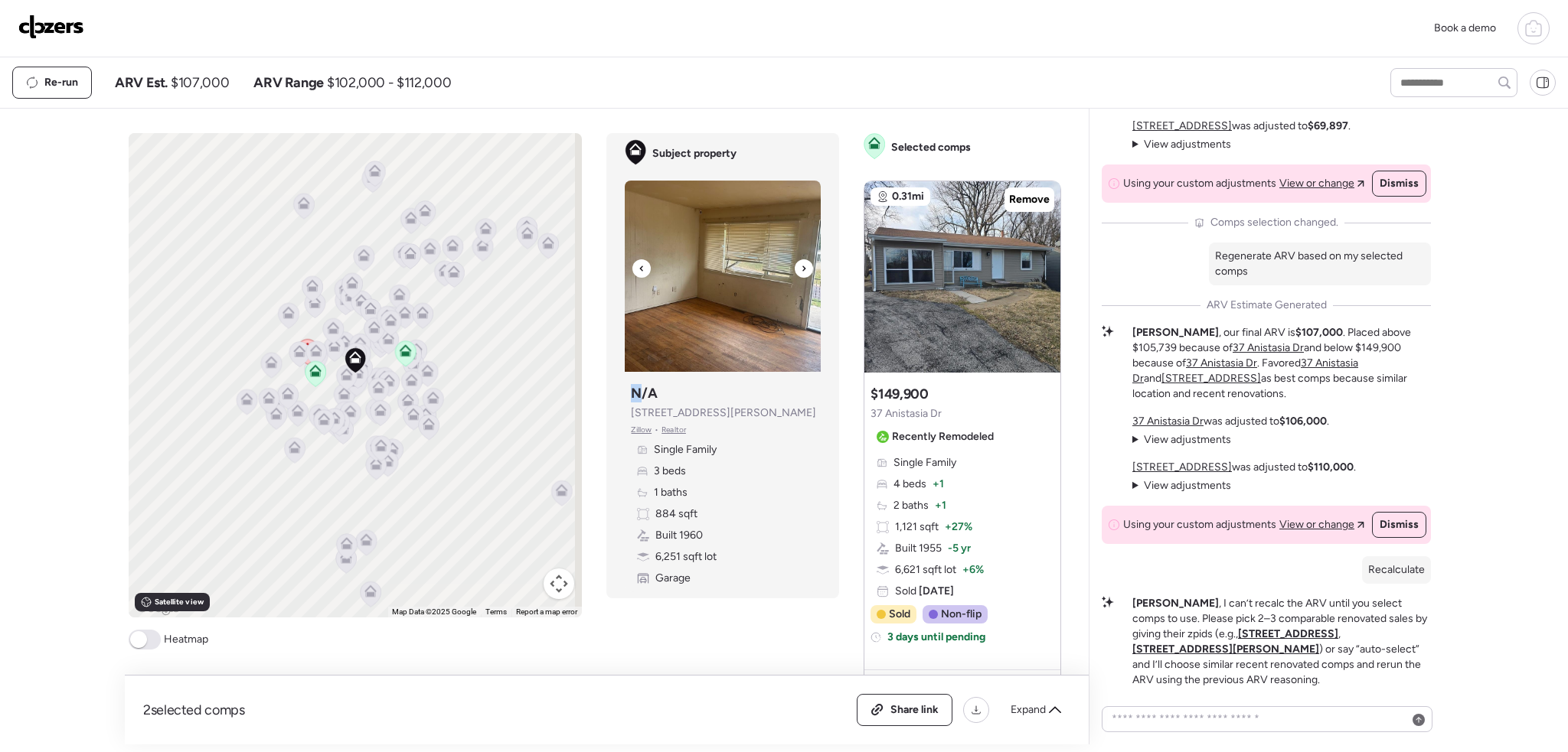
click at [801, 264] on icon at bounding box center [804, 268] width 6 height 19
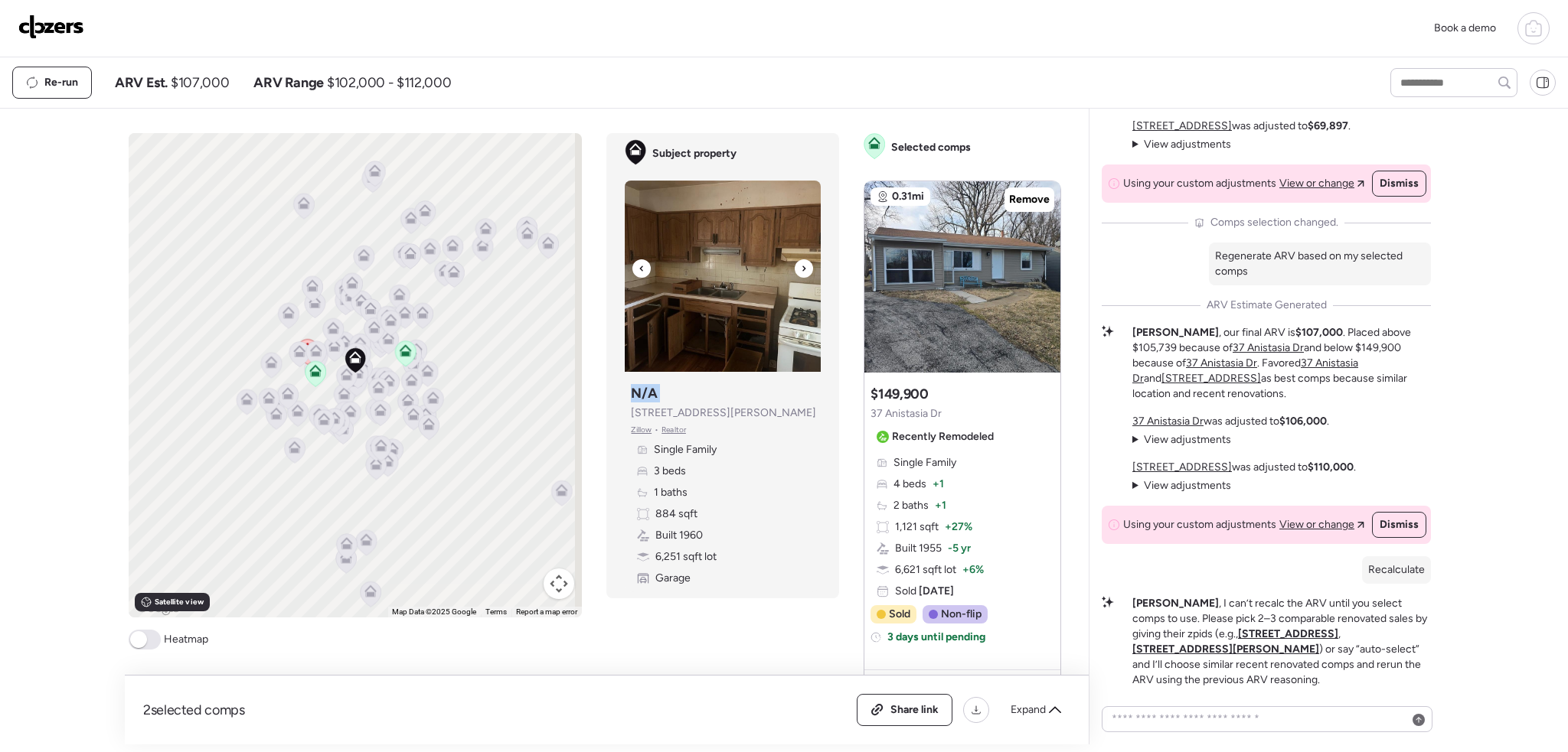
click at [801, 264] on icon at bounding box center [804, 268] width 6 height 19
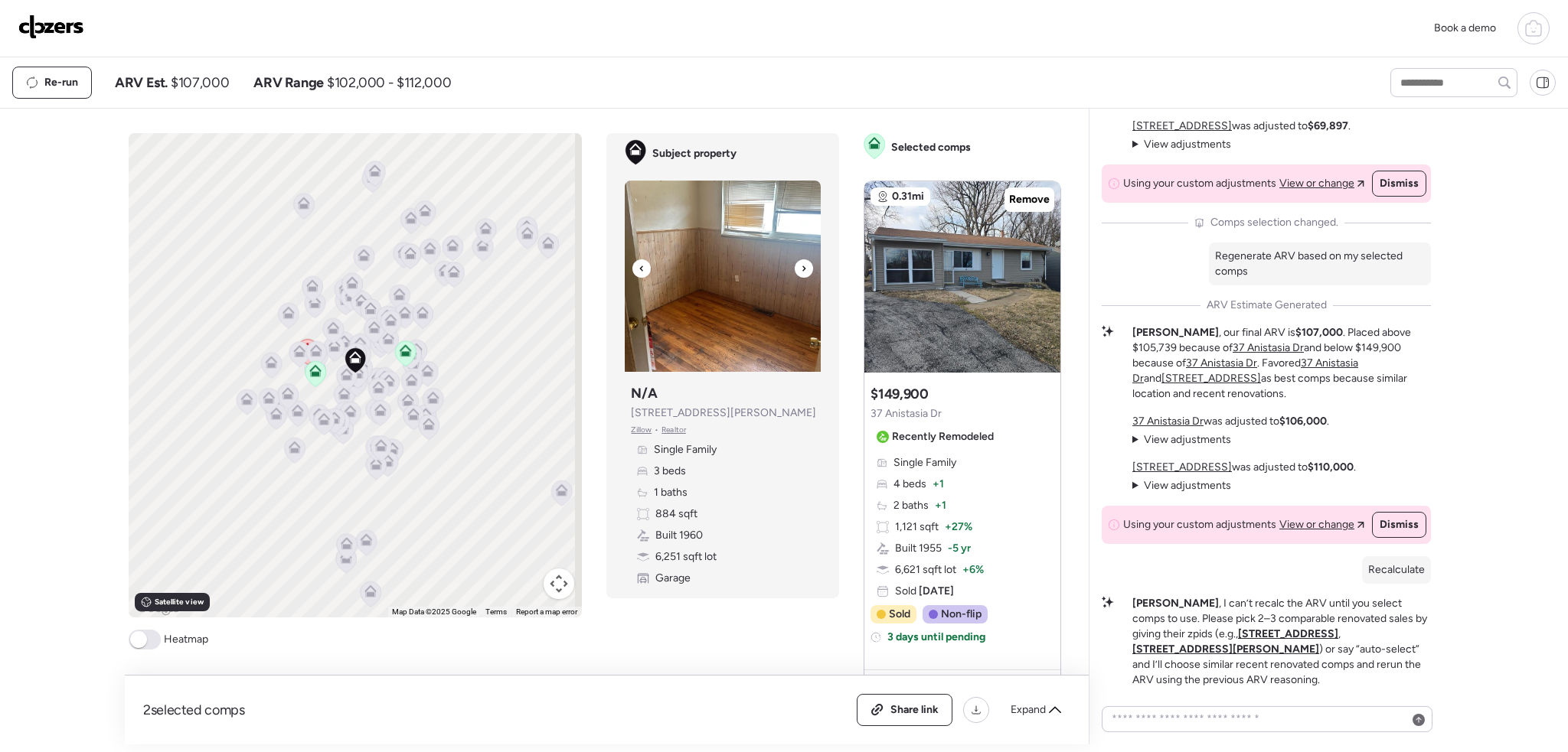
click at [801, 264] on icon at bounding box center [804, 268] width 6 height 19
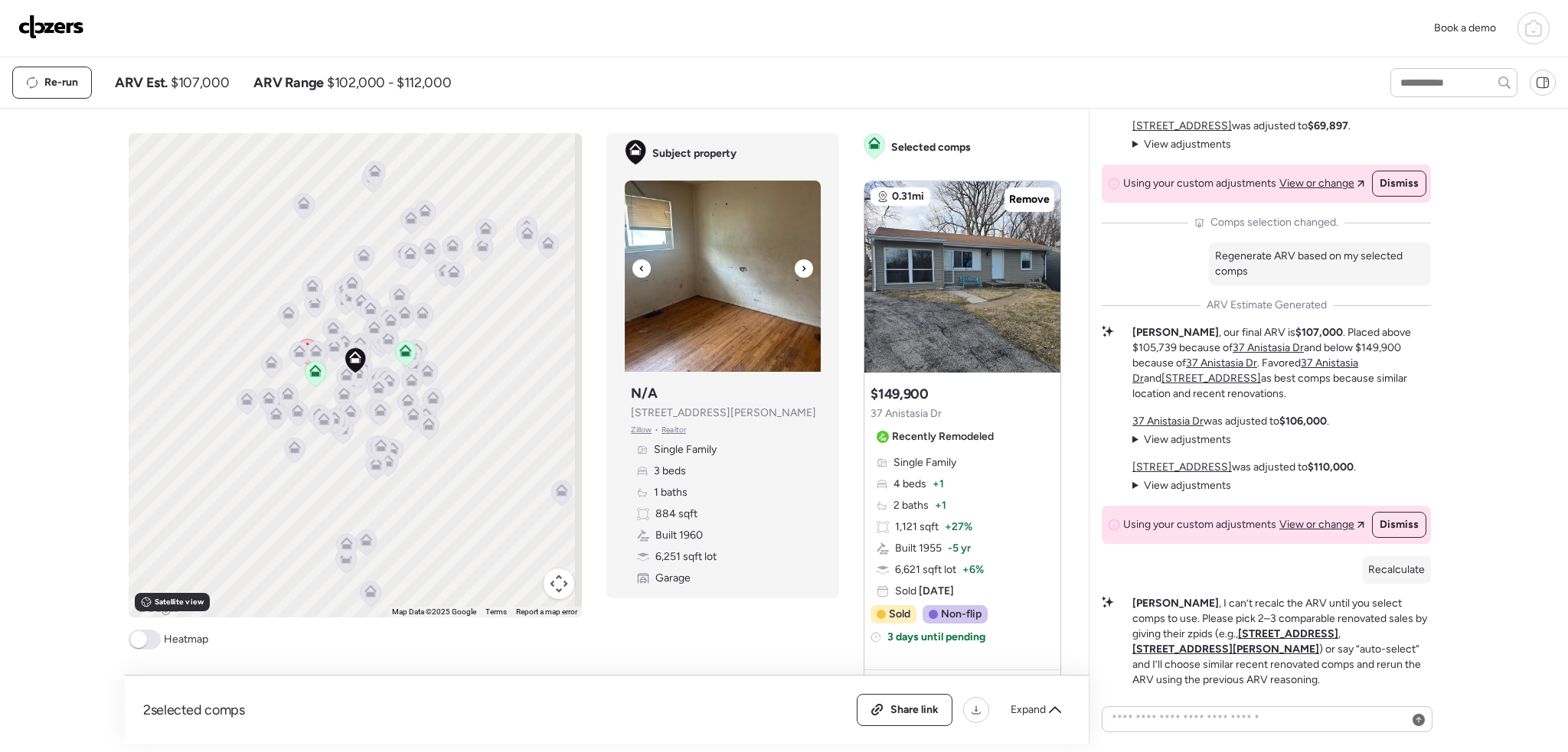
click at [801, 264] on icon at bounding box center [804, 268] width 6 height 19
